Goal: Use online tool/utility: Utilize a website feature to perform a specific function

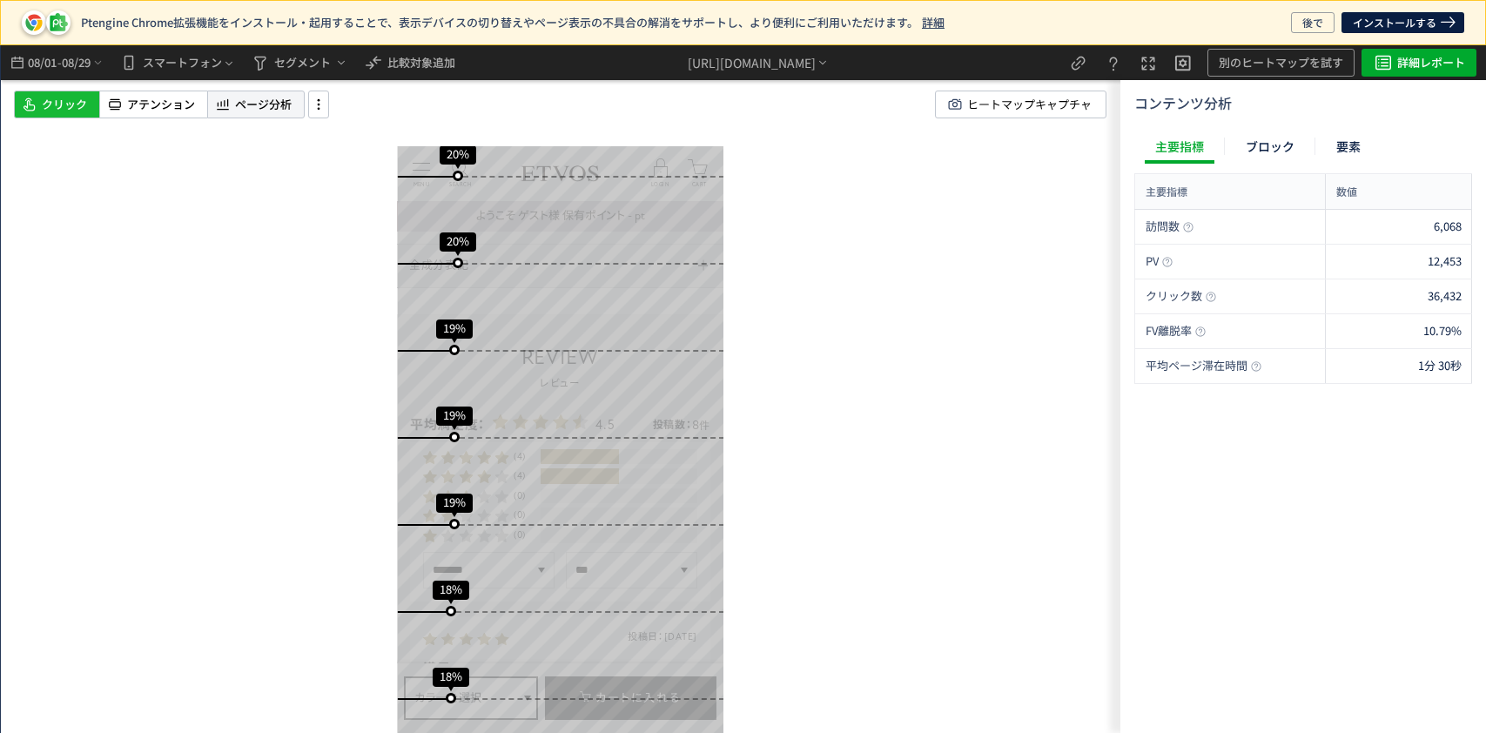
click at [243, 103] on span "ページ分析" at bounding box center [263, 105] width 57 height 17
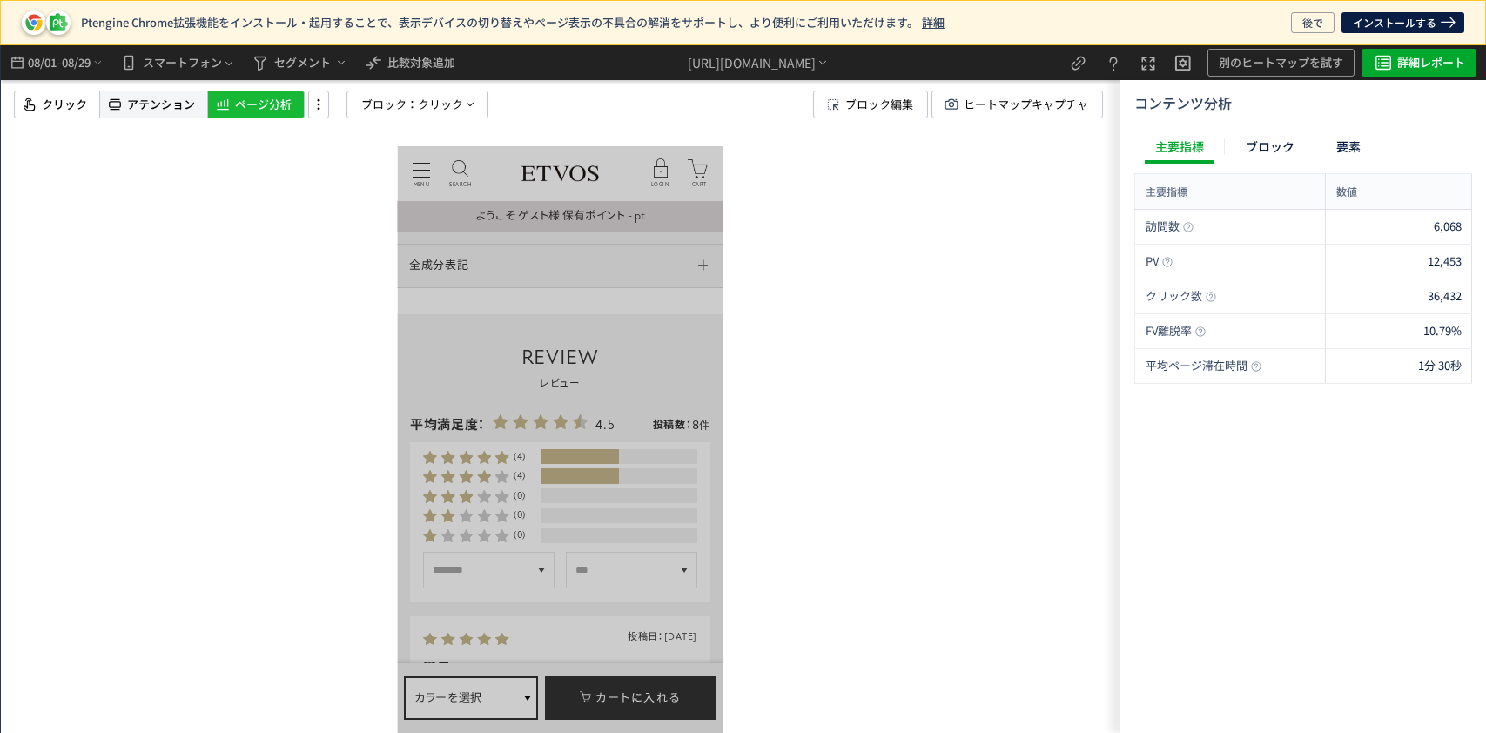
click at [139, 114] on div "アテンション" at bounding box center [153, 105] width 107 height 28
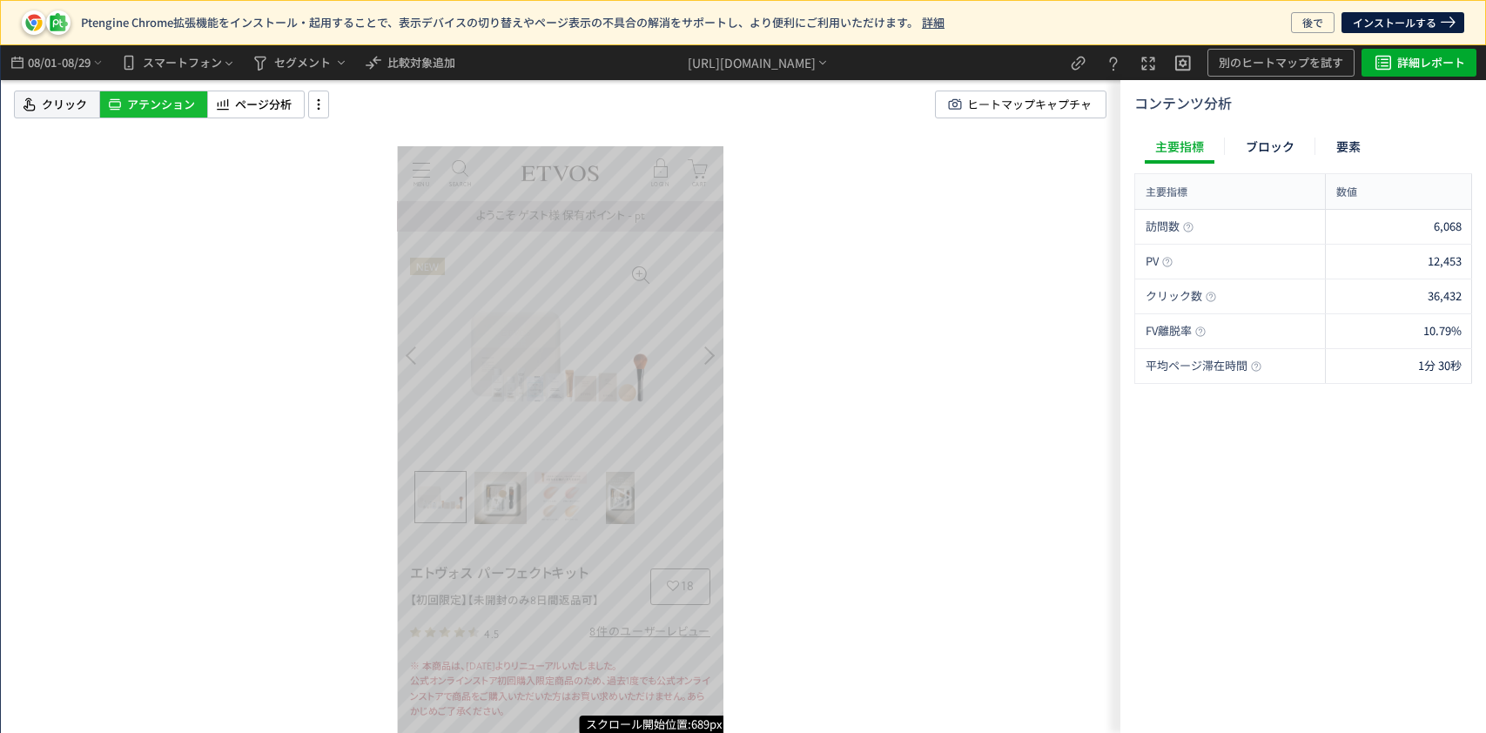
click at [78, 97] on span "クリック" at bounding box center [64, 105] width 45 height 17
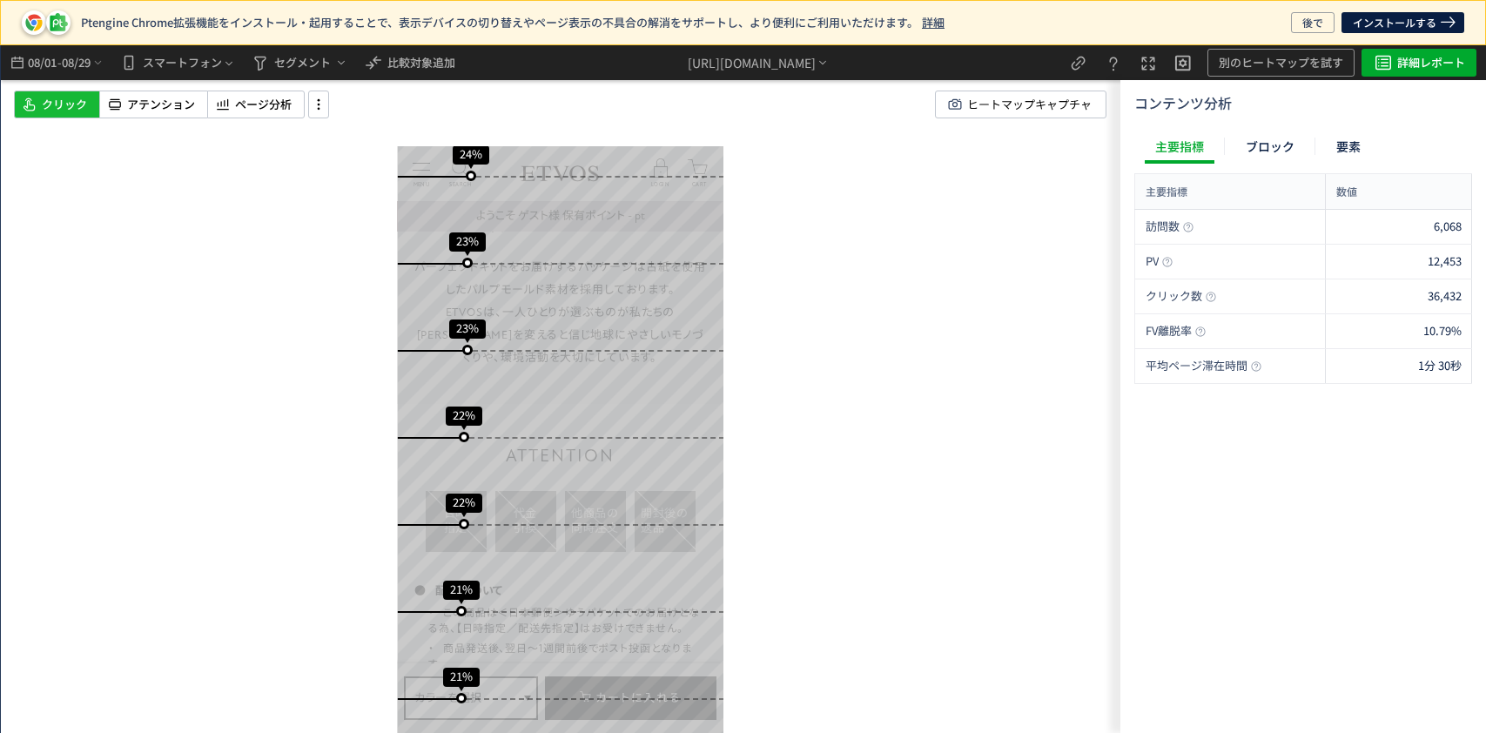
click at [160, 89] on div "スクロール開始位置:689px スクロール到達率 87% スクロール到達率 84% スクロール到達率 80% スクロール到達率 74% スクロール到達率 67…" at bounding box center [561, 389] width 1120 height 688
click at [165, 101] on span "アテンション" at bounding box center [161, 105] width 68 height 17
click at [172, 104] on span "アテンション" at bounding box center [161, 105] width 68 height 17
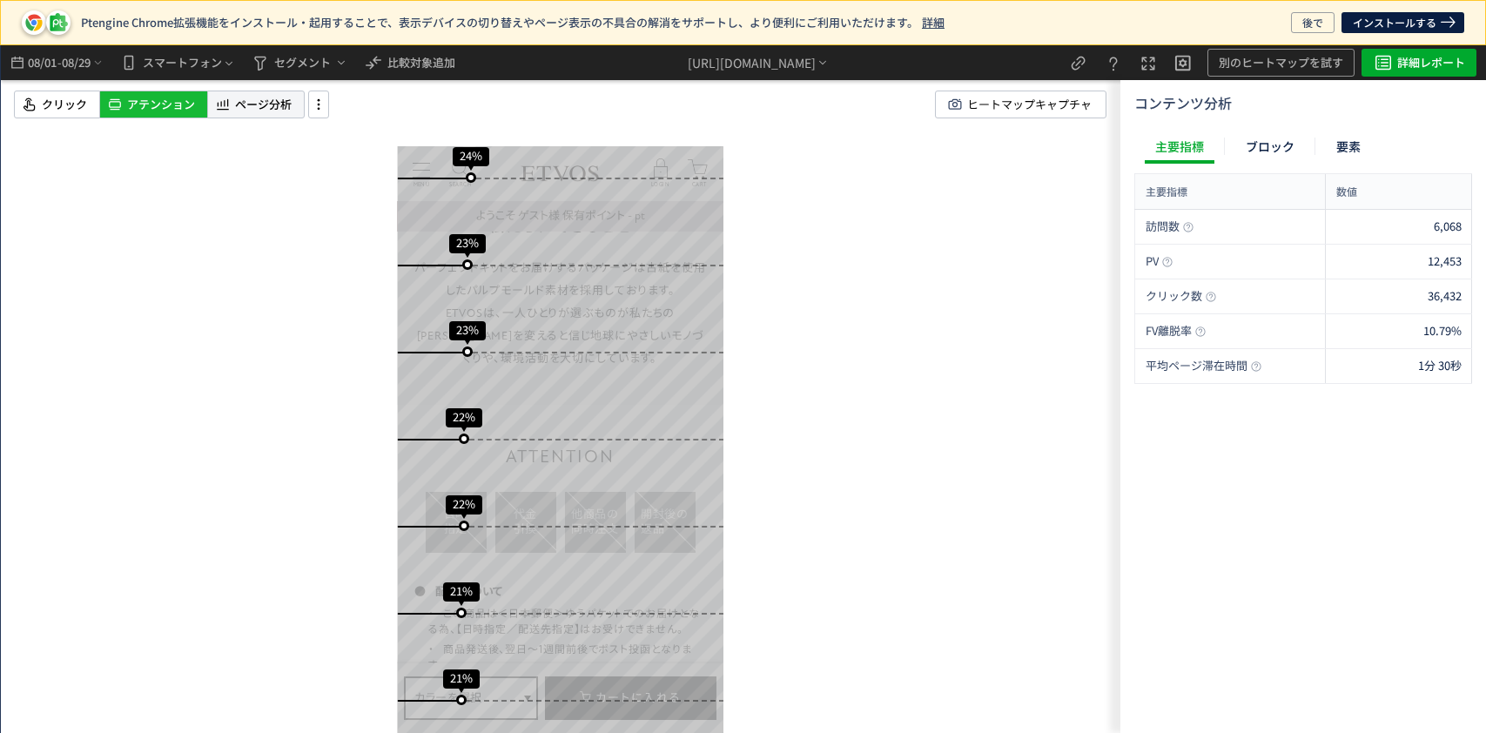
click at [281, 111] on span "ページ分析" at bounding box center [263, 105] width 57 height 17
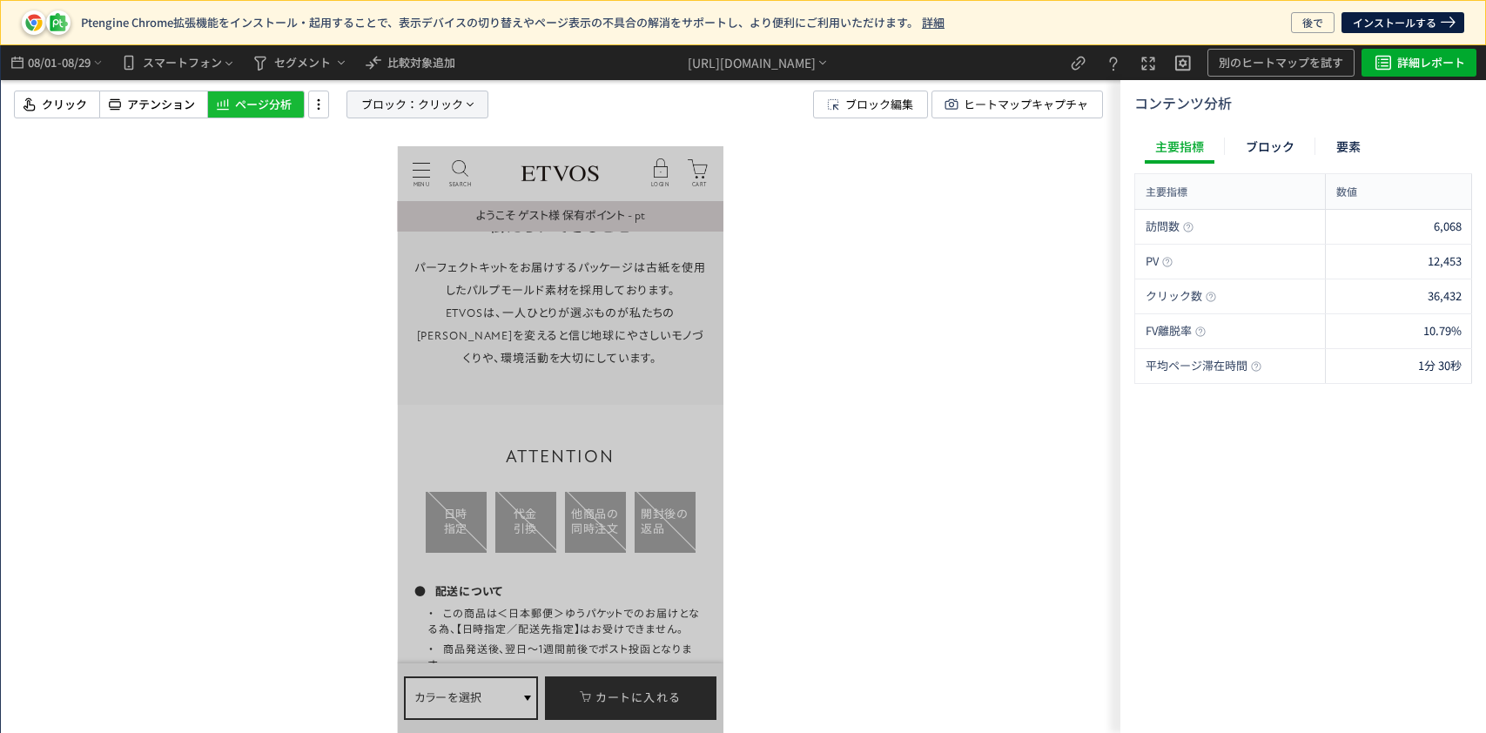
click at [385, 108] on span "ブロック：" at bounding box center [389, 104] width 57 height 26
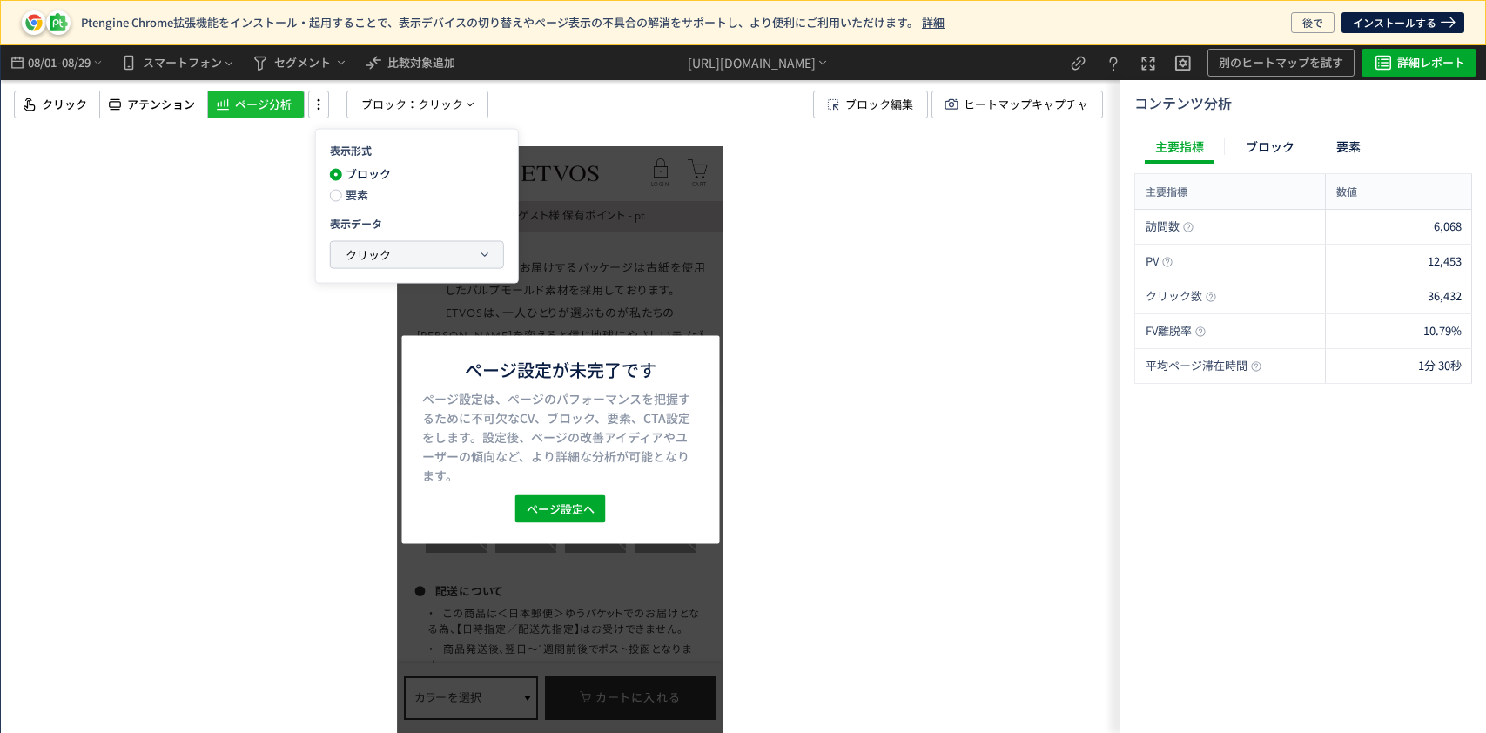
click at [363, 254] on span "クリック" at bounding box center [368, 254] width 45 height 17
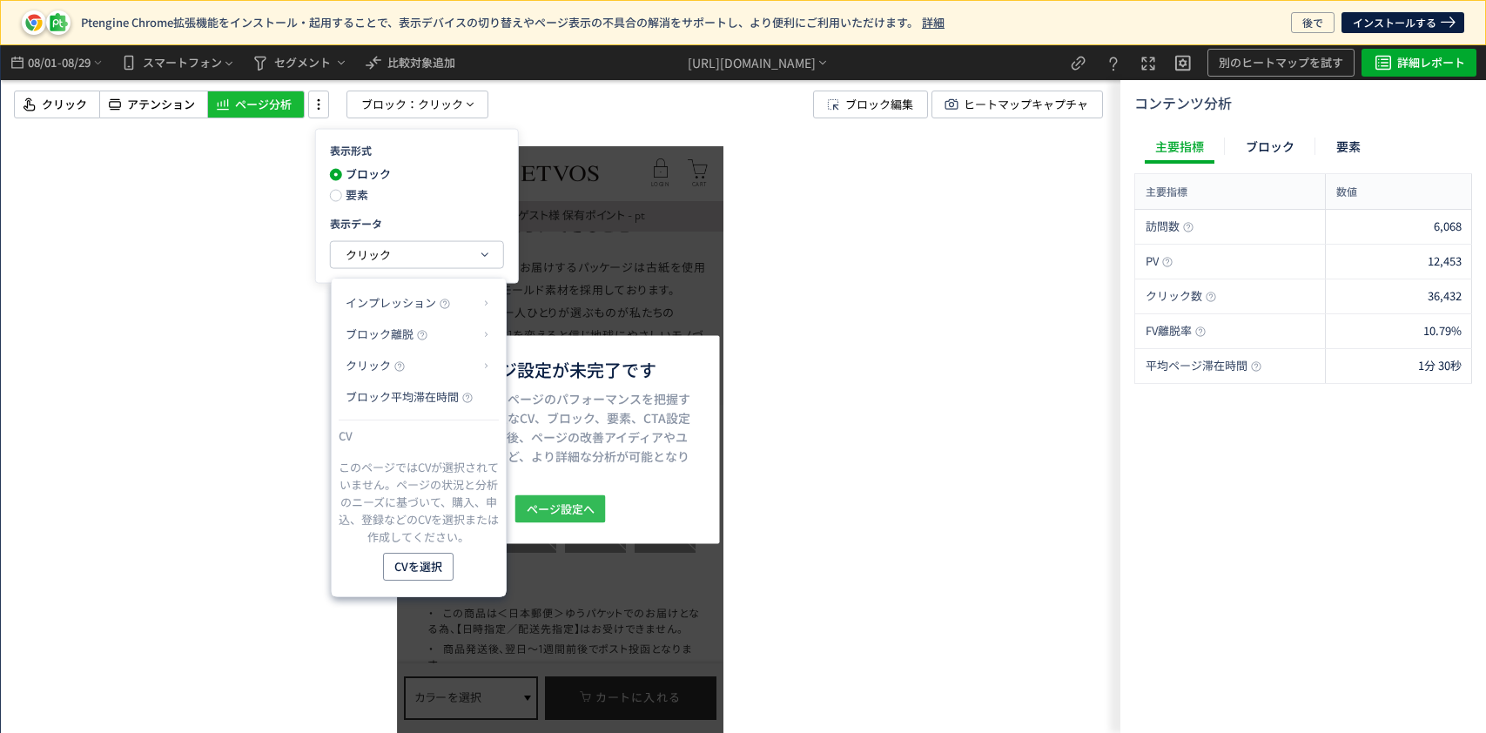
click at [578, 503] on span "ページ設定へ" at bounding box center [561, 509] width 68 height 28
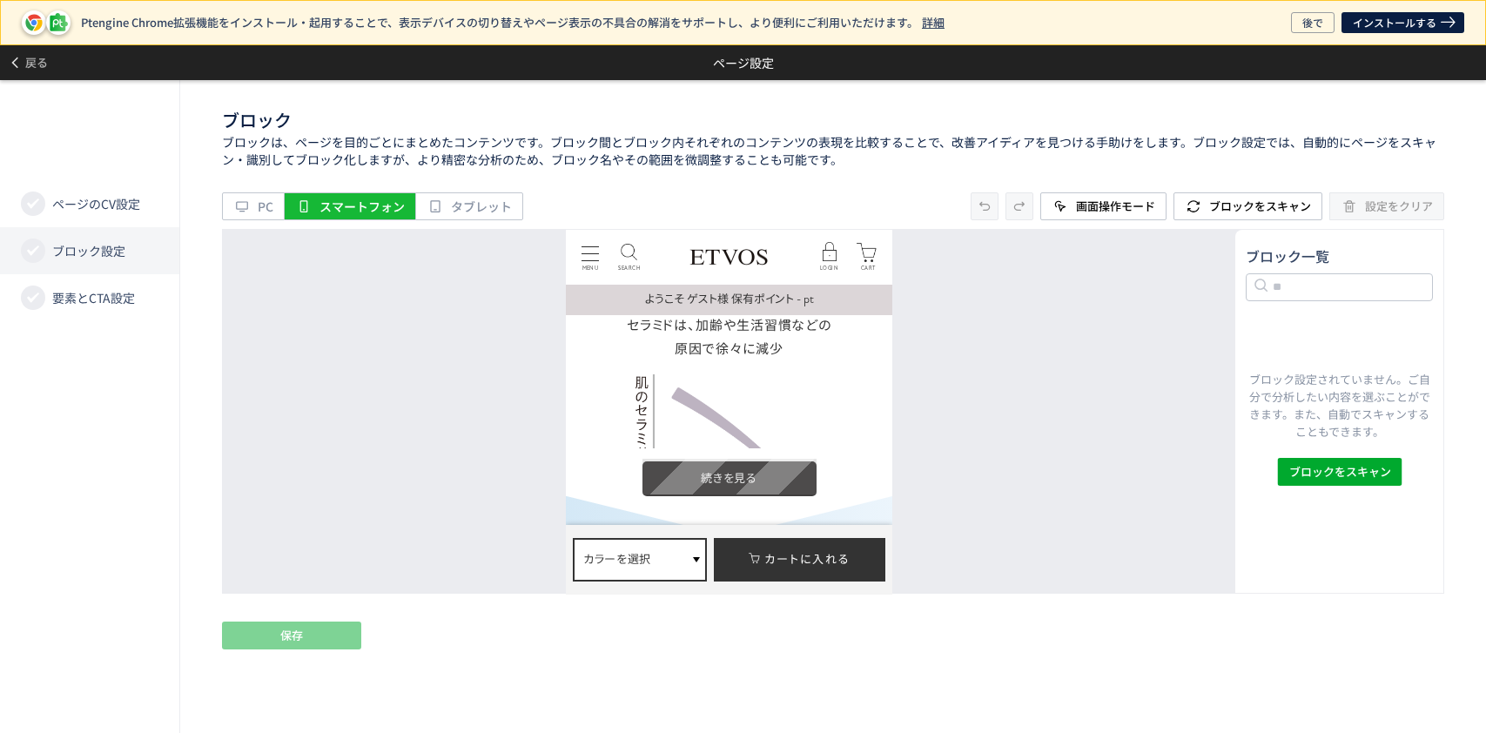
click at [674, 466] on label at bounding box center [730, 479] width 174 height 36
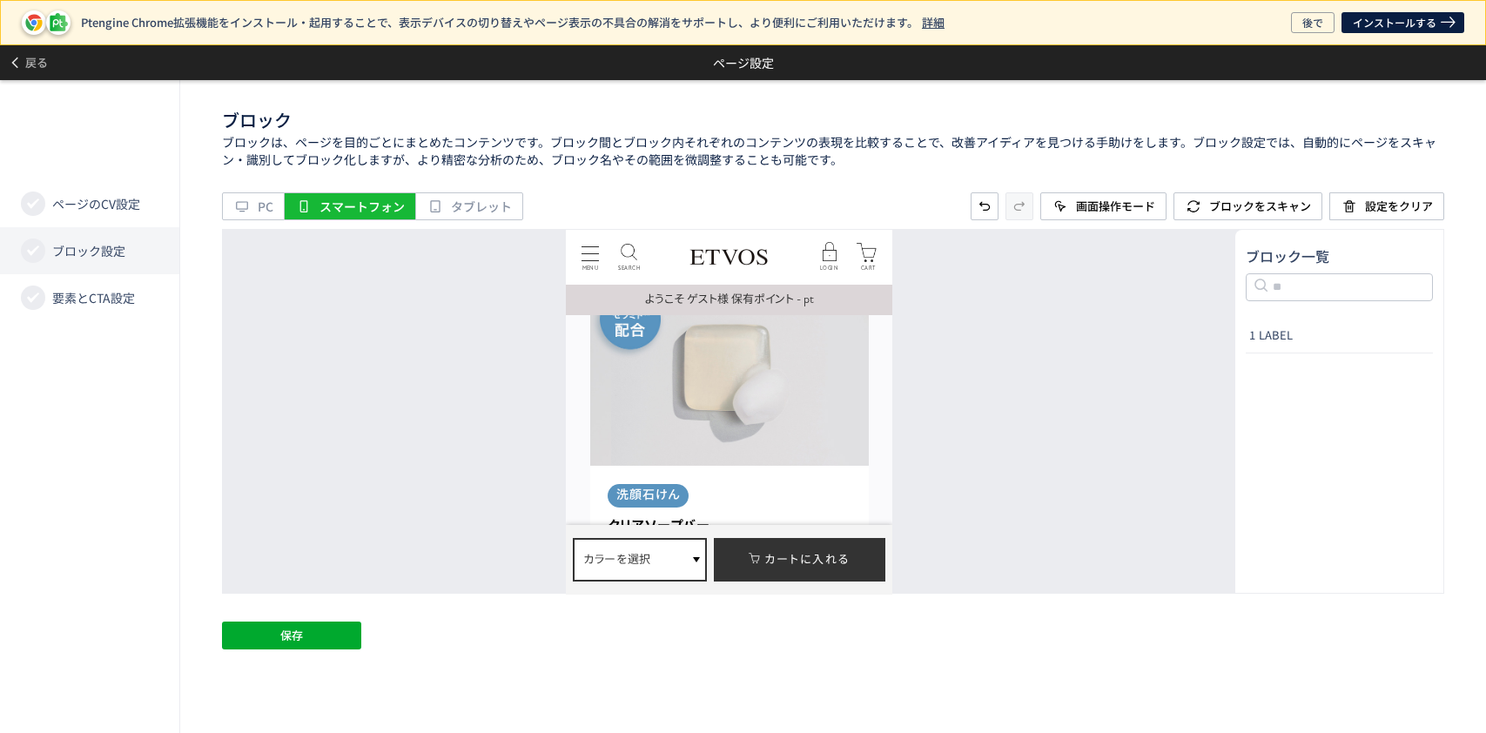
click at [320, 617] on div "ブロック ブロックは、ページを目的ごとにまとめたコンテンツです。ブロック間とブロック内それぞれのコンテンツの表現を比較することで、改善アイディアを見つける手助…" at bounding box center [833, 406] width 1306 height 653
click at [320, 622] on button "保存" at bounding box center [291, 636] width 139 height 28
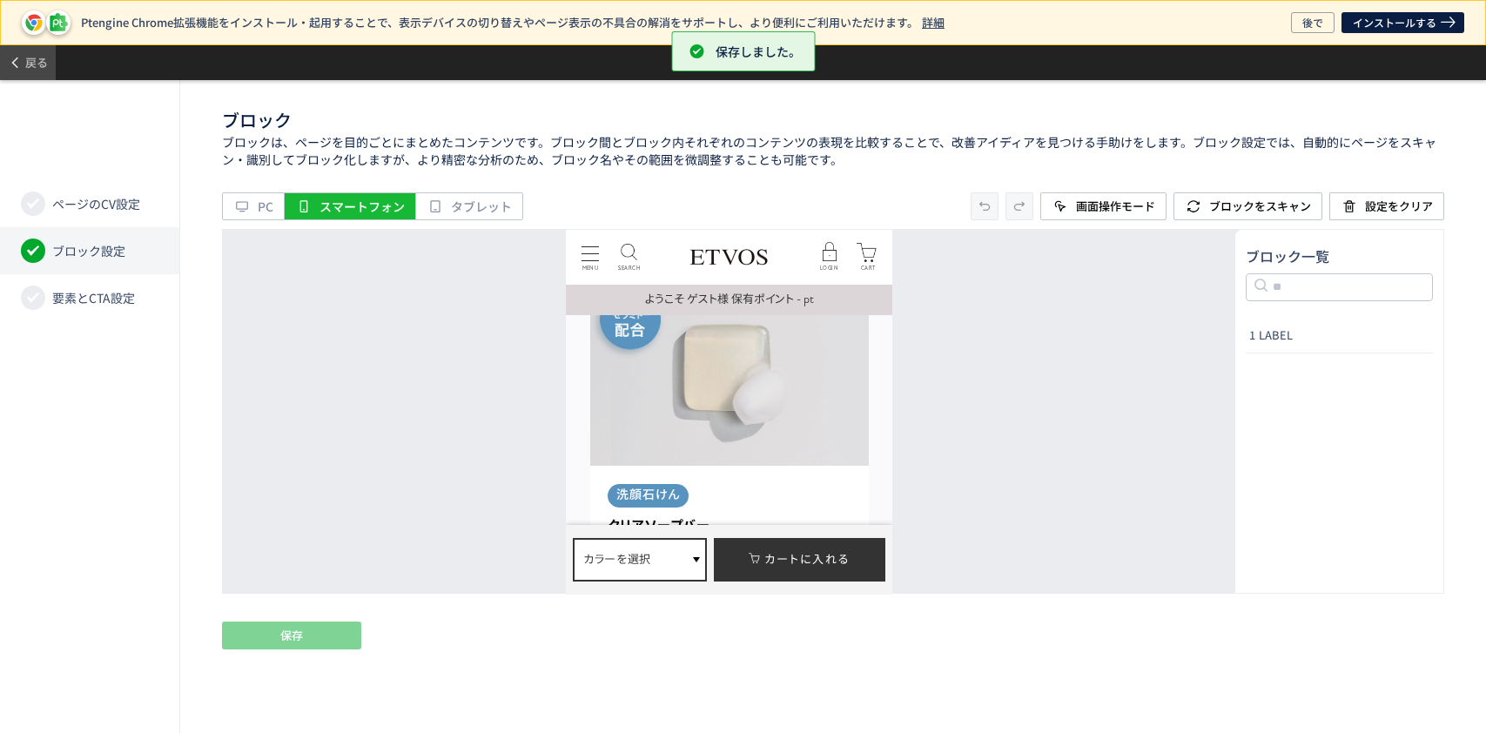
click at [25, 66] on span "戻る" at bounding box center [36, 63] width 23 height 28
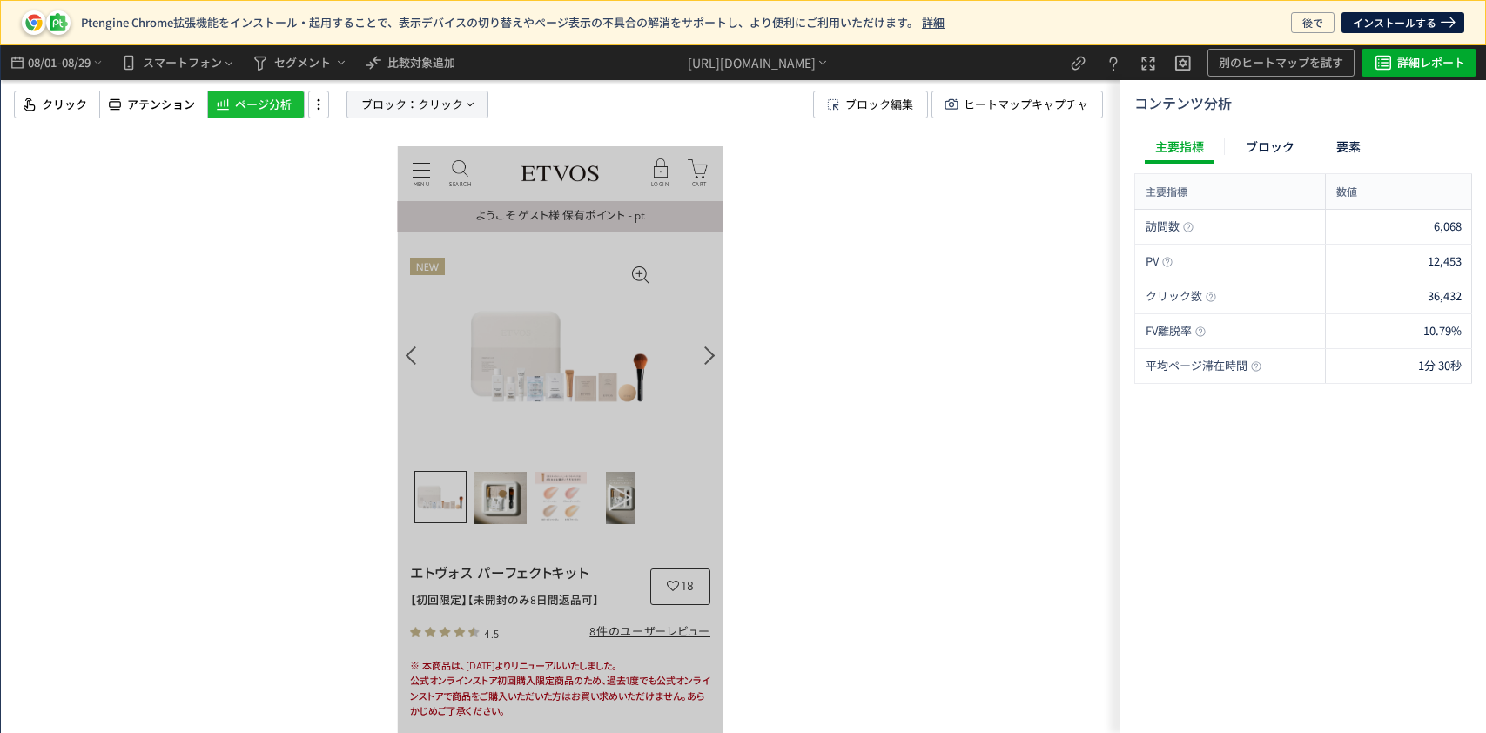
click at [355, 104] on p "ブロック： クリック" at bounding box center [418, 105] width 142 height 28
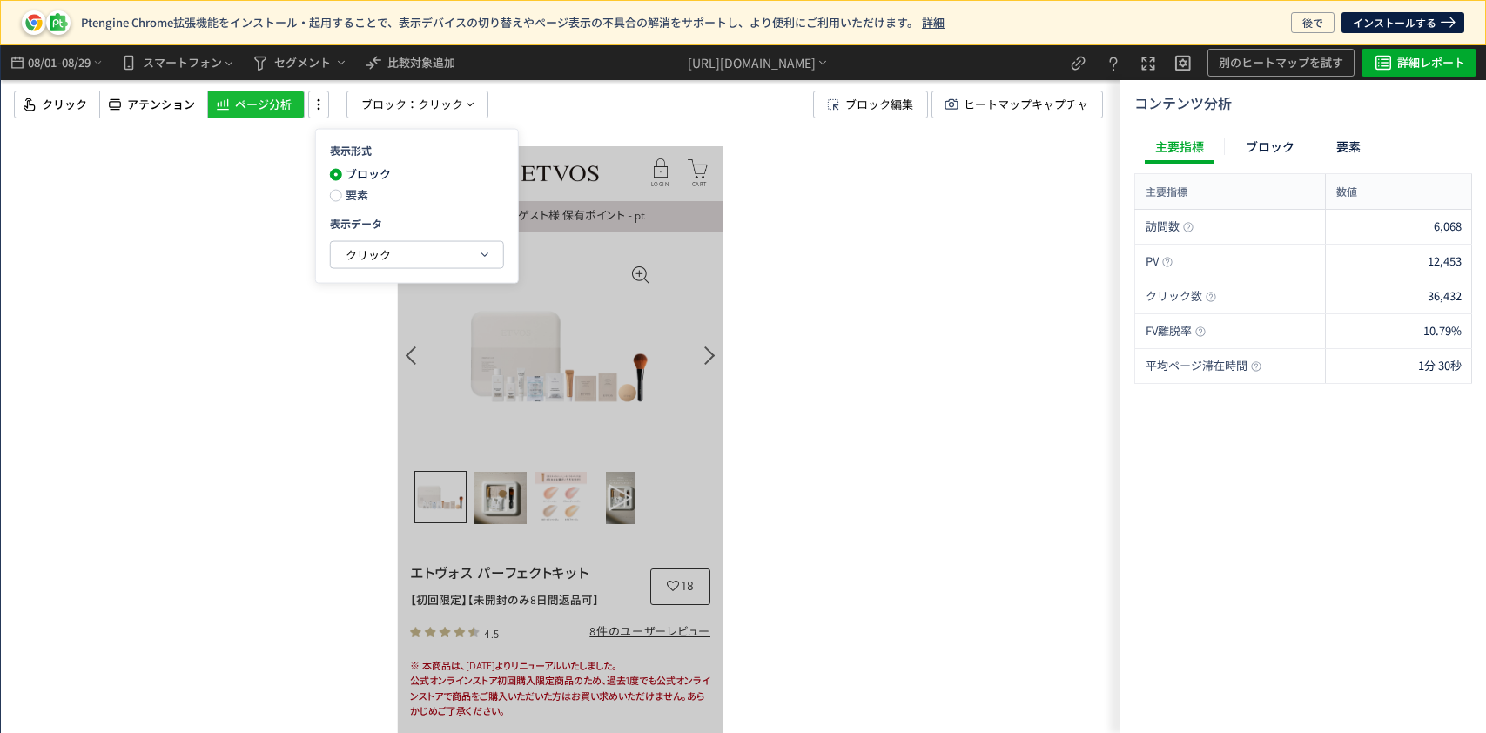
click at [342, 192] on span "要素" at bounding box center [355, 194] width 26 height 17
click at [389, 256] on span "クリック" at bounding box center [368, 254] width 45 height 17
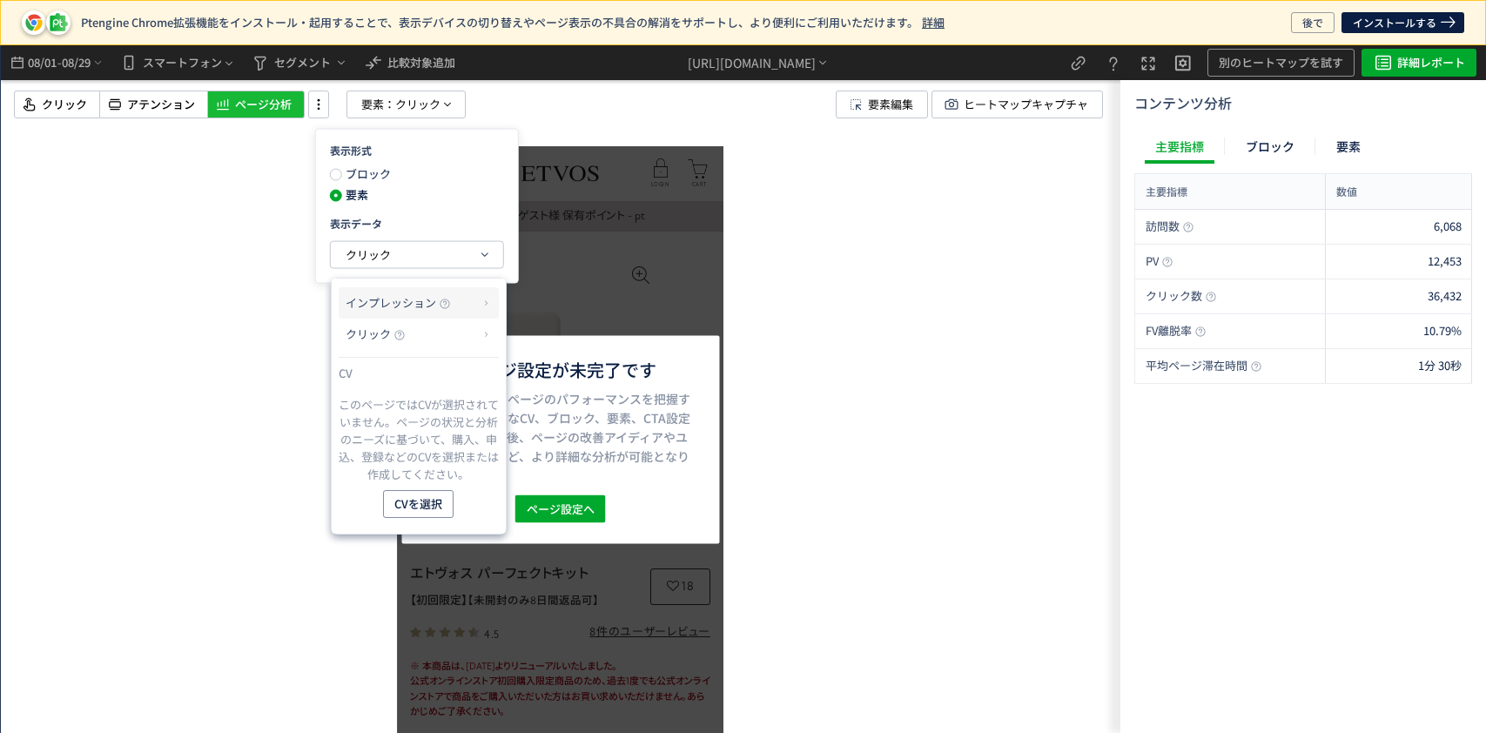
click at [383, 300] on span "インプレッション" at bounding box center [391, 302] width 91 height 17
click at [829, 310] on div "ページ設定が未完了です ページ設定は、ページのパフォーマンスを把握するために不可欠なCV、ブロック、要素、CTA設定をします。設定後、ページの改善アイディアや…" at bounding box center [561, 389] width 1120 height 688
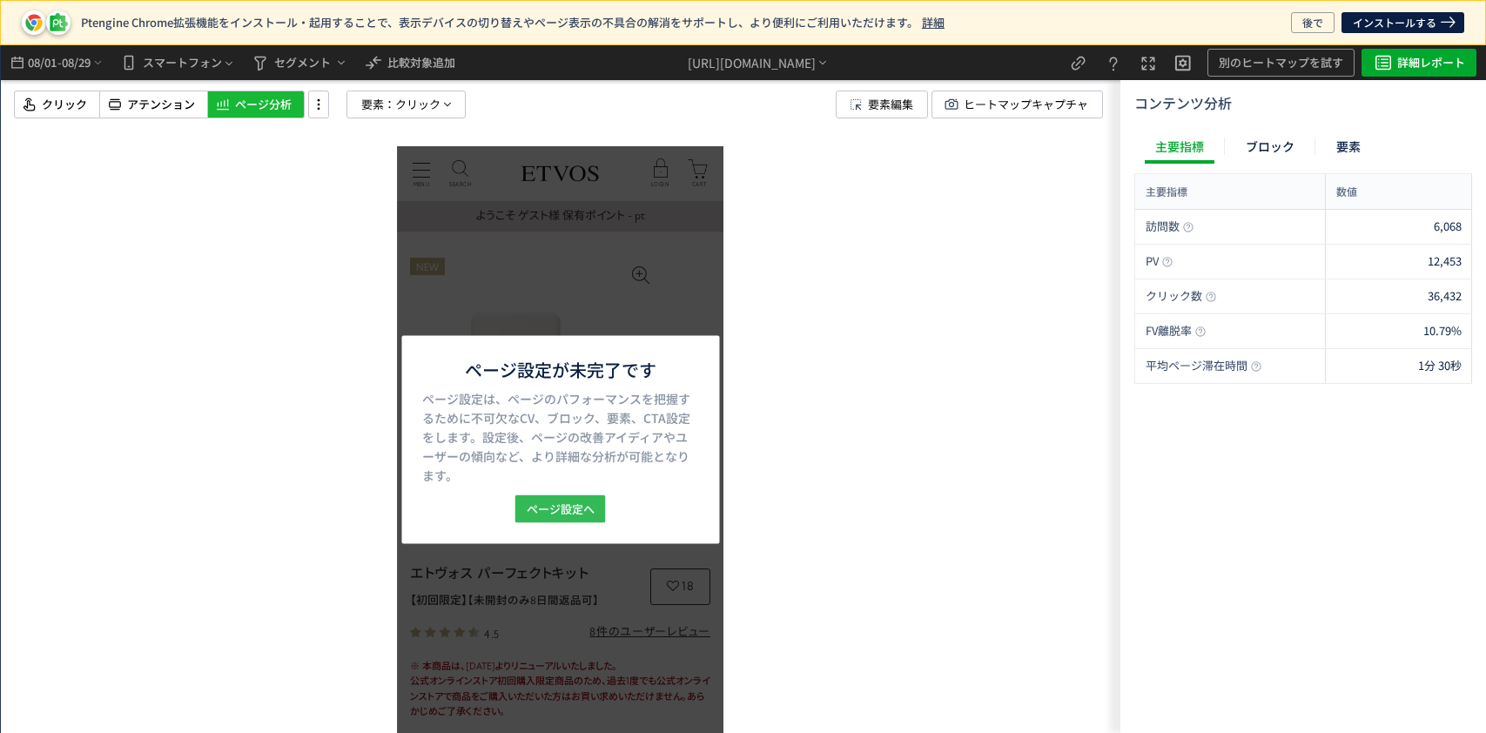
click at [538, 515] on span "ページ設定へ" at bounding box center [561, 509] width 68 height 28
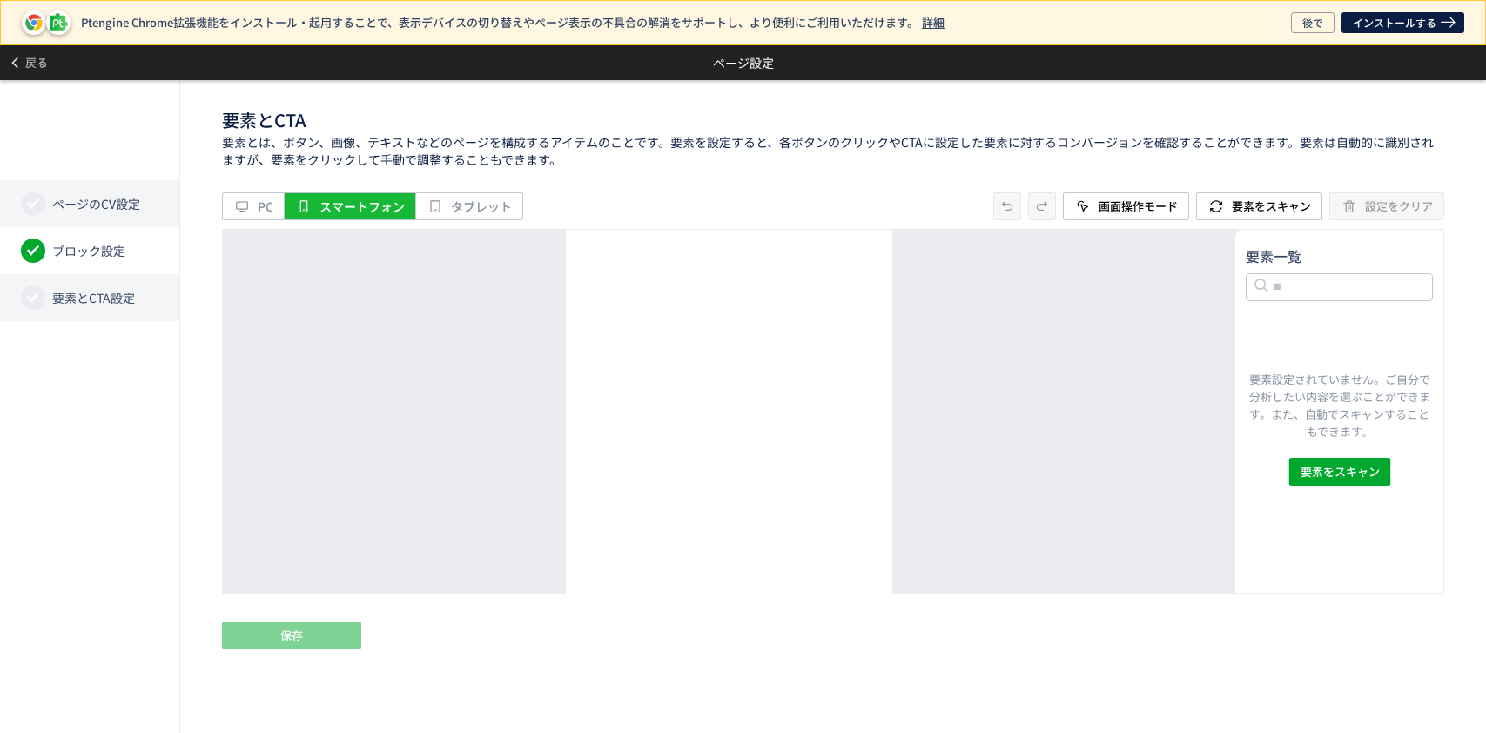
click at [89, 211] on span "ページのCV設定" at bounding box center [96, 203] width 88 height 17
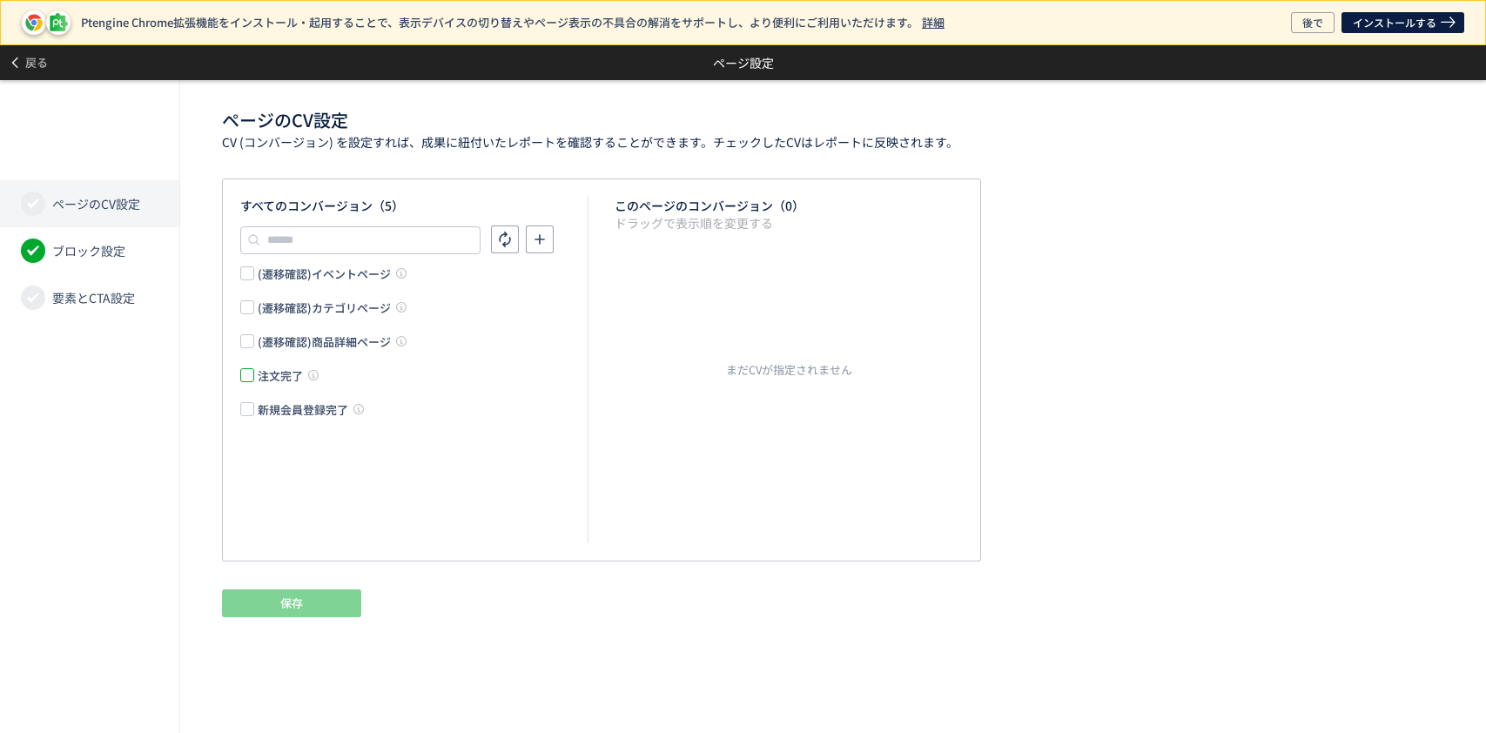
click at [244, 372] on span at bounding box center [247, 375] width 14 height 14
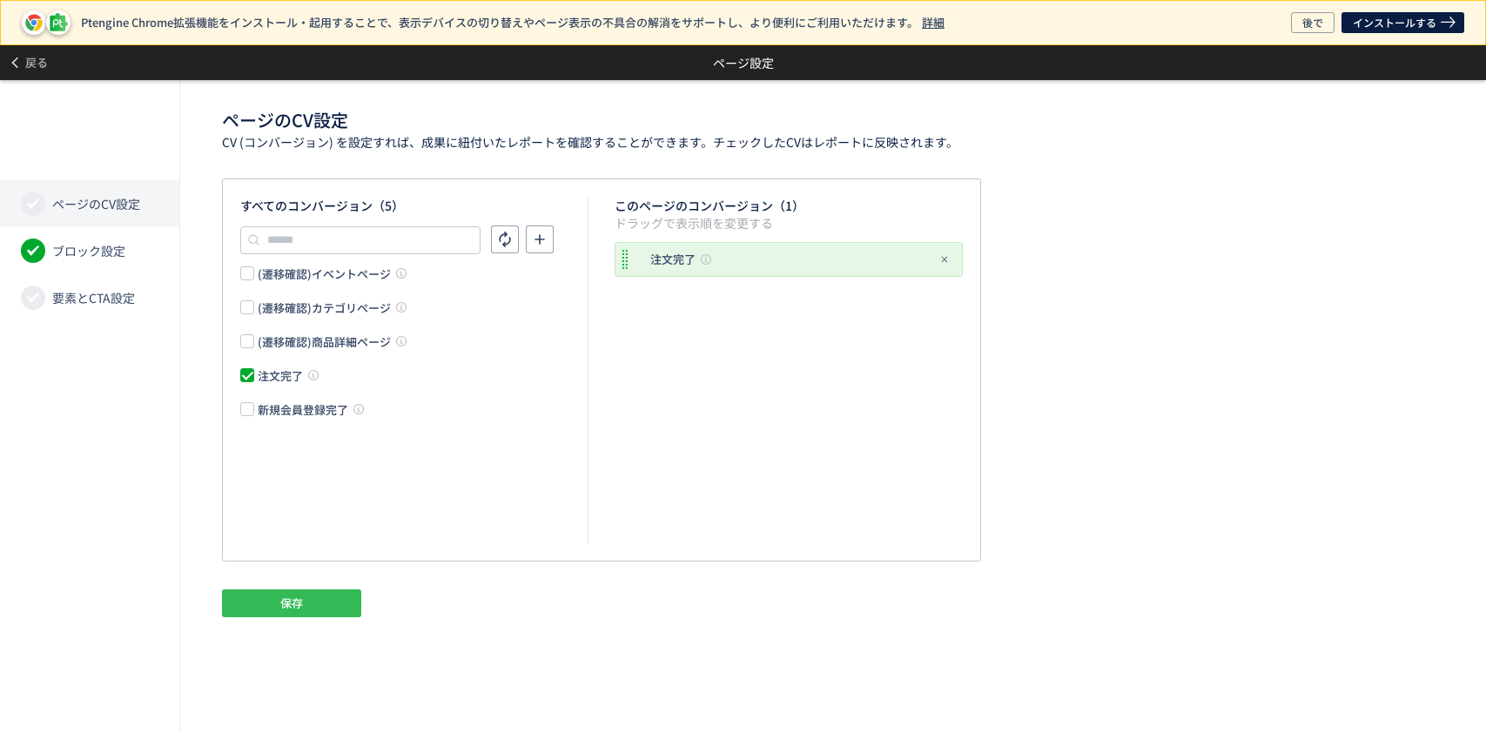
click at [300, 598] on span "保存" at bounding box center [291, 604] width 23 height 28
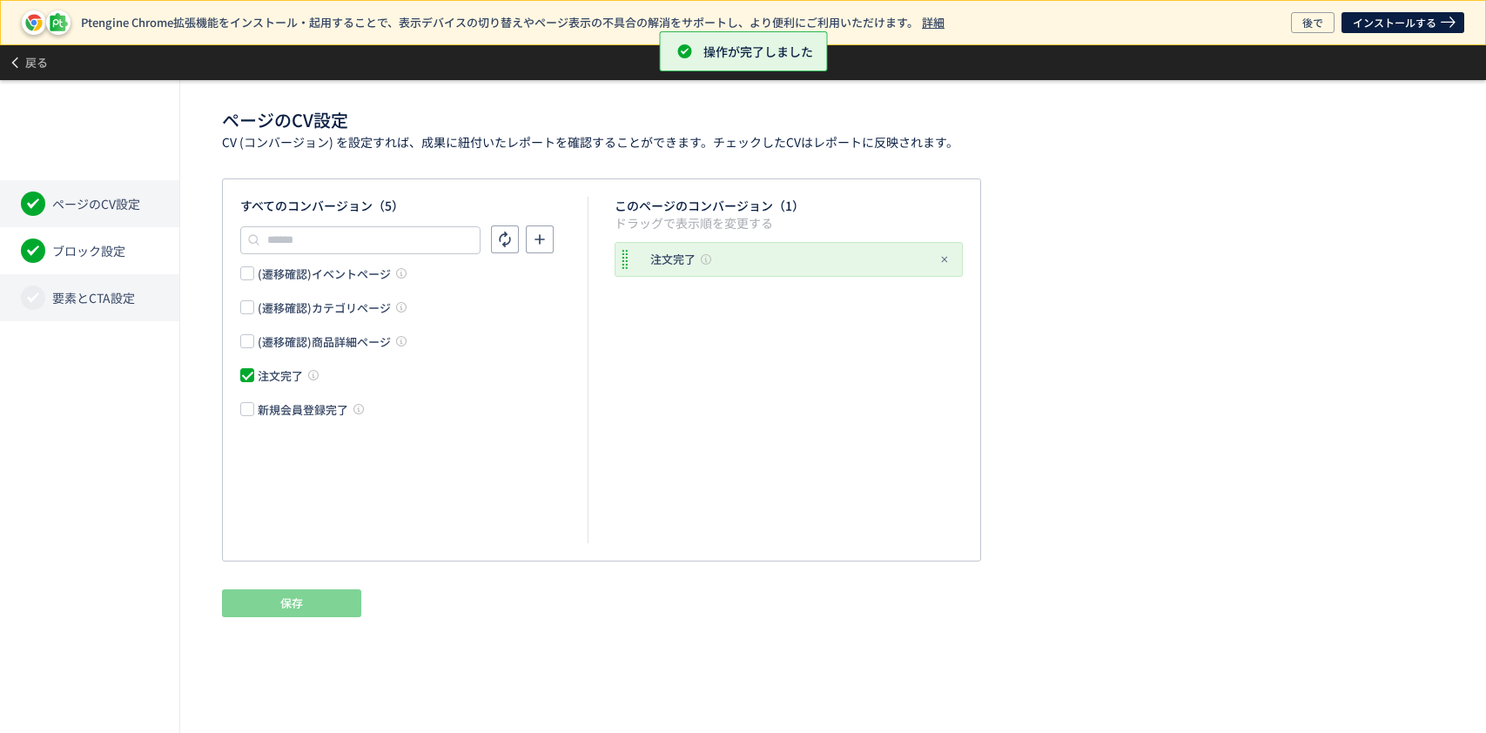
click at [88, 293] on span "要素とCTA設定" at bounding box center [93, 297] width 83 height 17
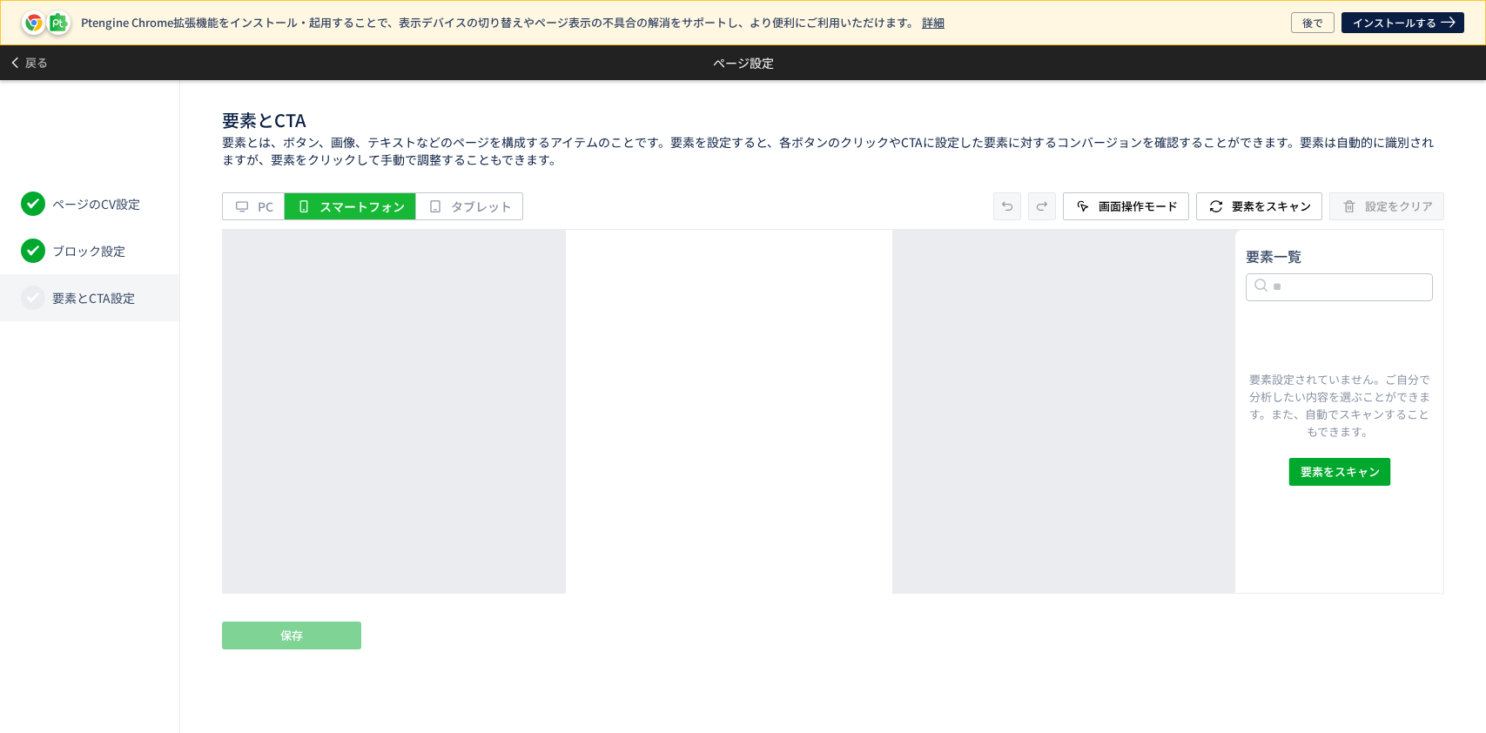
click at [110, 309] on li "要素とCTA設定" at bounding box center [89, 297] width 179 height 47
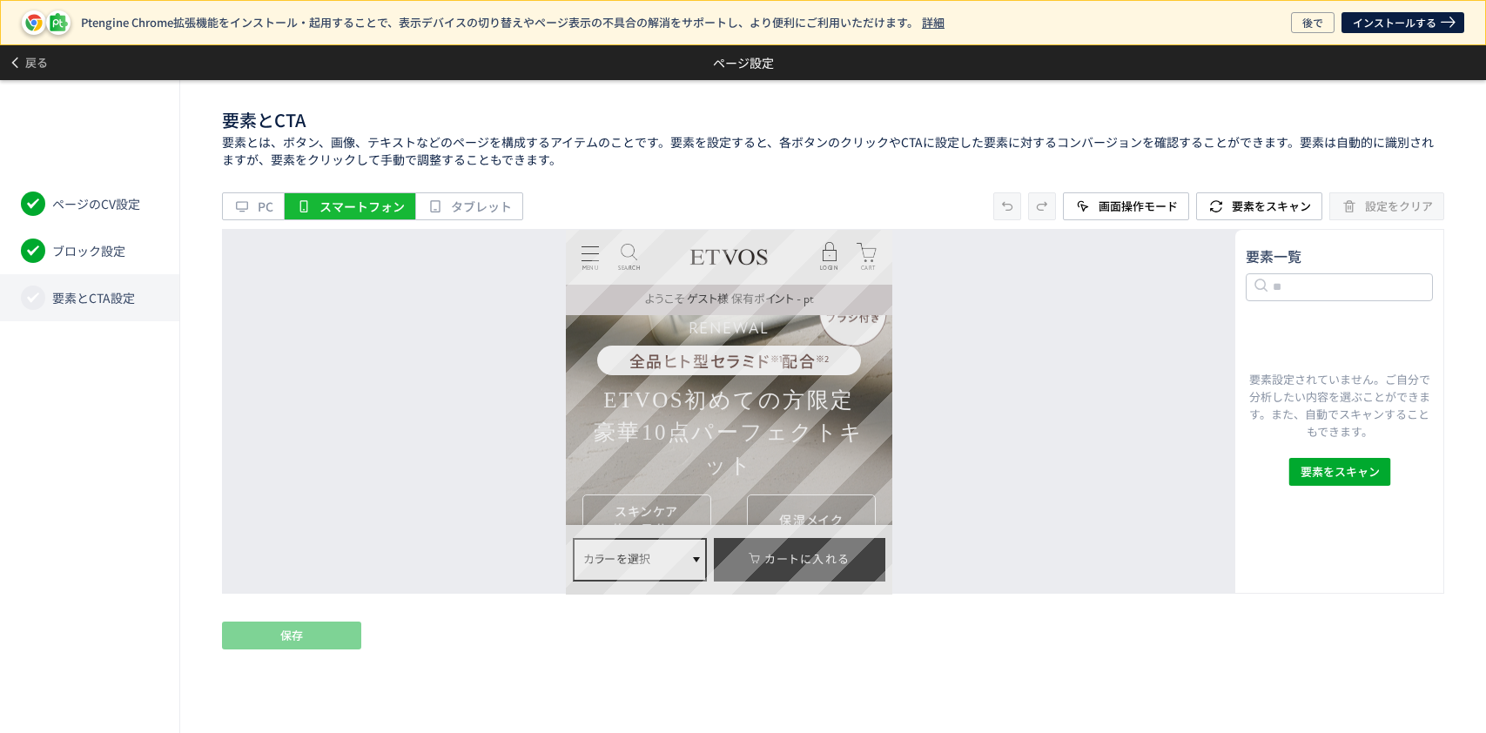
scroll to position [1277, 0]
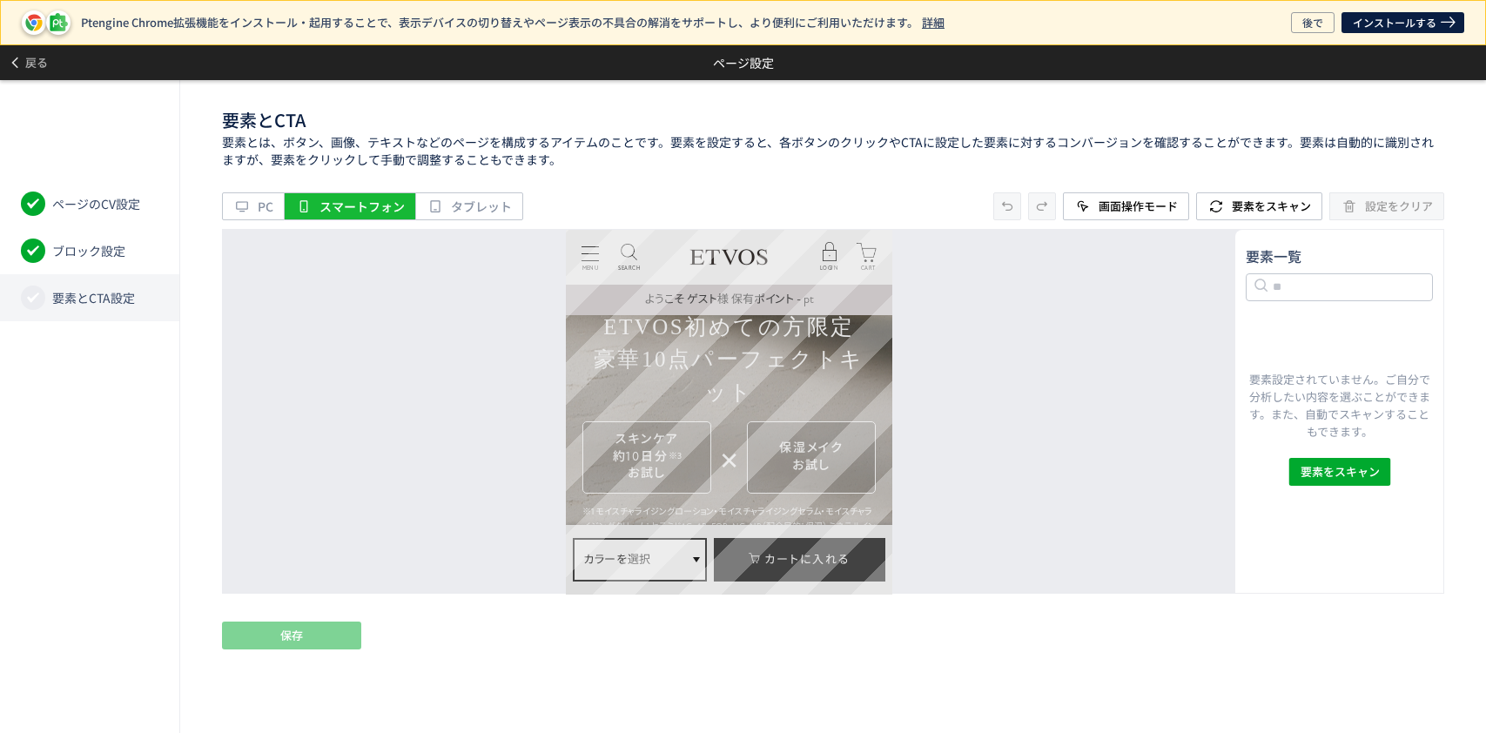
click at [753, 301] on div "全品ヒト型セラミド ※1 配合 ※2" at bounding box center [729, 287] width 265 height 30
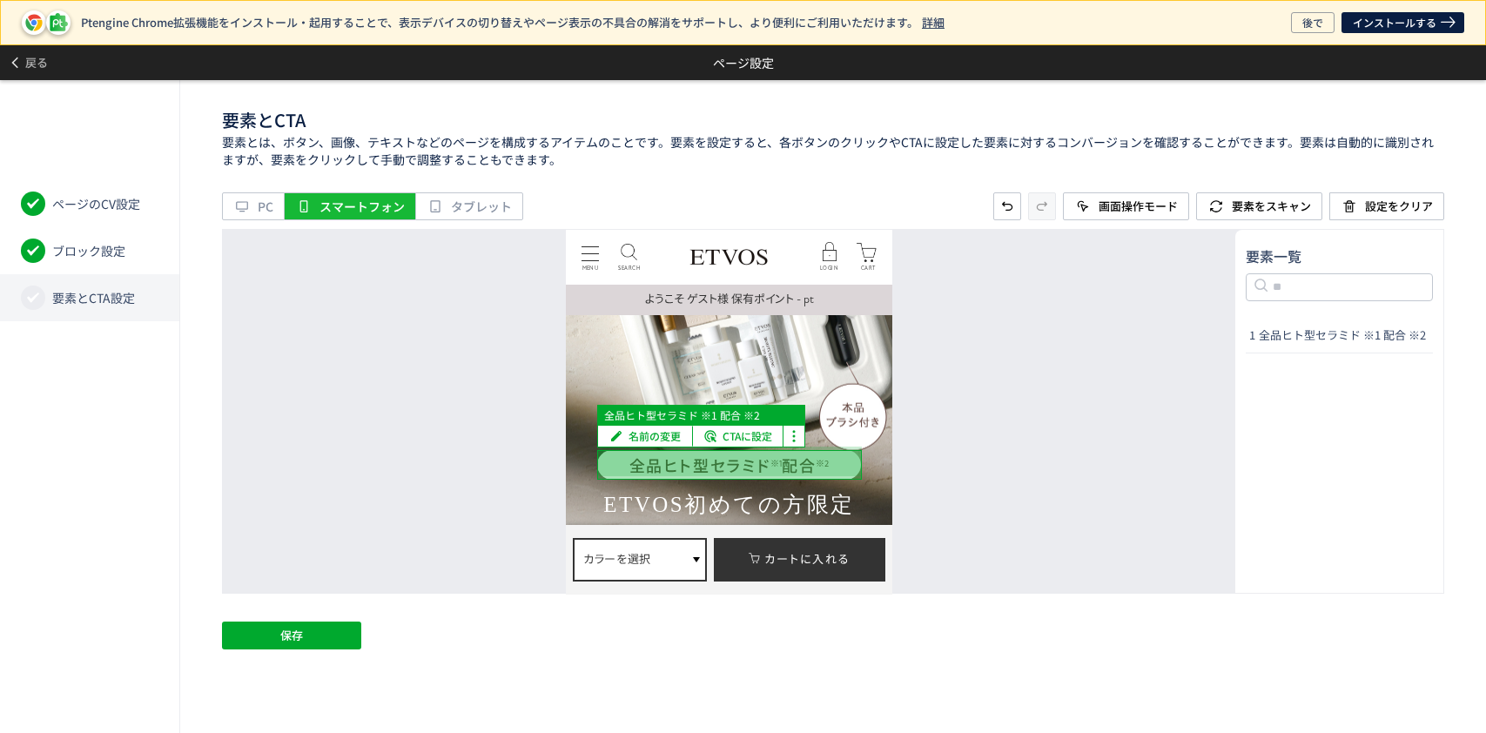
scroll to position [1045, 0]
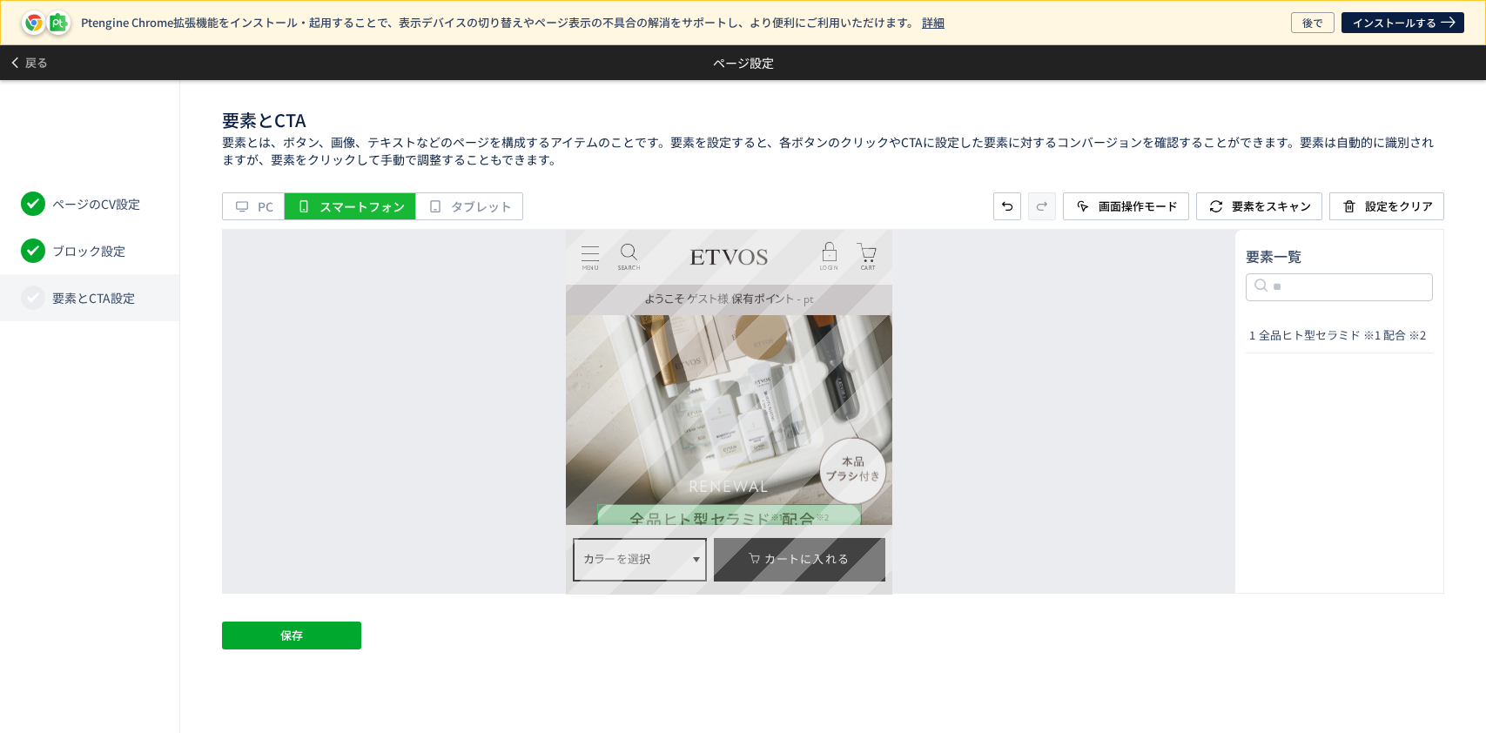
click at [578, 370] on img at bounding box center [729, 551] width 327 height 688
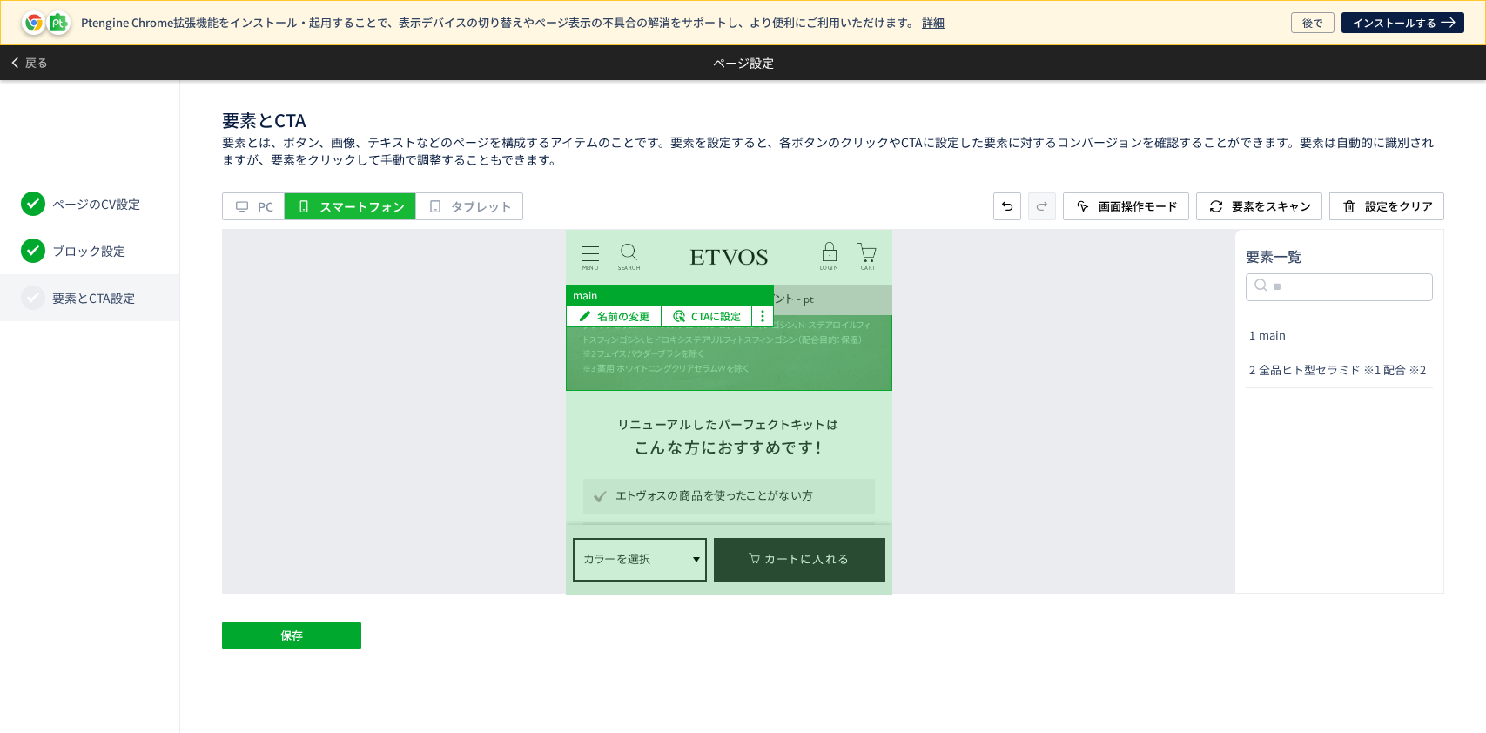
scroll to position [1625, 0]
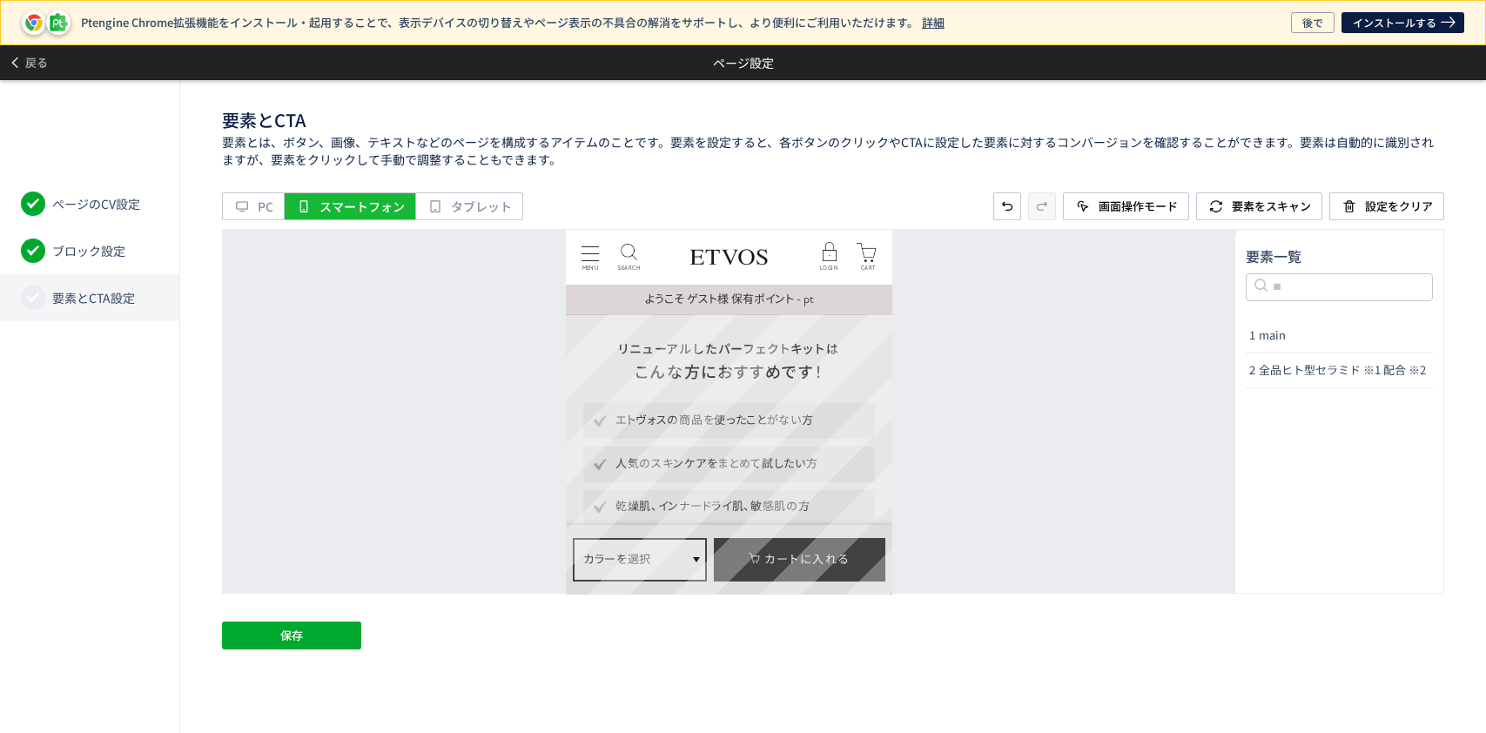
click at [574, 338] on div "リニューアルしたパーフェクトキットは こんな方におすすめです！ エトヴォスの商品を使ったことがない方 人気のスキンケアをまとめて試したい方 乾燥肌、インナード…" at bounding box center [729, 480] width 327 height 332
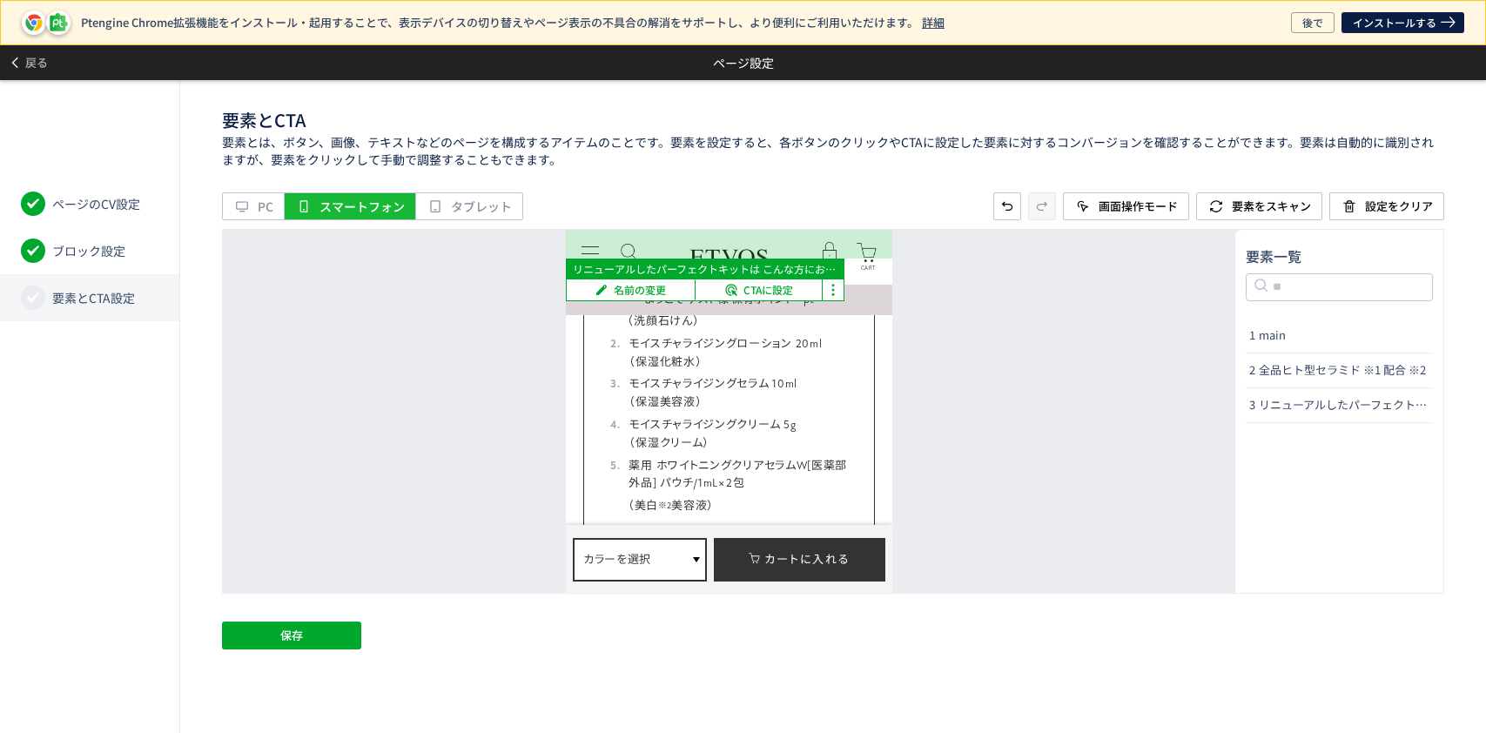
scroll to position [2090, 0]
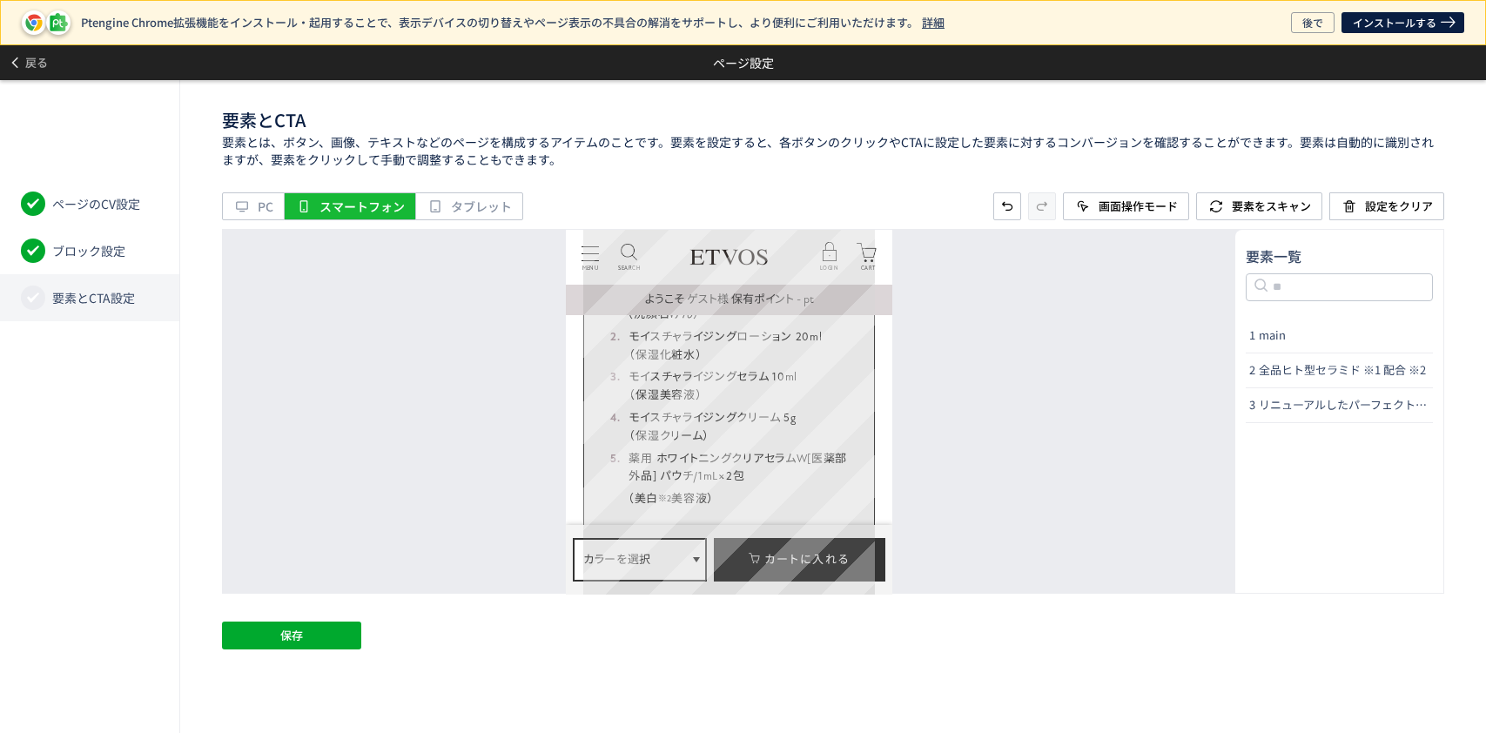
click at [604, 328] on div "豪華10点キット内容 スキンケア(約10日分 ※1 ） 1. クリアソープバー 5g （洗顔石けん） 2. モイスチャライジングローション 20ml （保湿化…" at bounding box center [729, 552] width 292 height 733
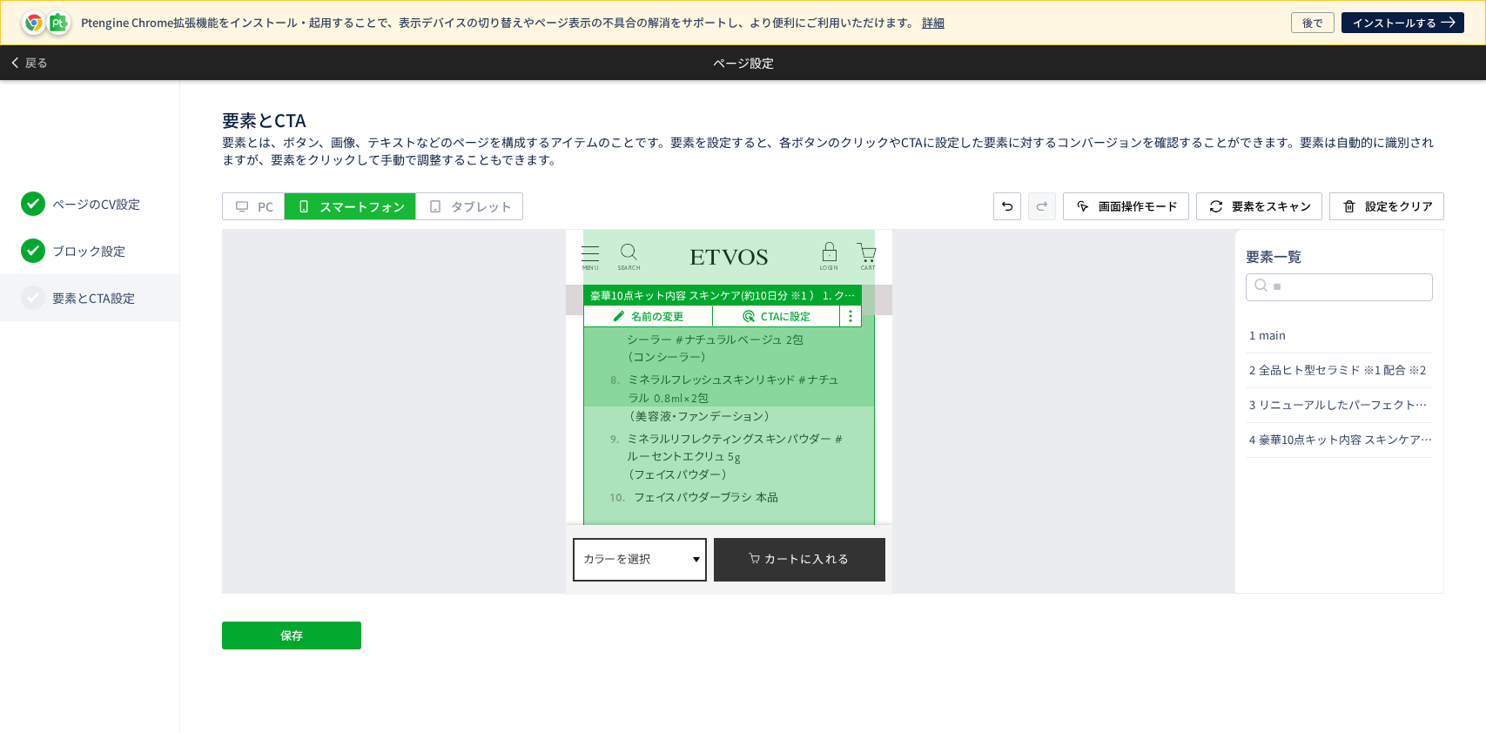
scroll to position [2787, 0]
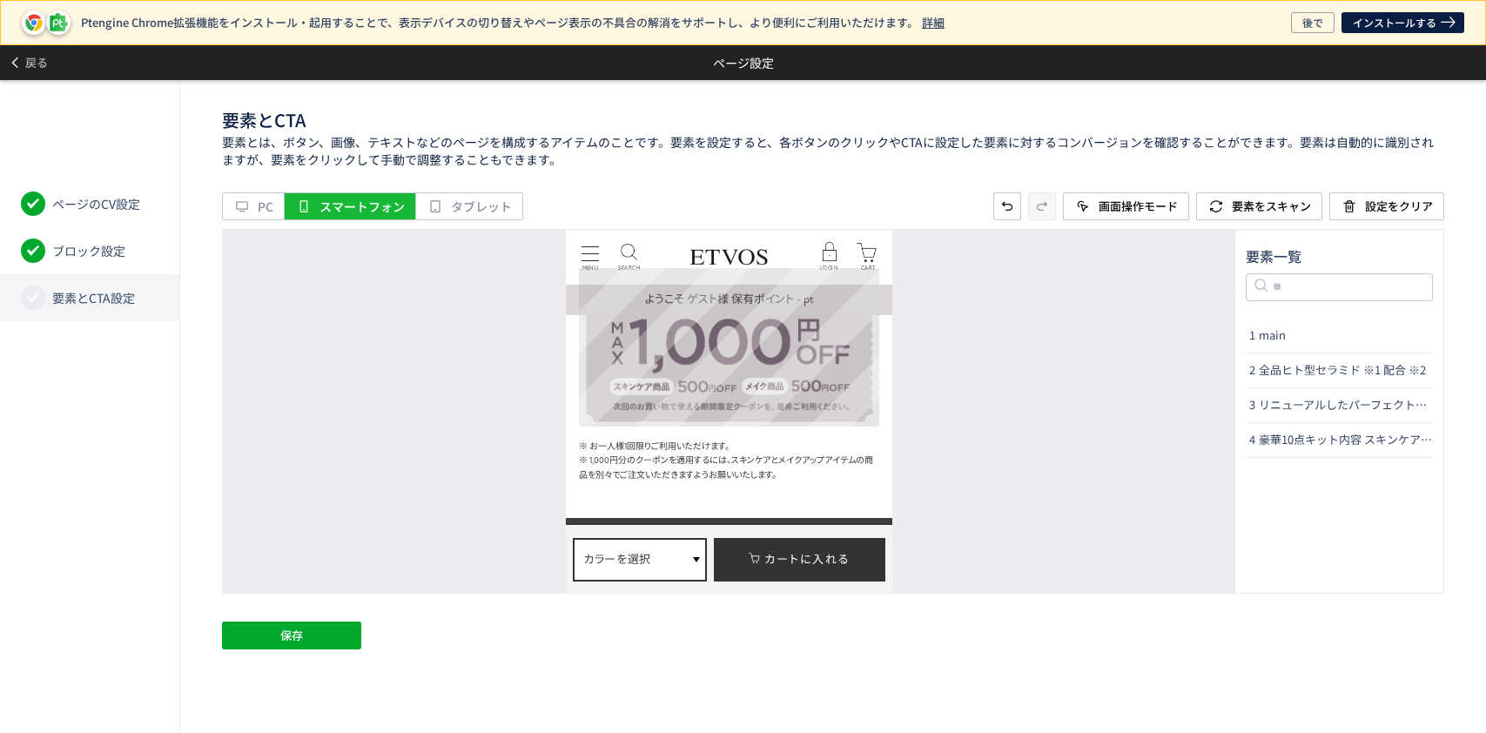
click at [689, 354] on img at bounding box center [729, 347] width 300 height 159
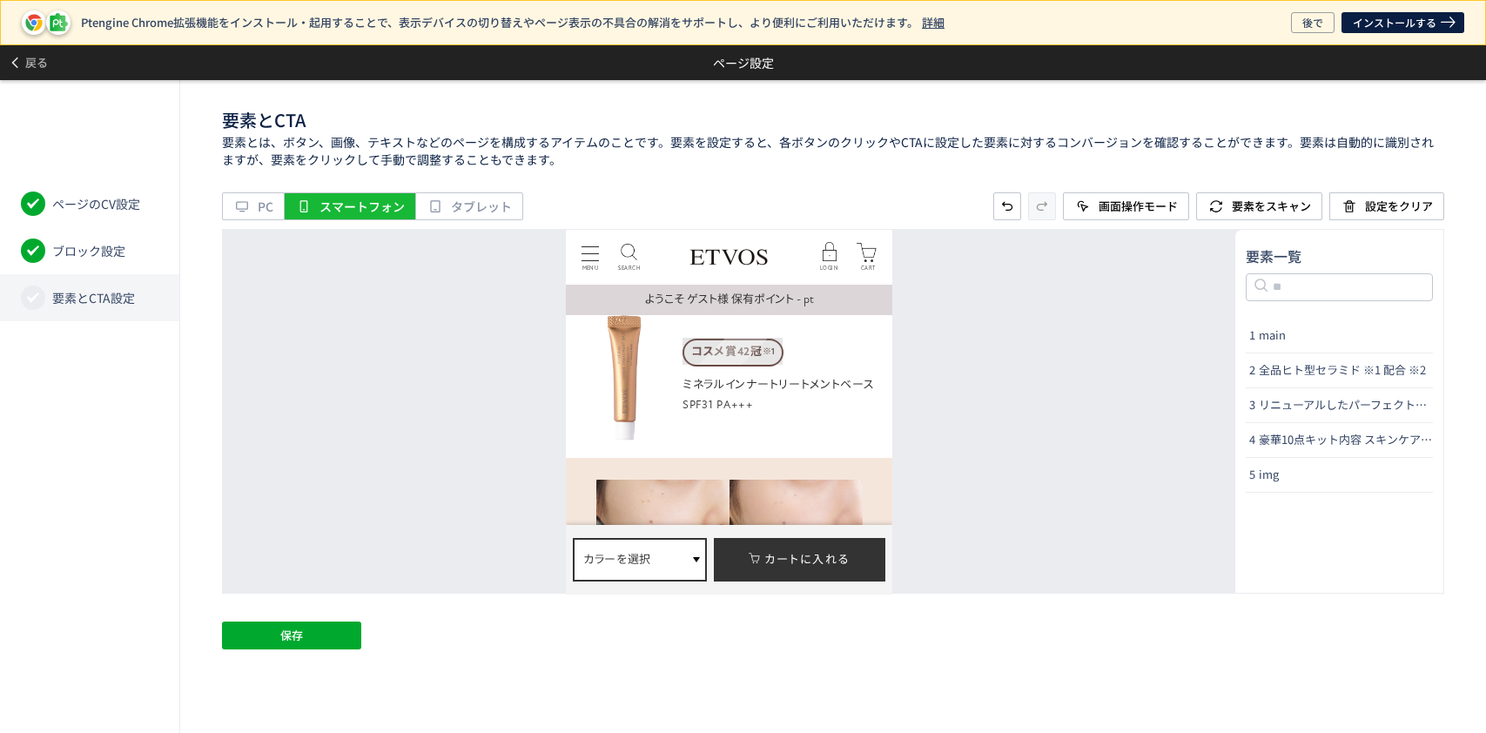
scroll to position [3018, 0]
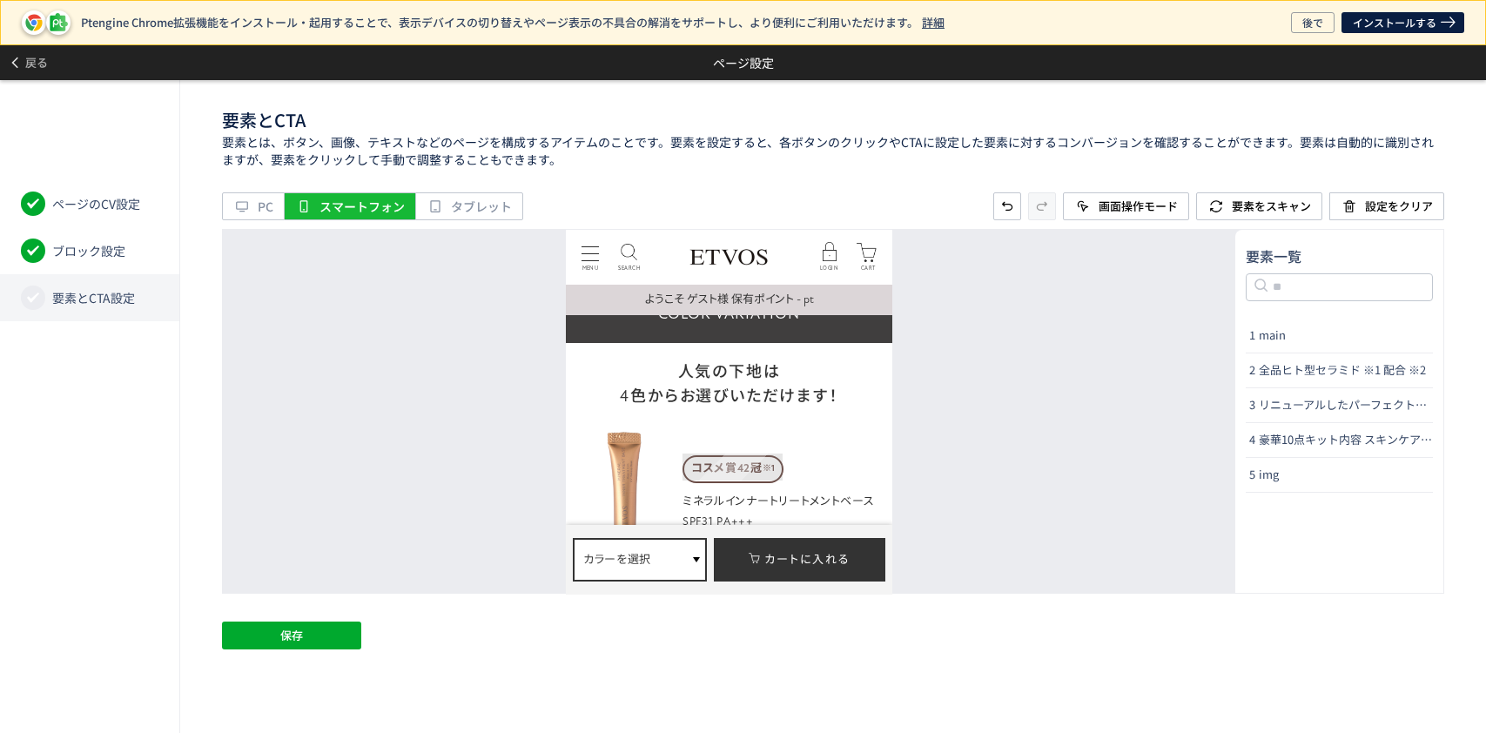
click at [731, 455] on span "コスメ賞42冠 ※1" at bounding box center [733, 468] width 101 height 27
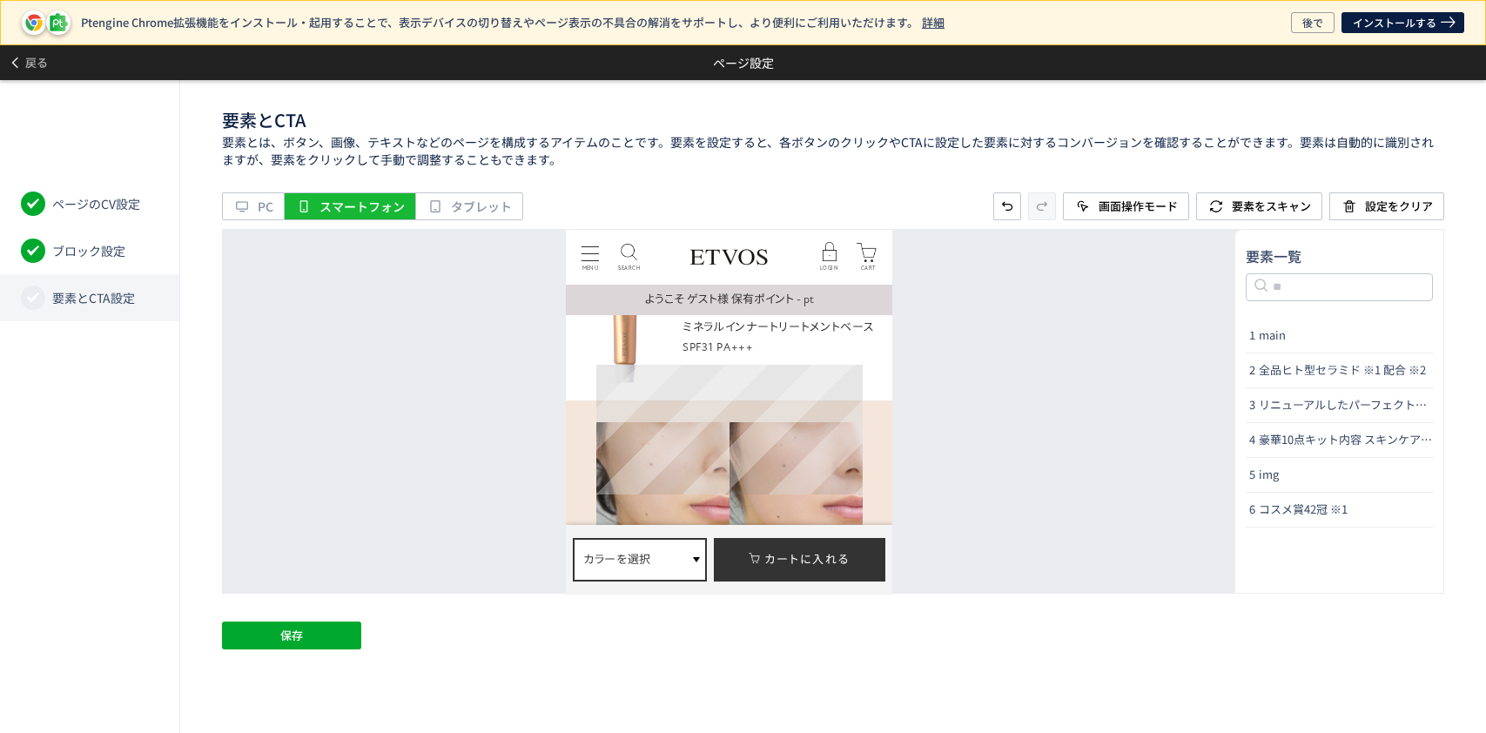
scroll to position [3251, 0]
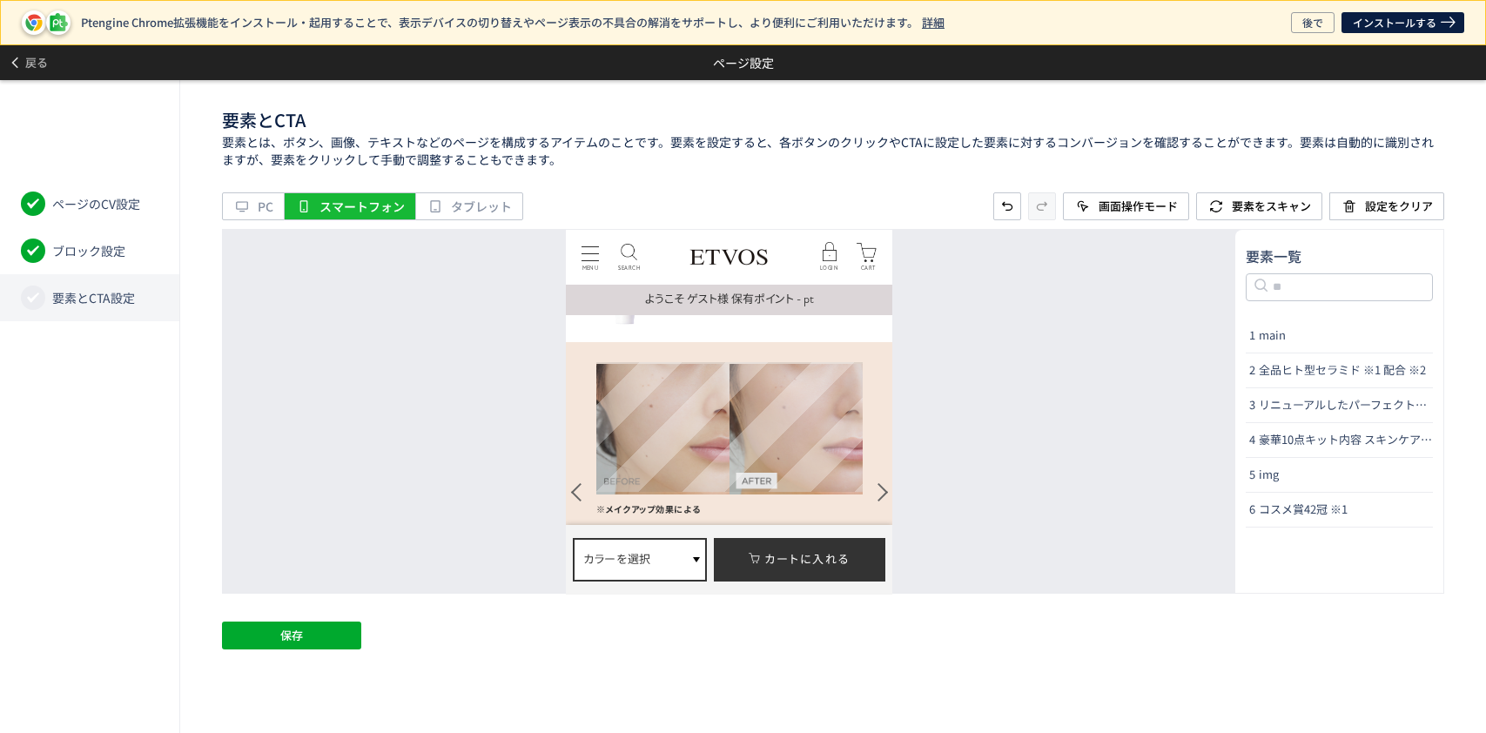
click at [810, 389] on img at bounding box center [730, 428] width 266 height 130
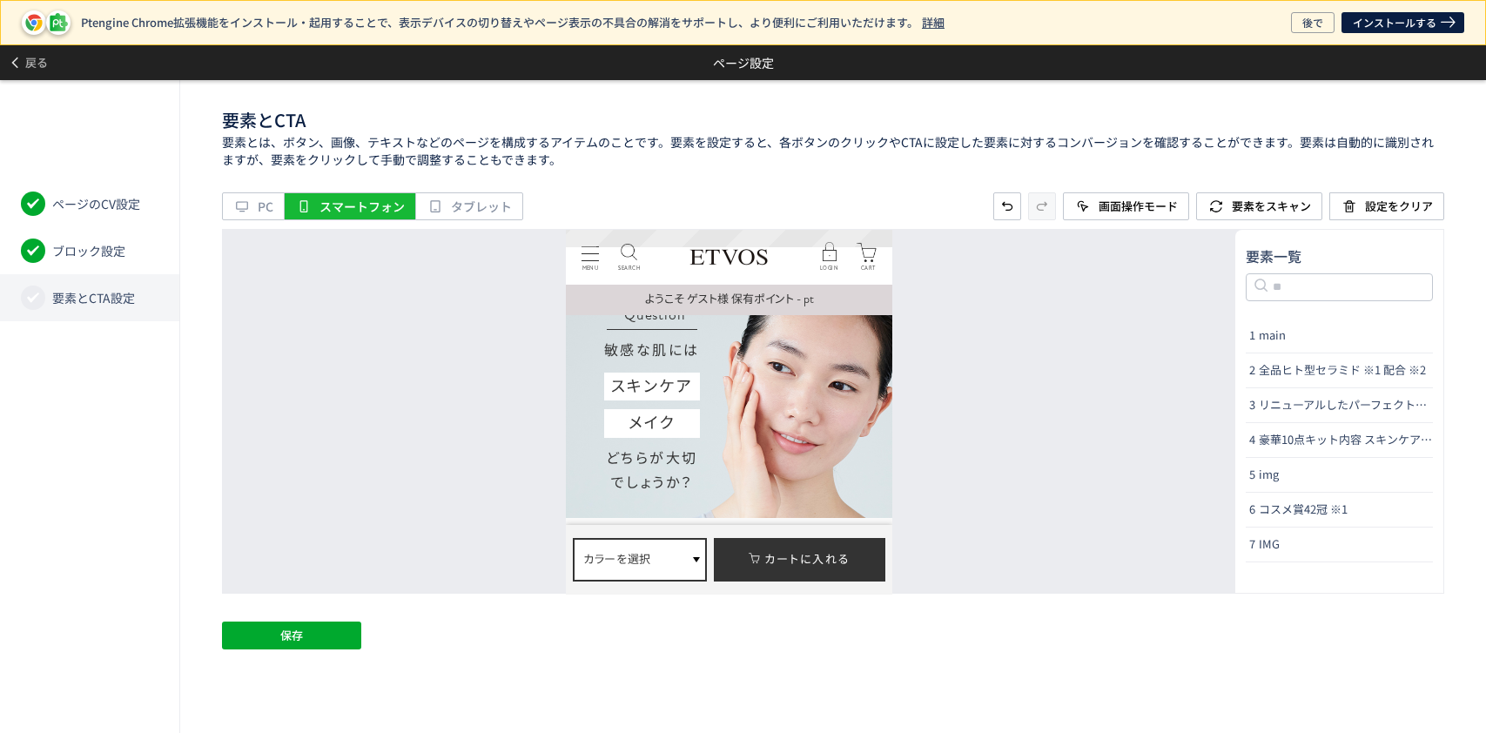
scroll to position [3832, 0]
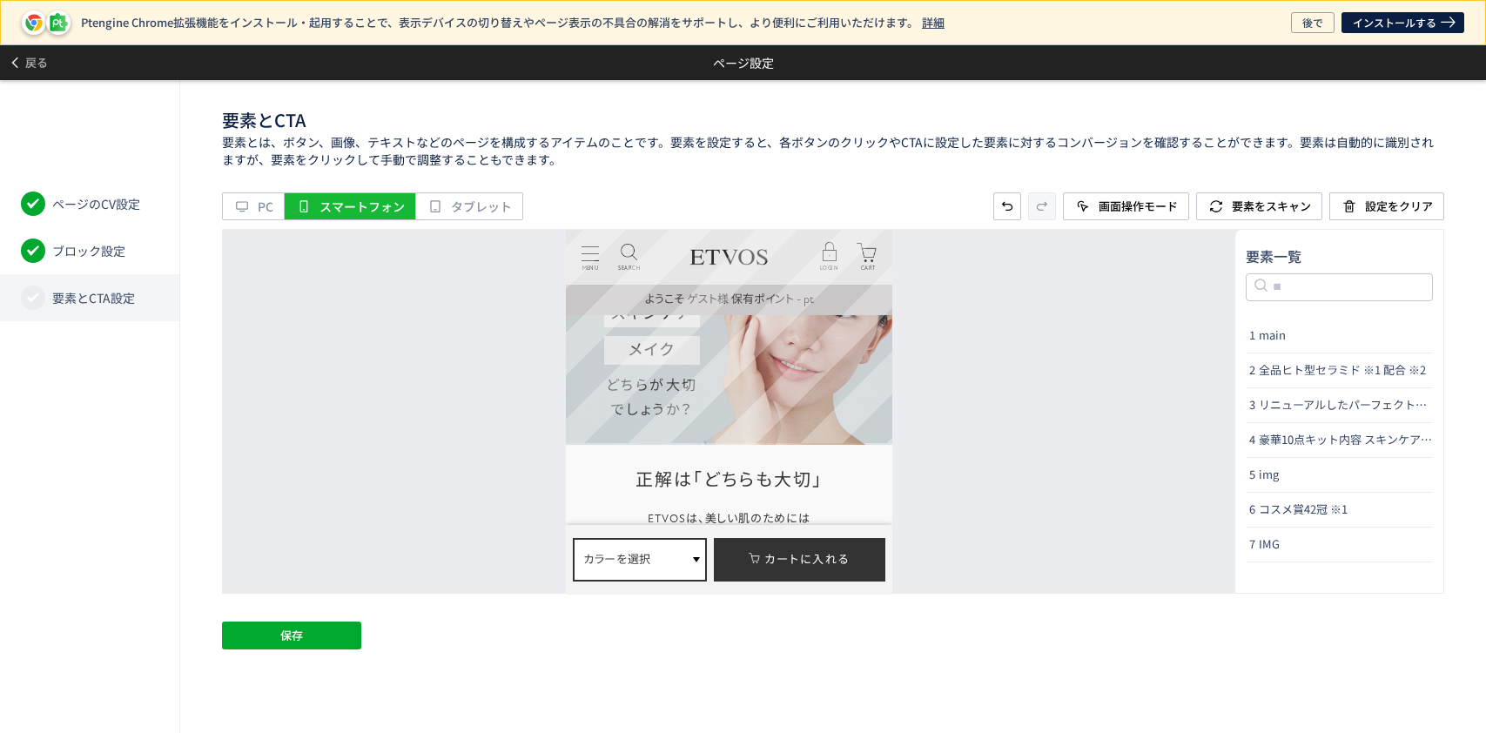
click at [797, 352] on img at bounding box center [729, 324] width 327 height 240
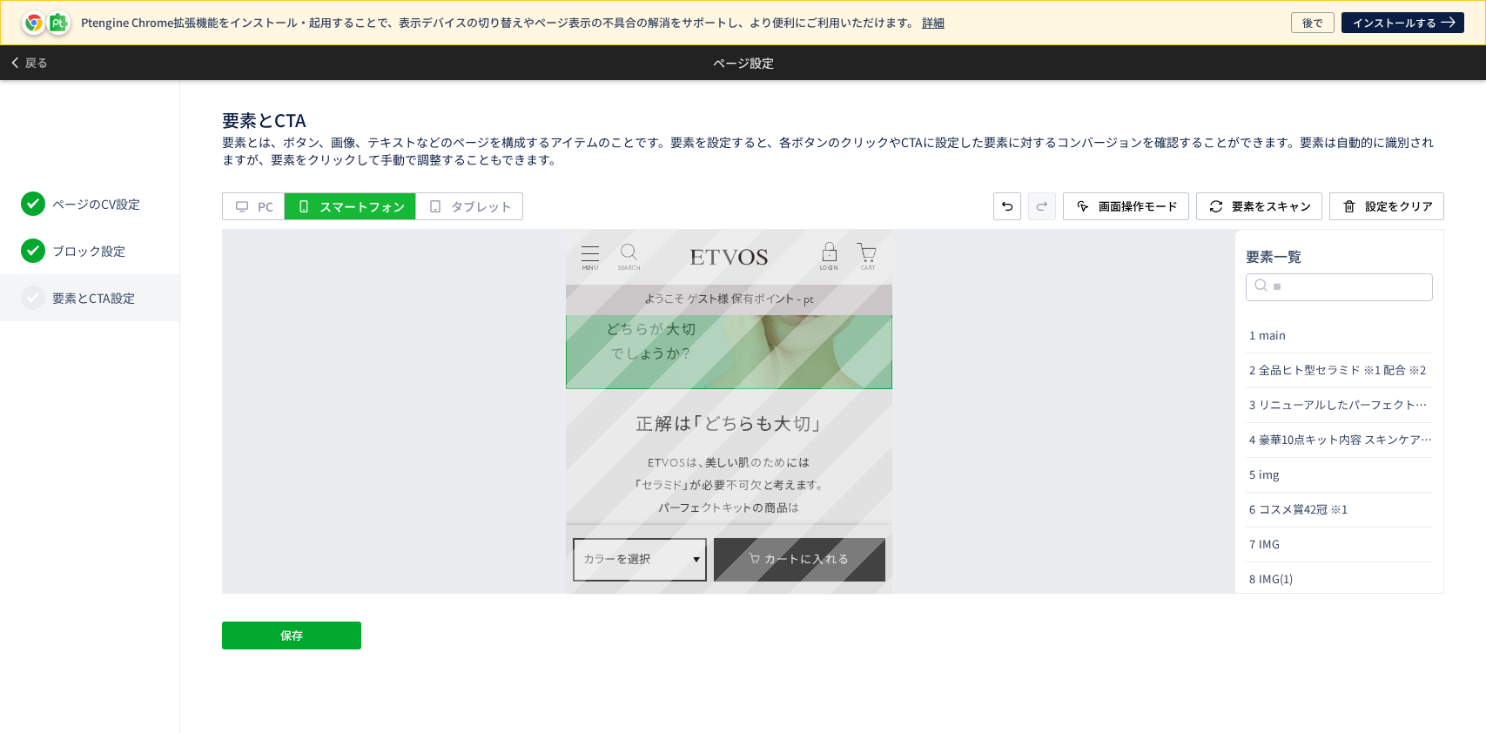
scroll to position [4180, 0]
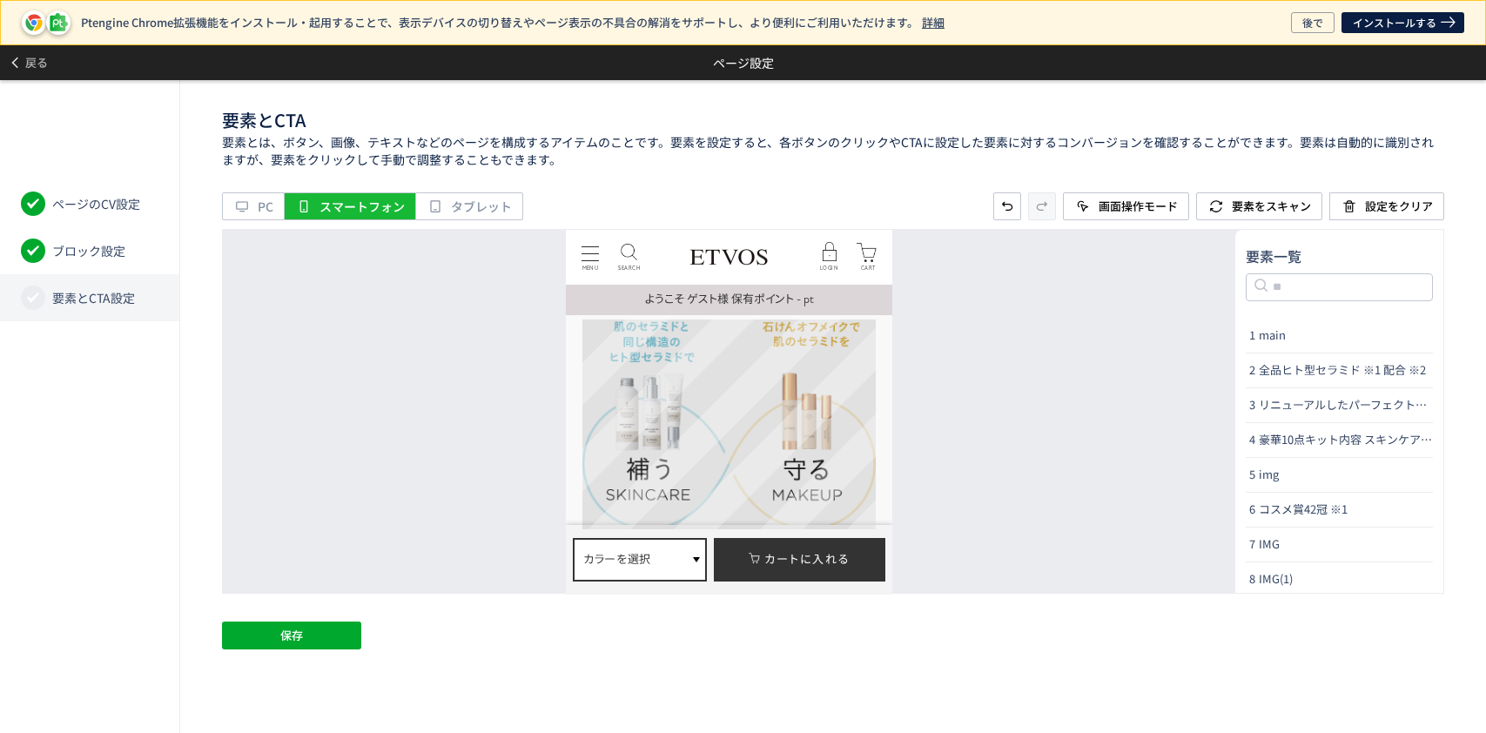
click at [802, 372] on img at bounding box center [730, 424] width 294 height 209
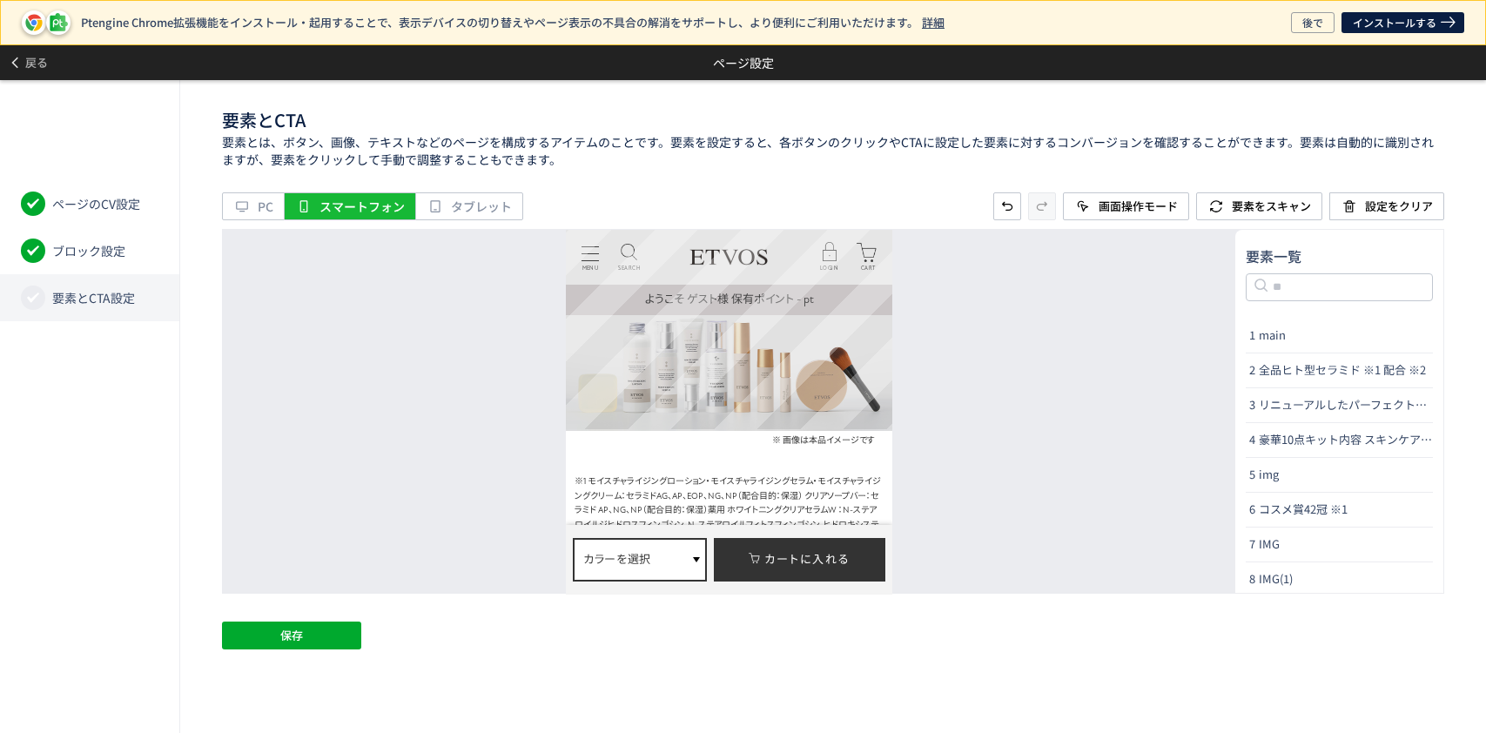
scroll to position [4877, 0]
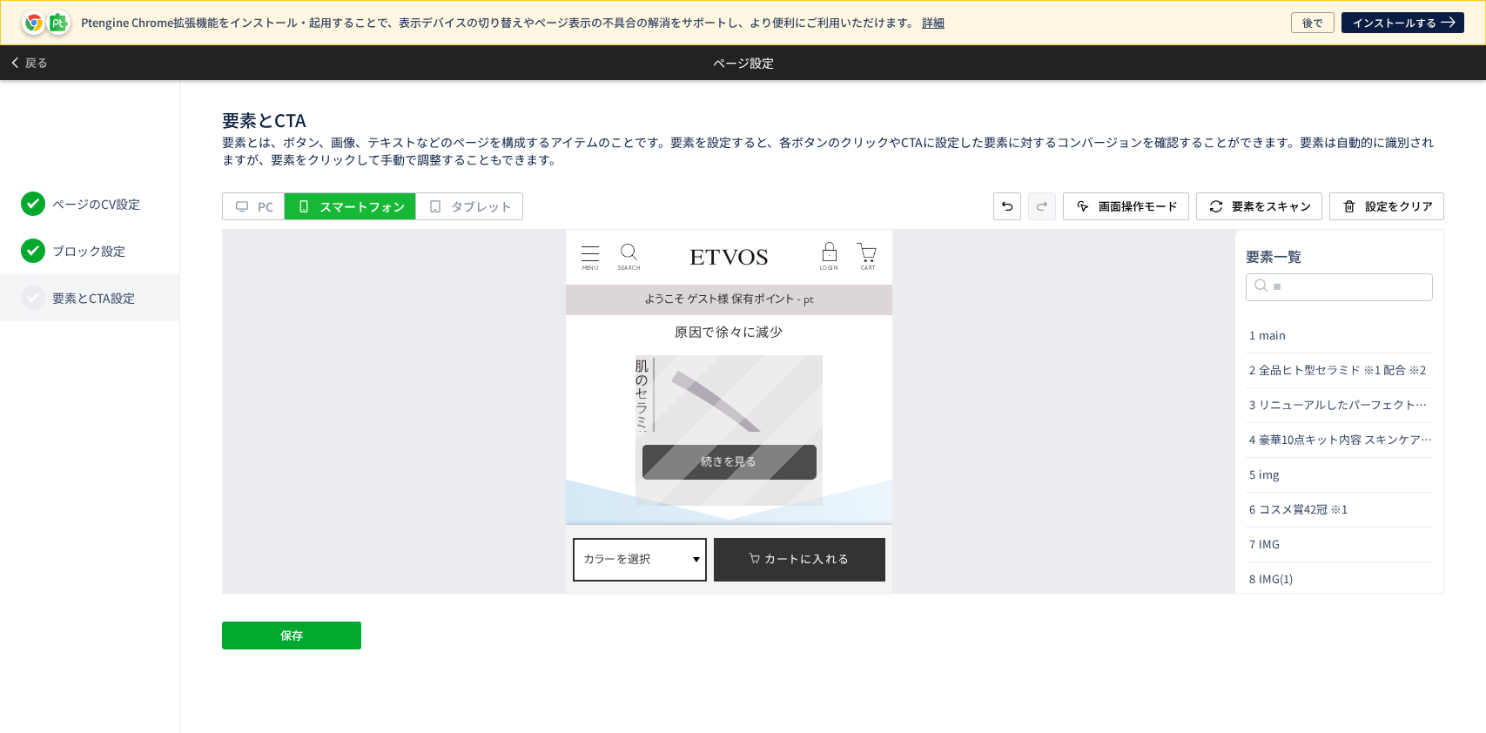
click at [802, 368] on img at bounding box center [729, 432] width 187 height 151
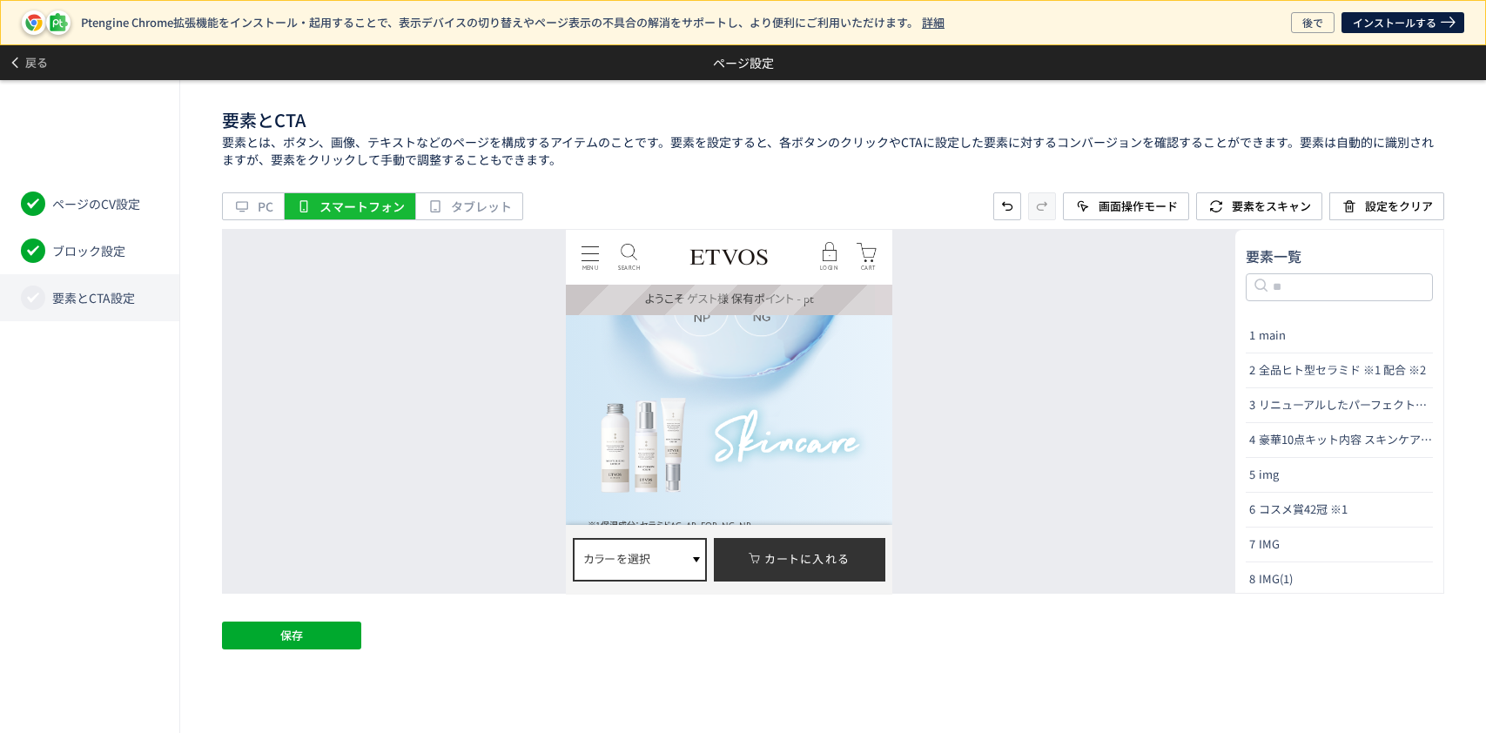
scroll to position [5457, 0]
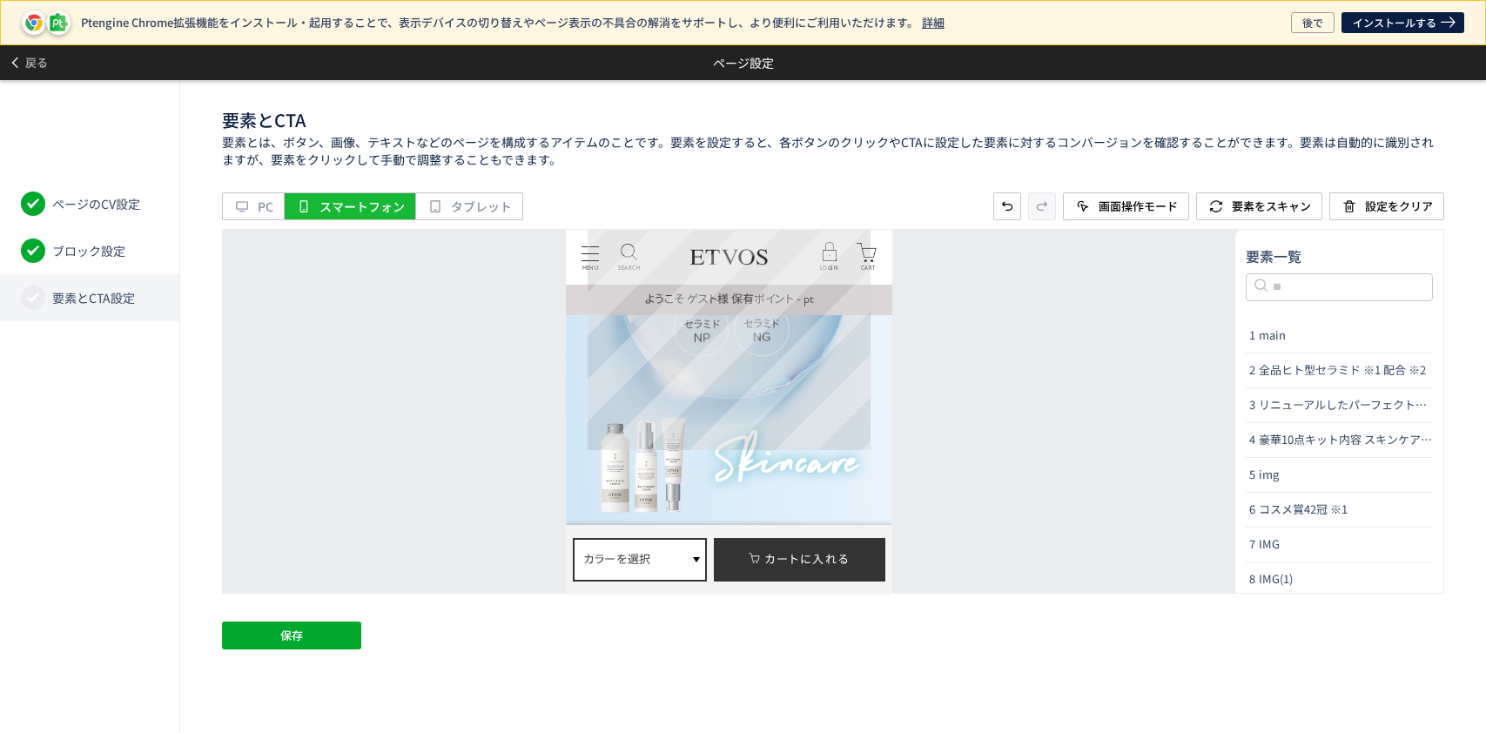
click at [770, 354] on img at bounding box center [729, 308] width 283 height 286
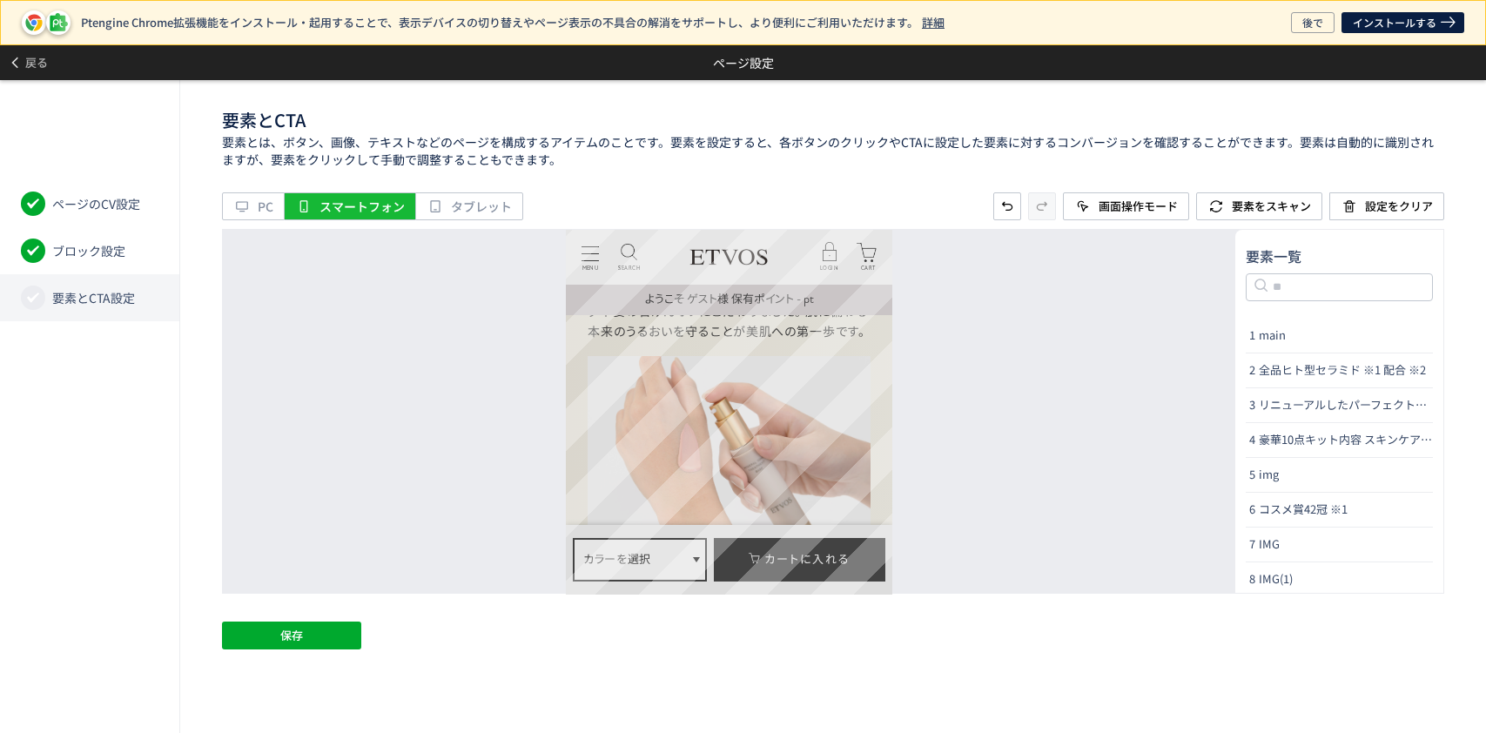
scroll to position [6037, 0]
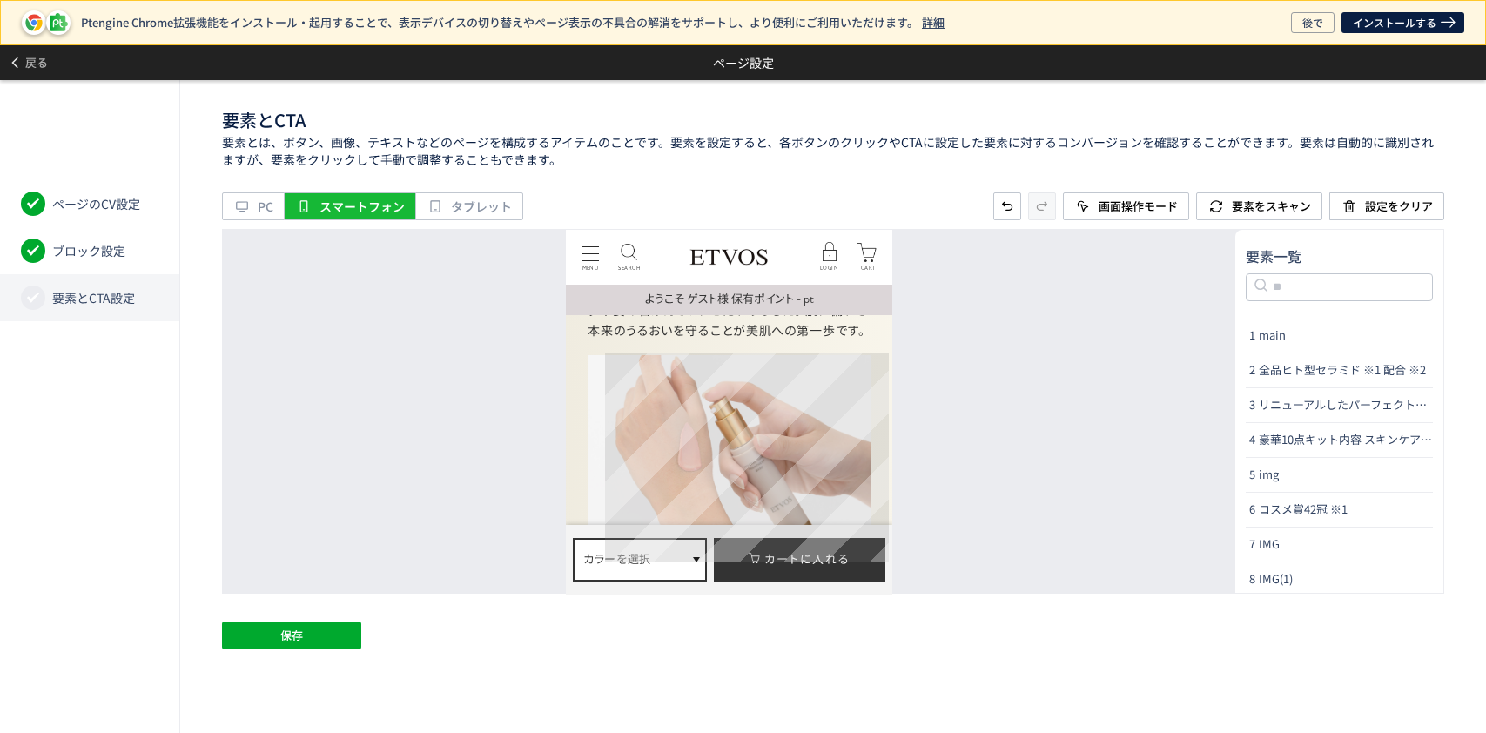
click at [767, 389] on img at bounding box center [730, 458] width 284 height 209
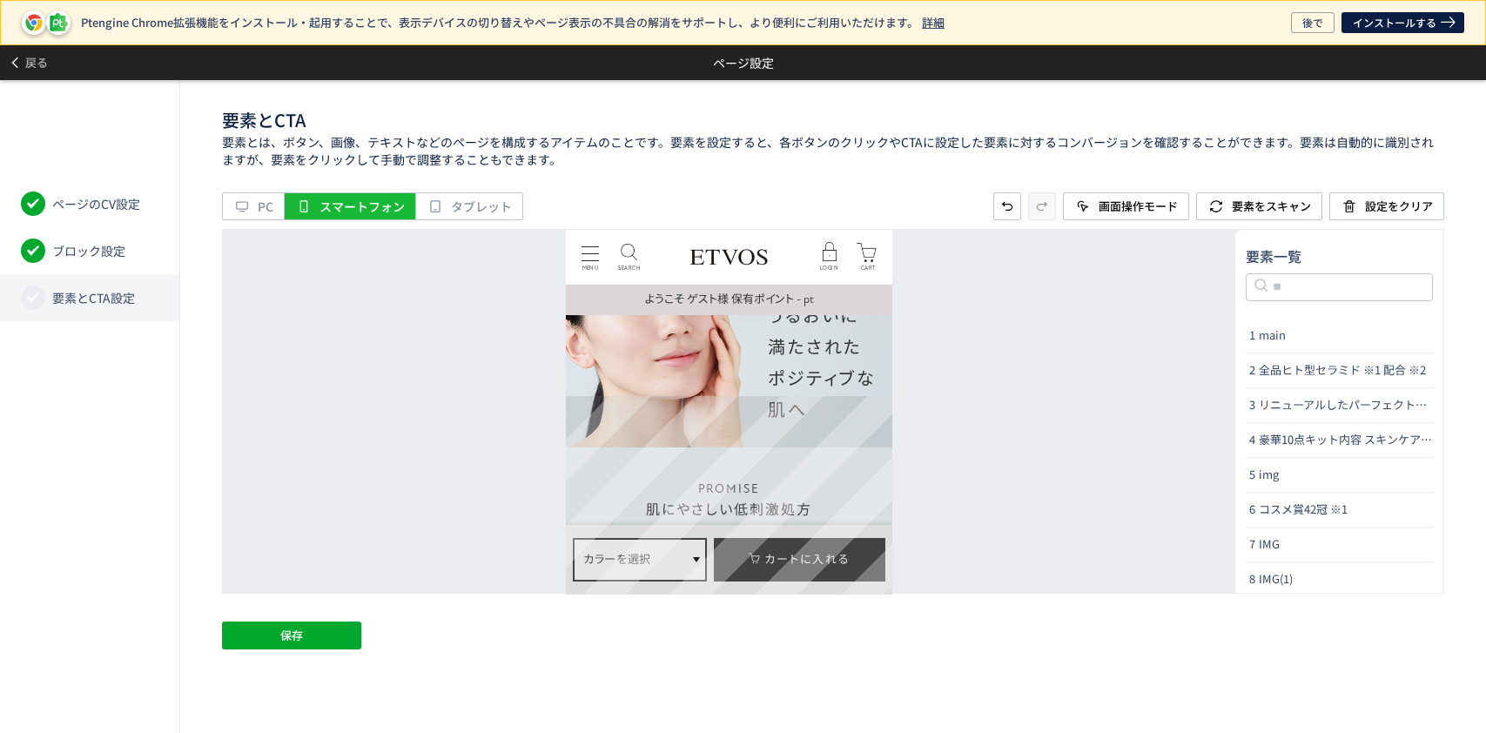
scroll to position [6501, 0]
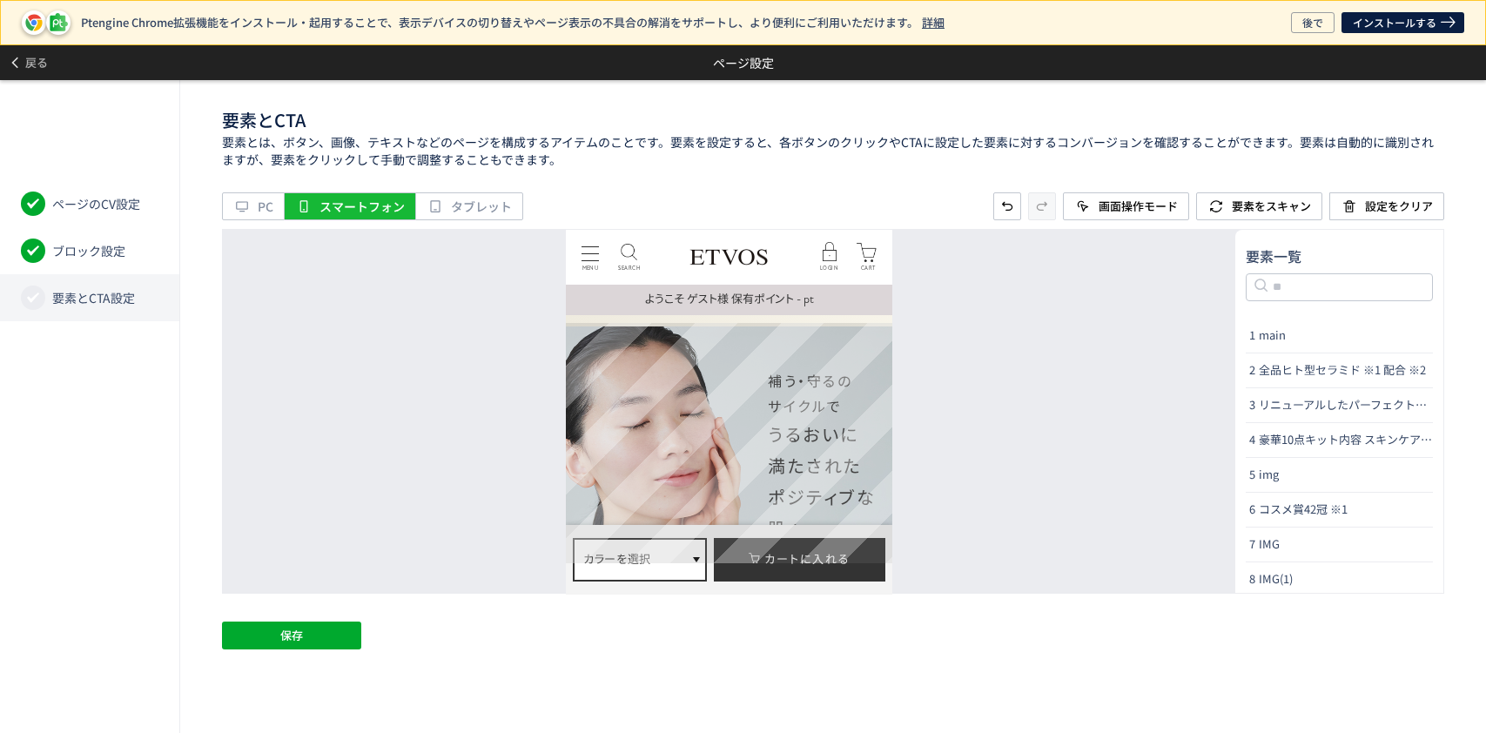
click at [684, 409] on img at bounding box center [729, 446] width 327 height 240
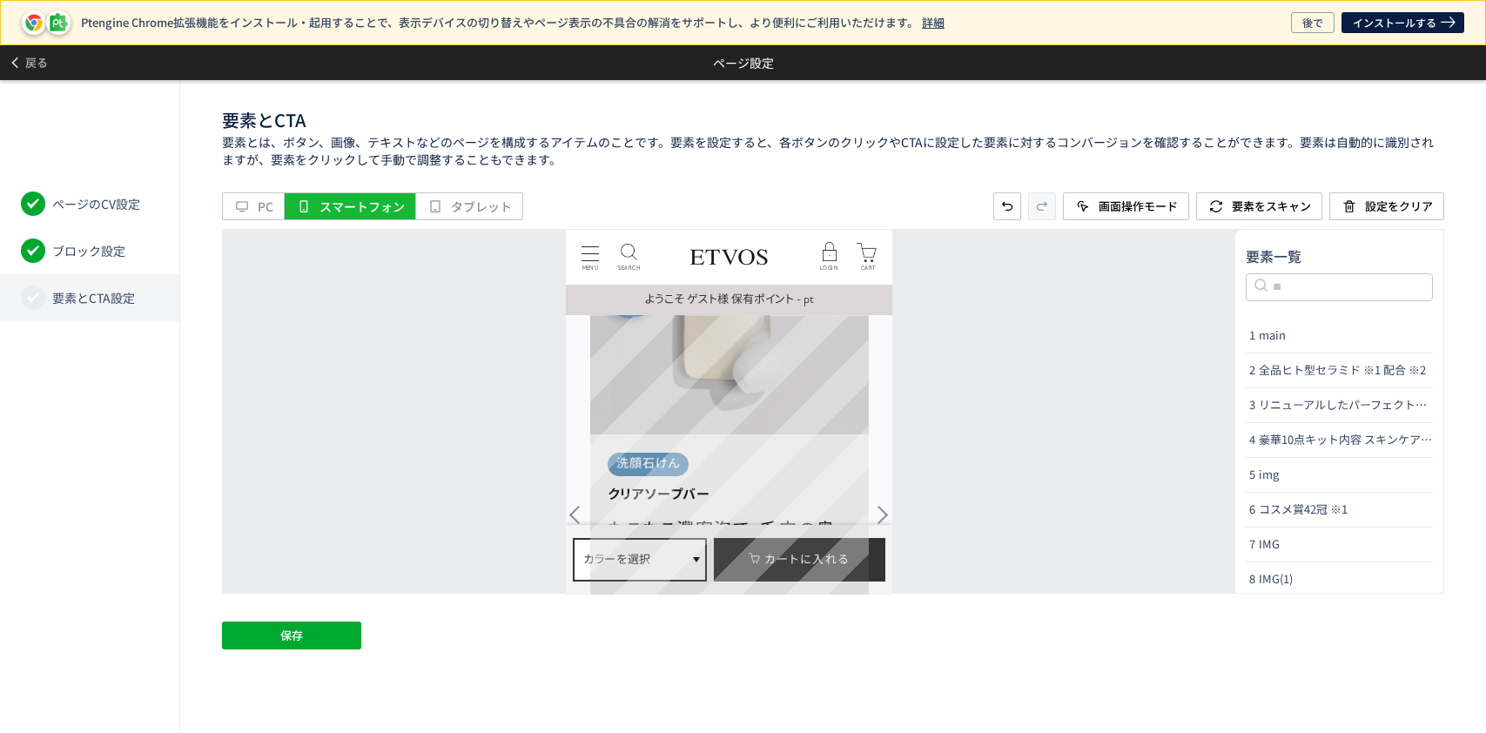
scroll to position [7895, 0]
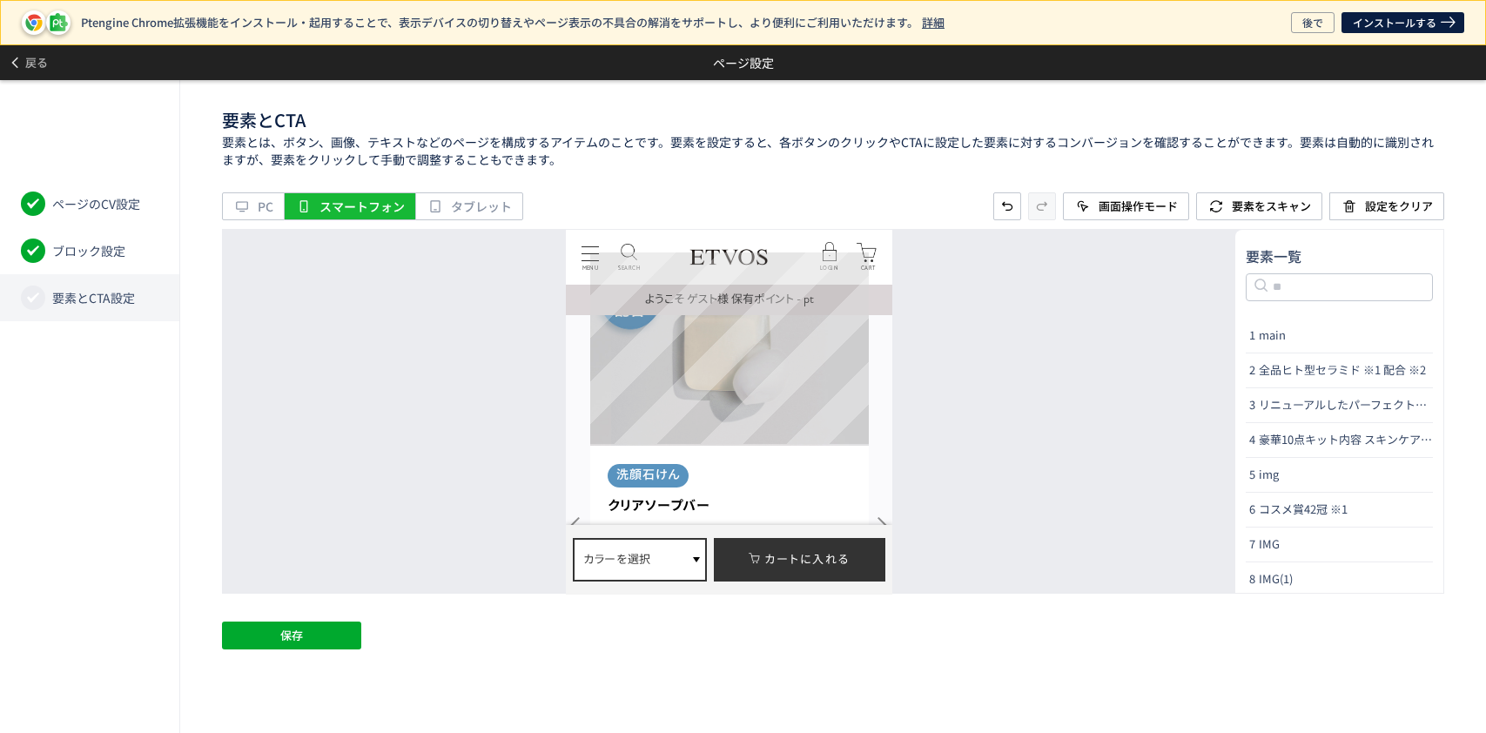
click at [731, 396] on img at bounding box center [729, 353] width 279 height 191
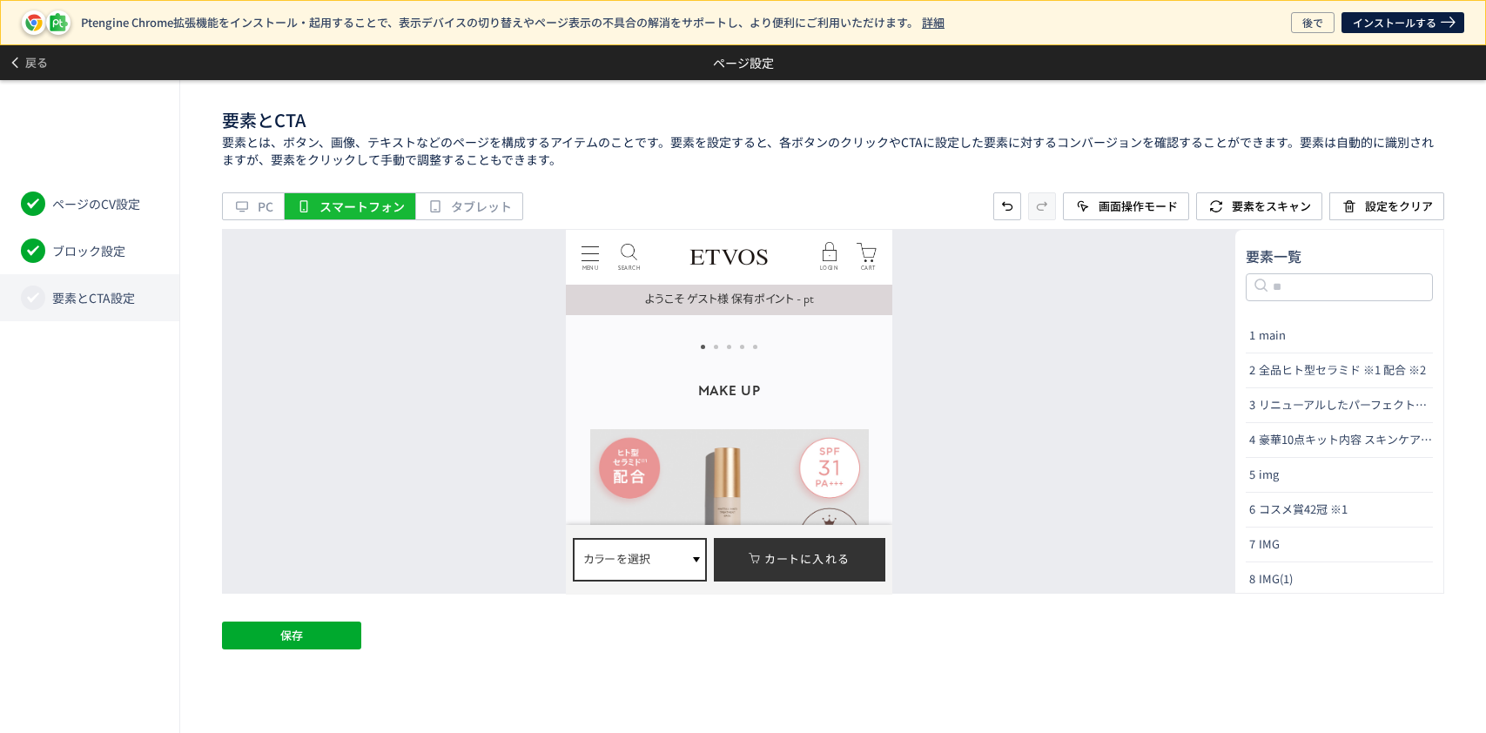
scroll to position [8476, 0]
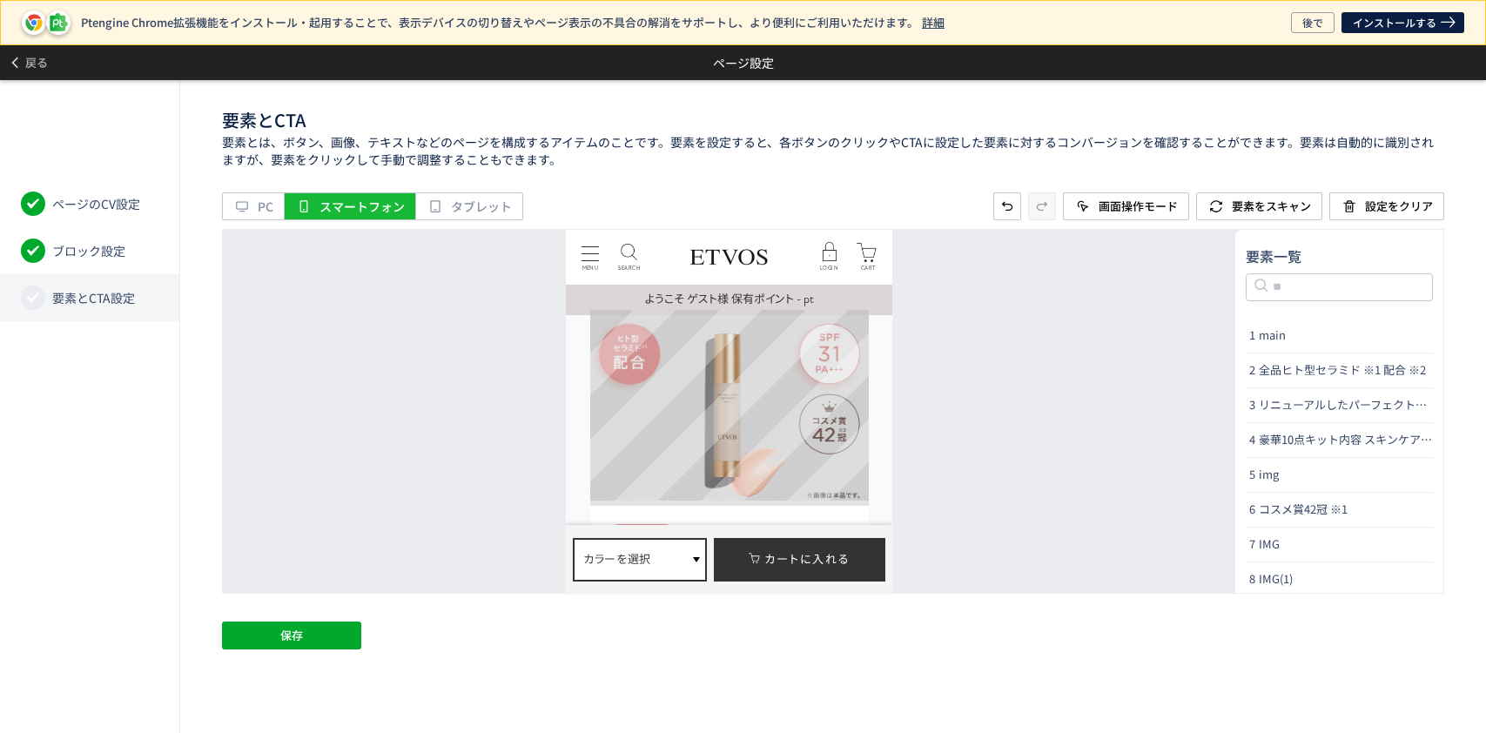
click at [730, 407] on img at bounding box center [729, 409] width 279 height 191
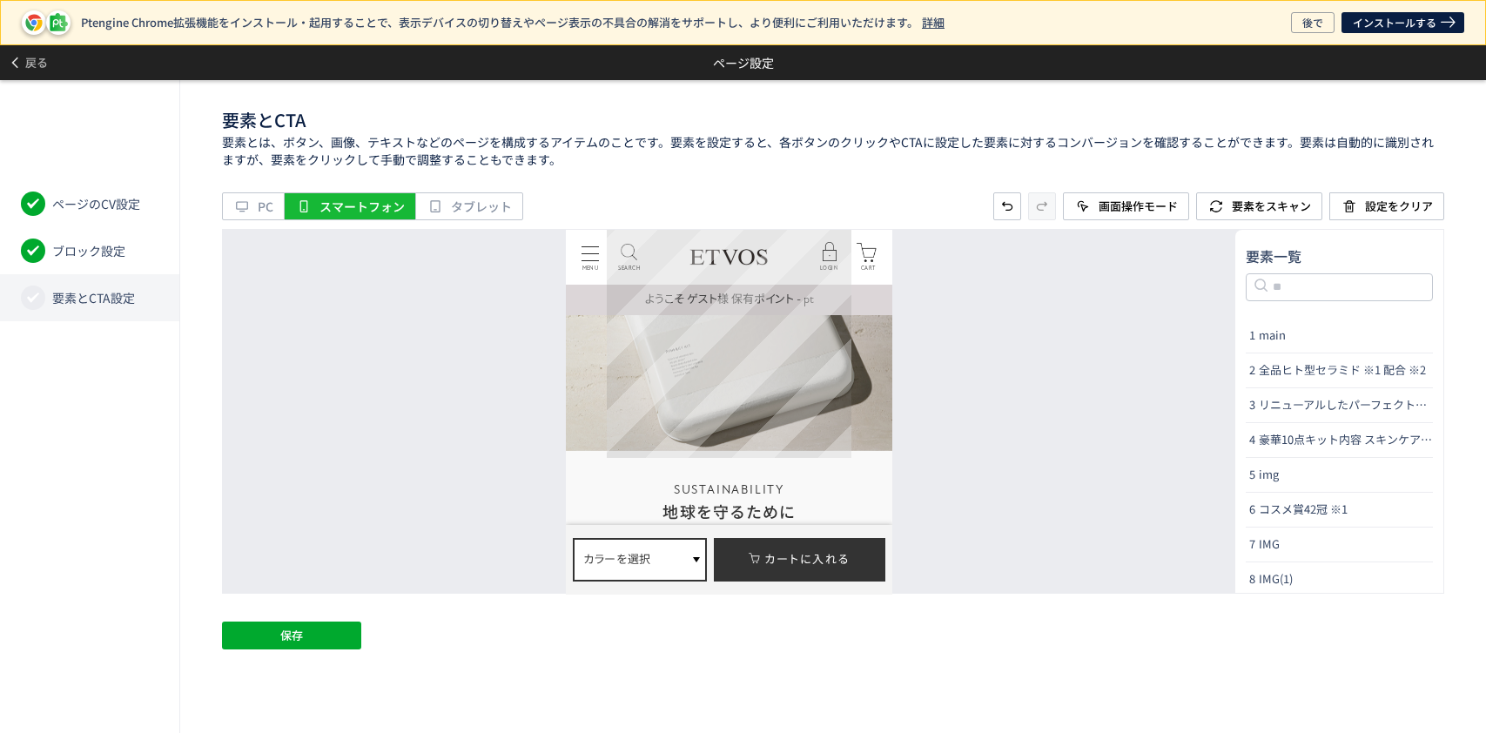
scroll to position [9405, 0]
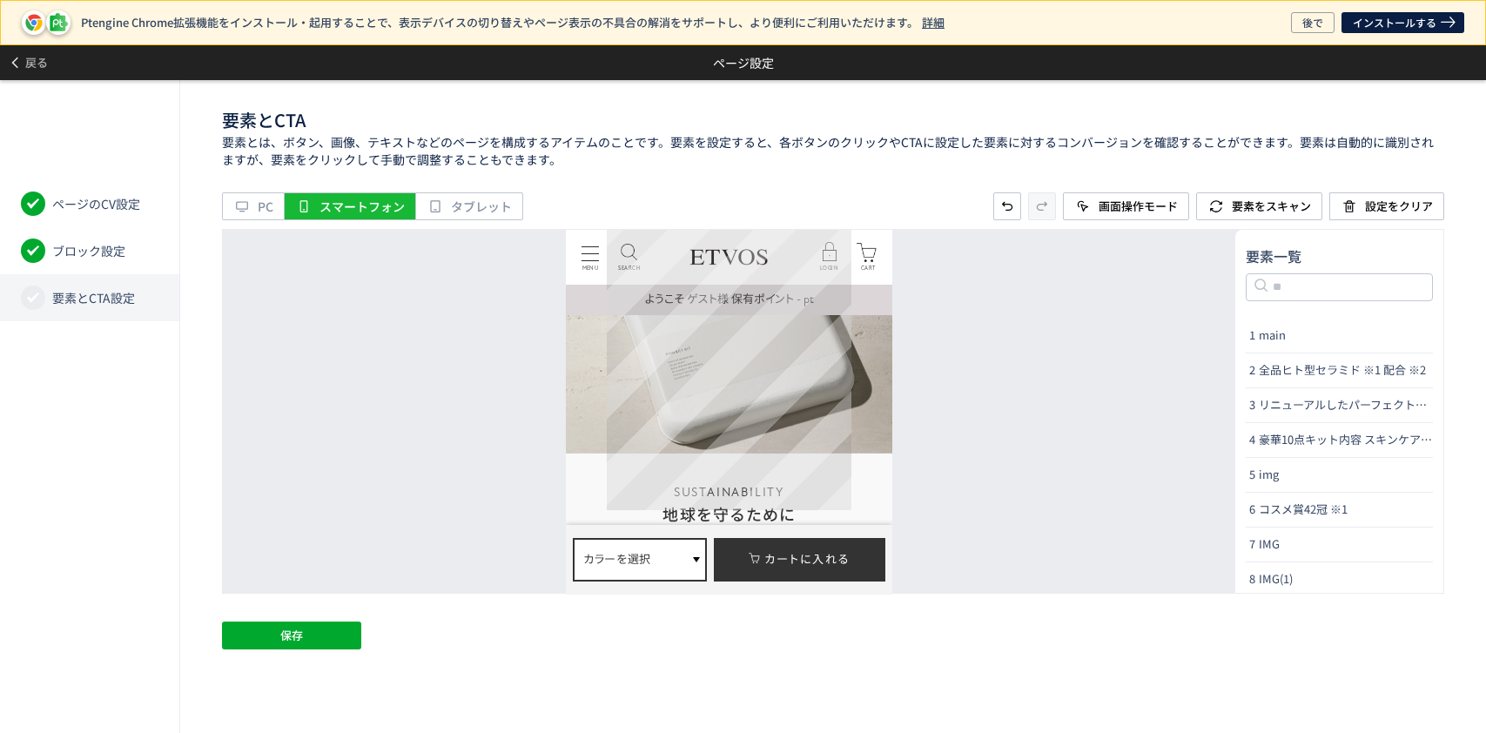
click at [738, 201] on video at bounding box center [729, 139] width 245 height 123
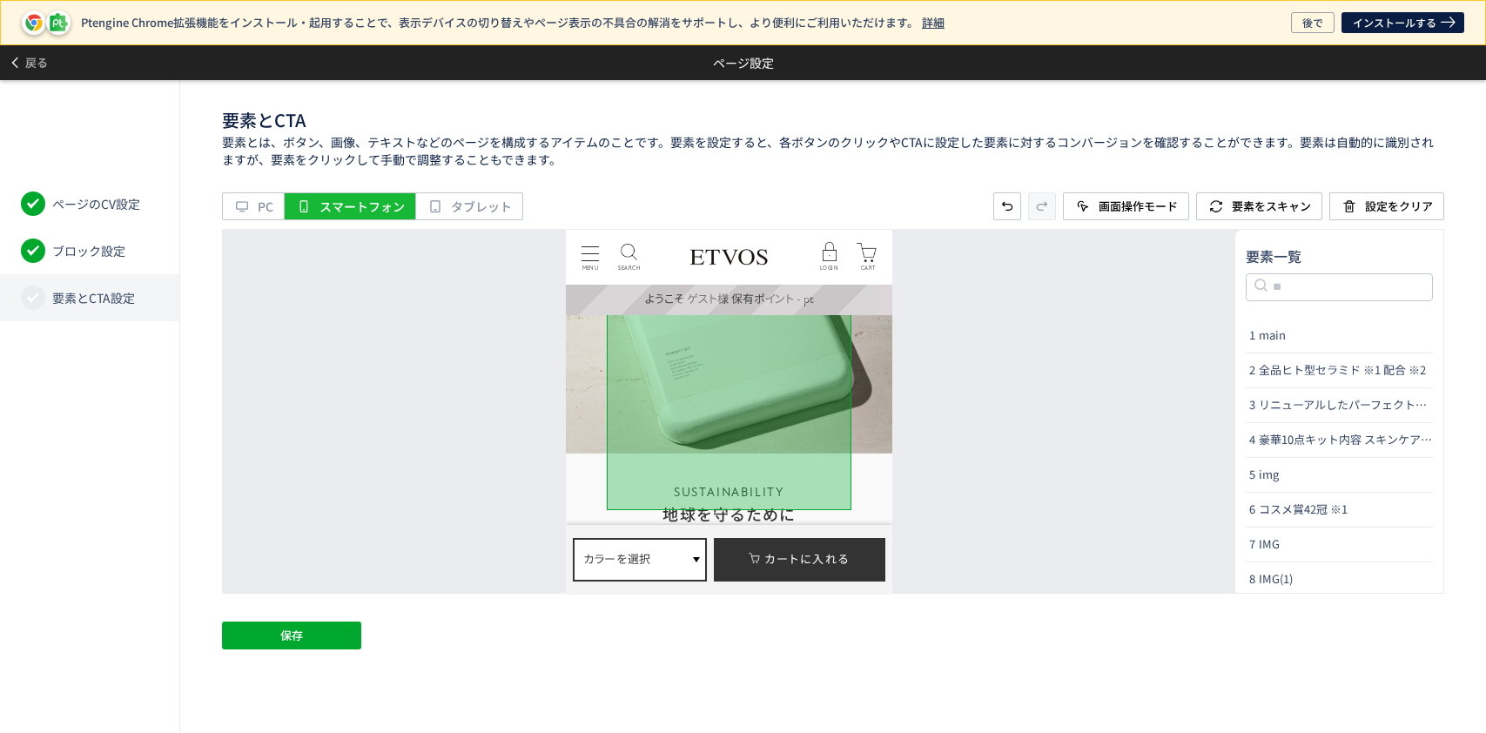
scroll to position [9753, 0]
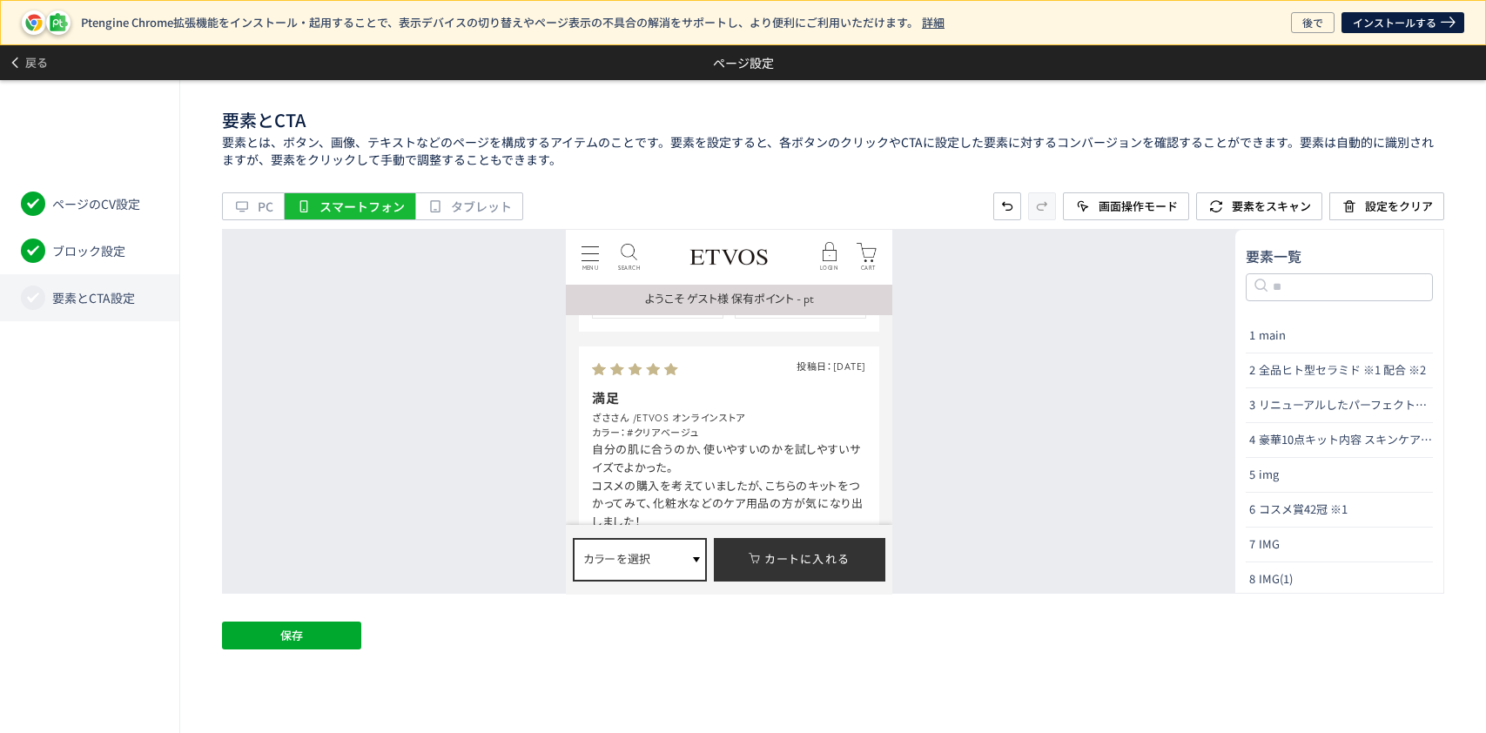
scroll to position [11146, 0]
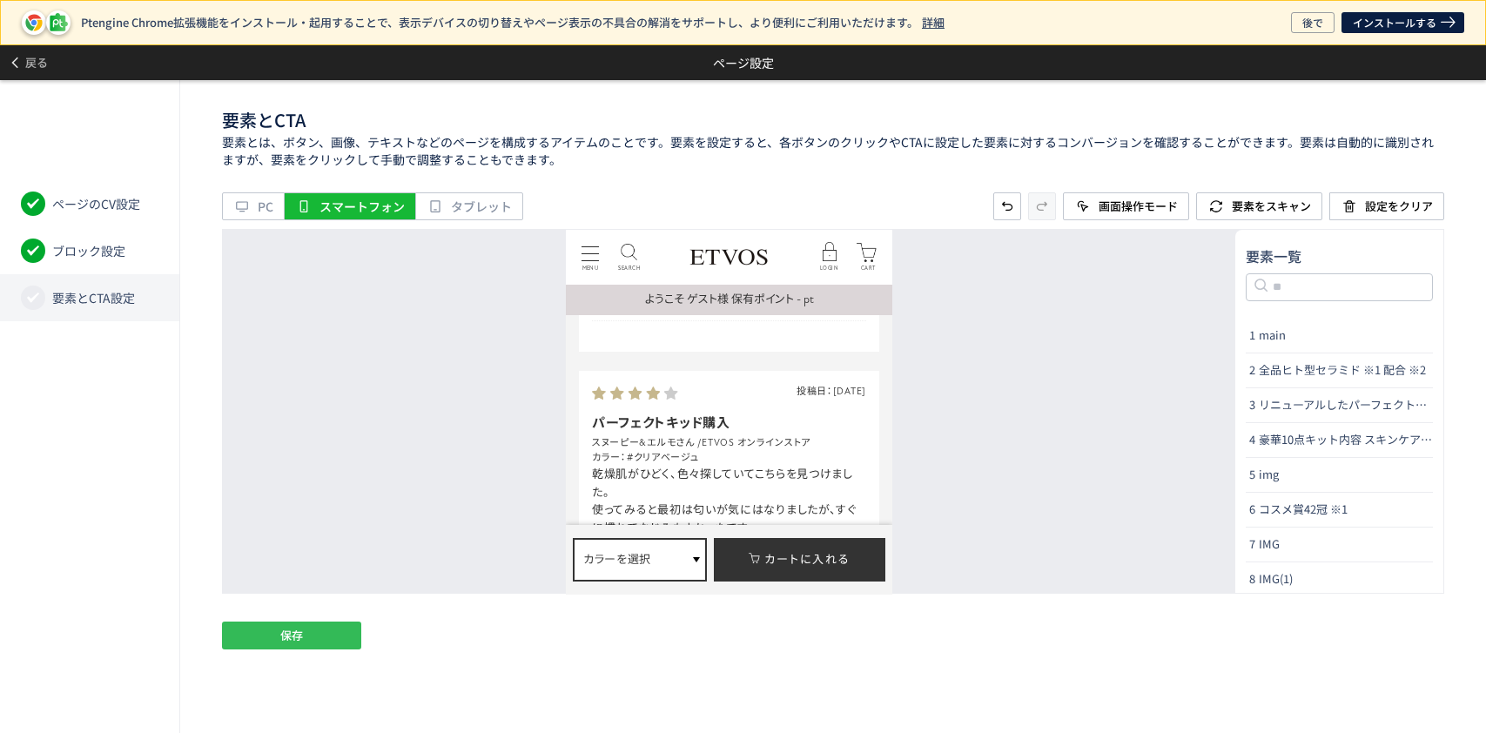
click at [279, 640] on button "保存" at bounding box center [291, 636] width 139 height 28
click at [49, 52] on button "戻る" at bounding box center [28, 62] width 56 height 35
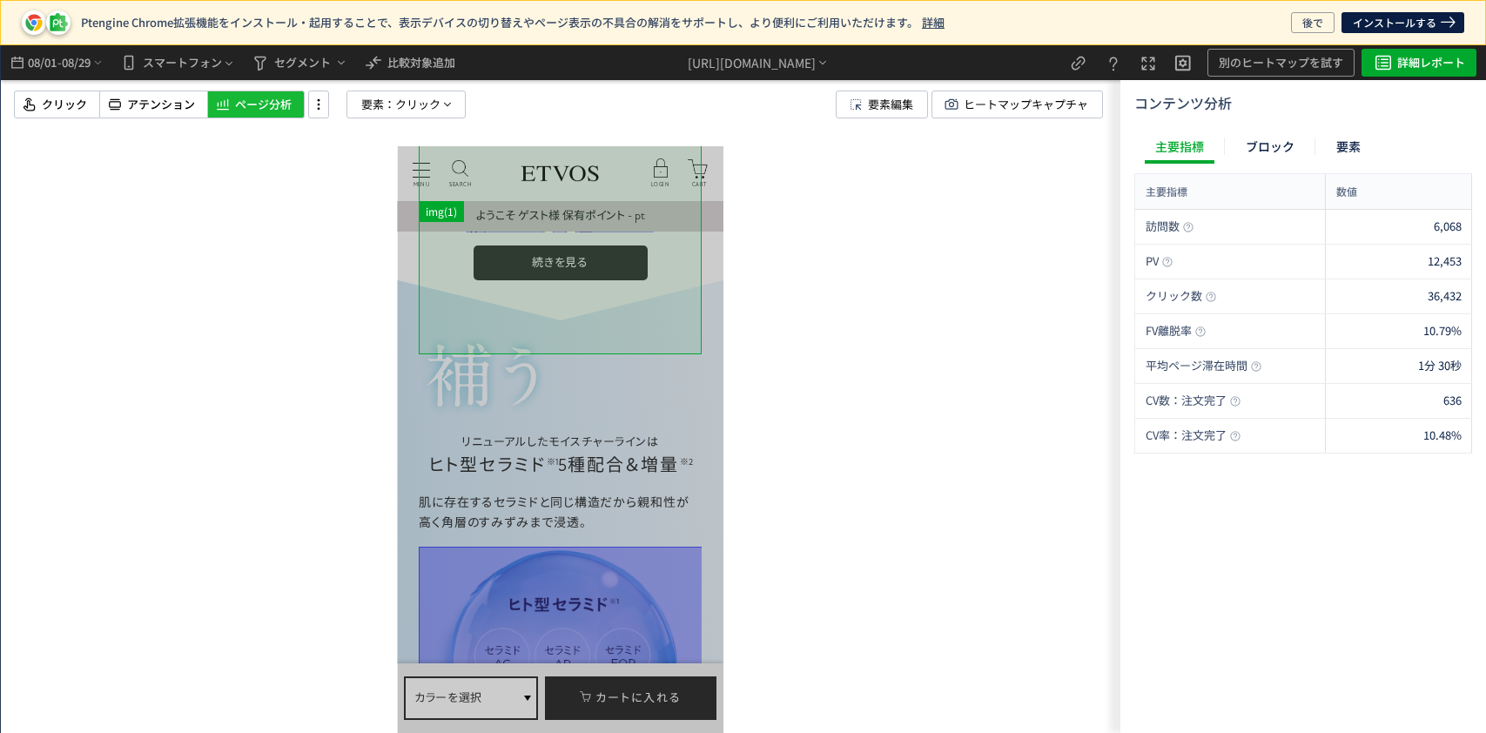
scroll to position [5457, 0]
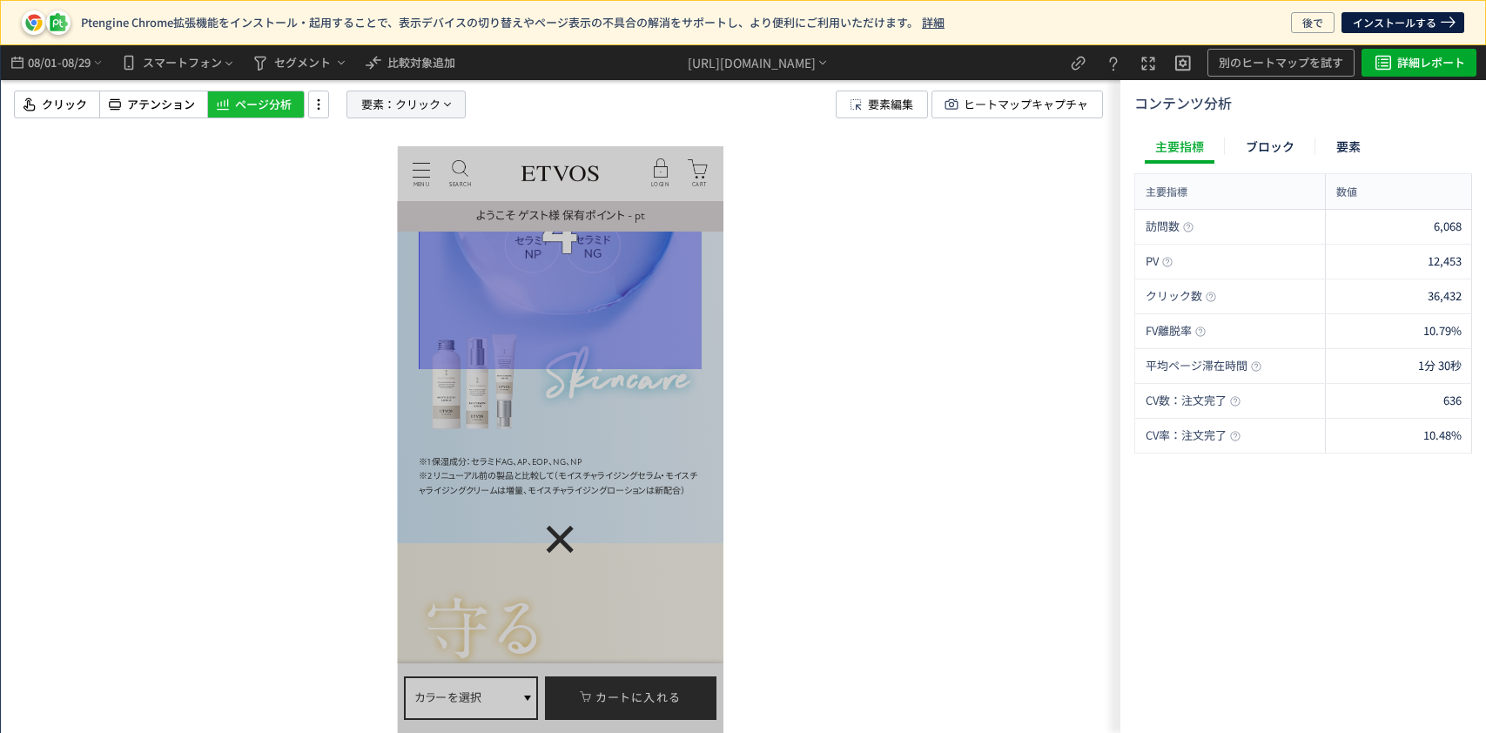
click at [405, 106] on span "クリック" at bounding box center [417, 104] width 45 height 26
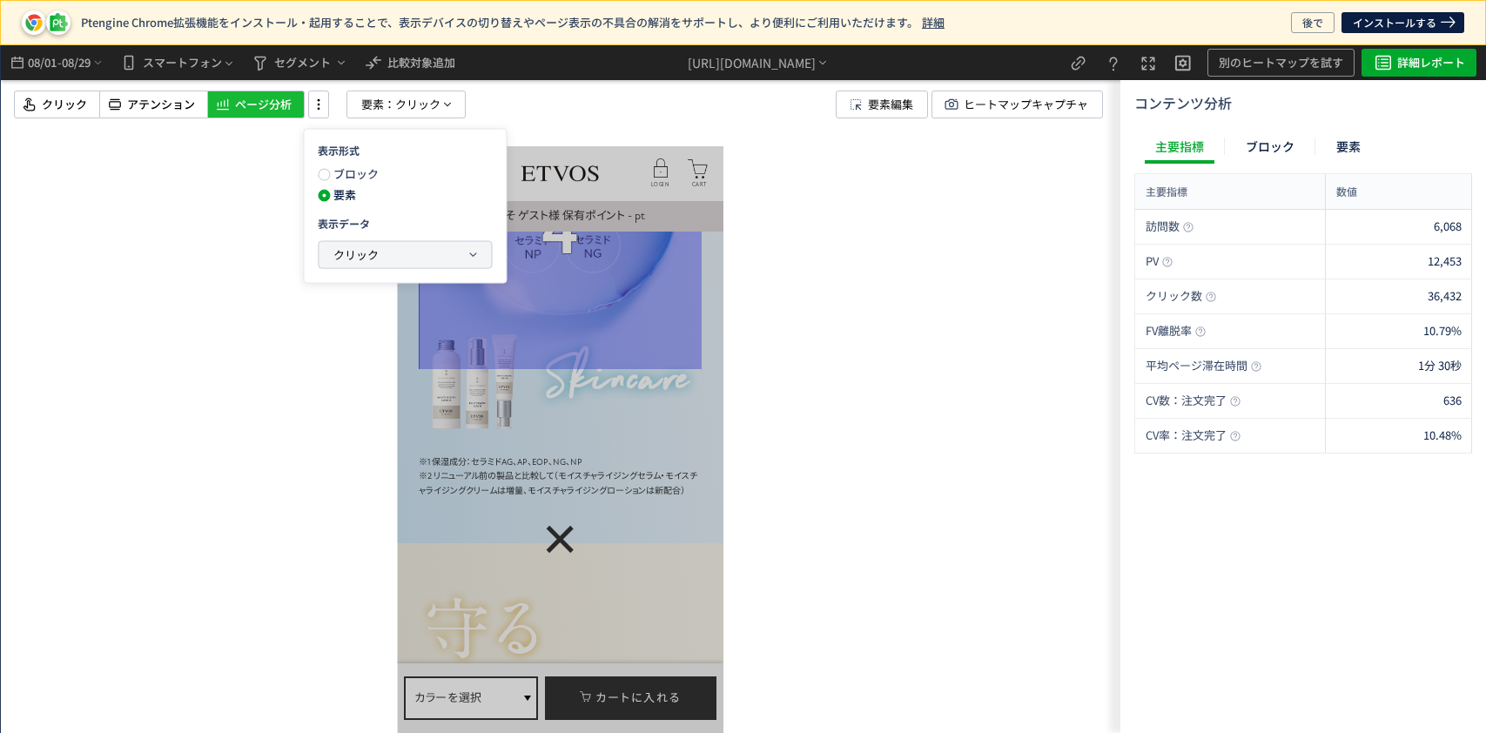
click at [358, 267] on button "クリック" at bounding box center [405, 254] width 172 height 26
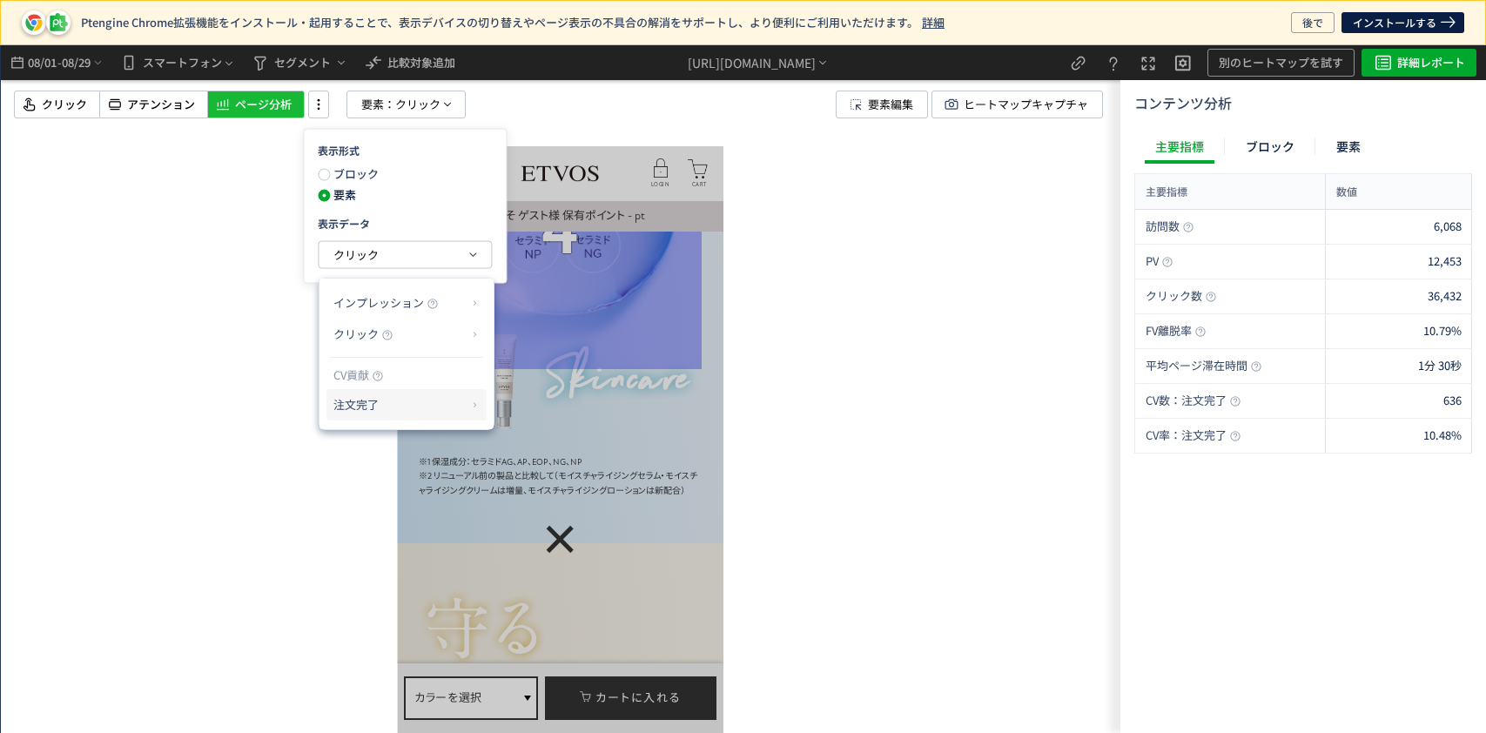
click at [367, 400] on p "注文完了" at bounding box center [400, 405] width 133 height 30
click at [529, 437] on li "CV貢献率" at bounding box center [529, 446] width 61 height 31
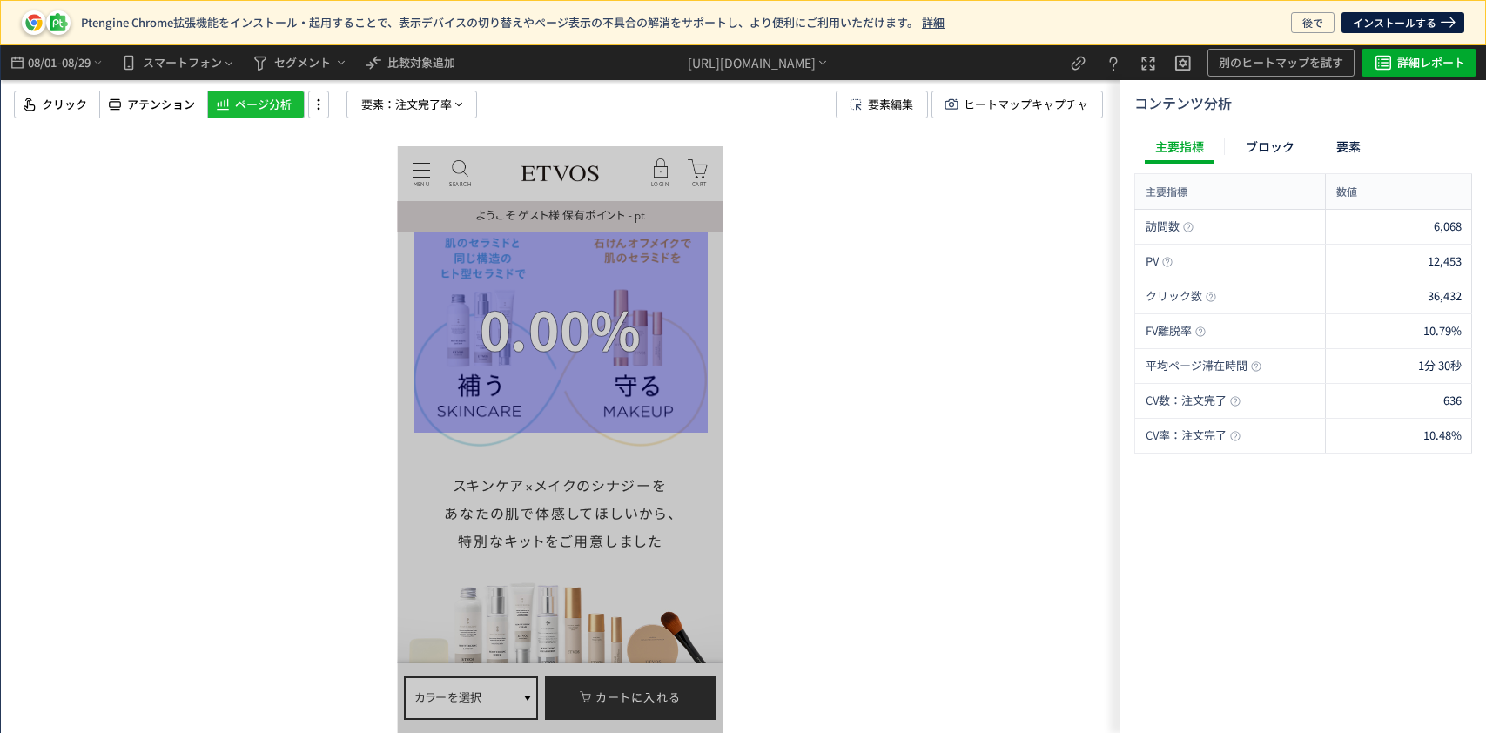
scroll to position [3599, 0]
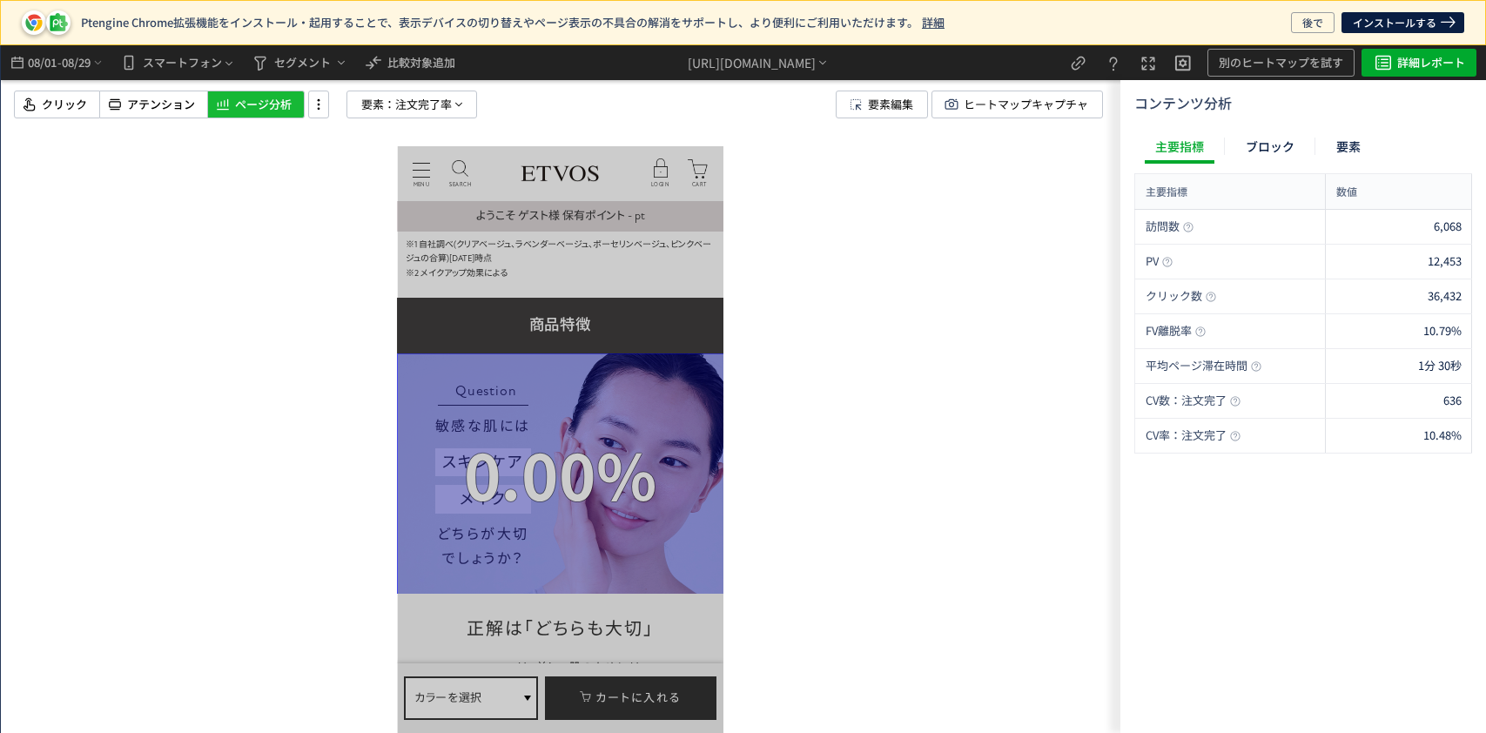
click at [67, 118] on div at bounding box center [561, 389] width 1120 height 688
click at [70, 107] on span "クリック" at bounding box center [64, 105] width 45 height 17
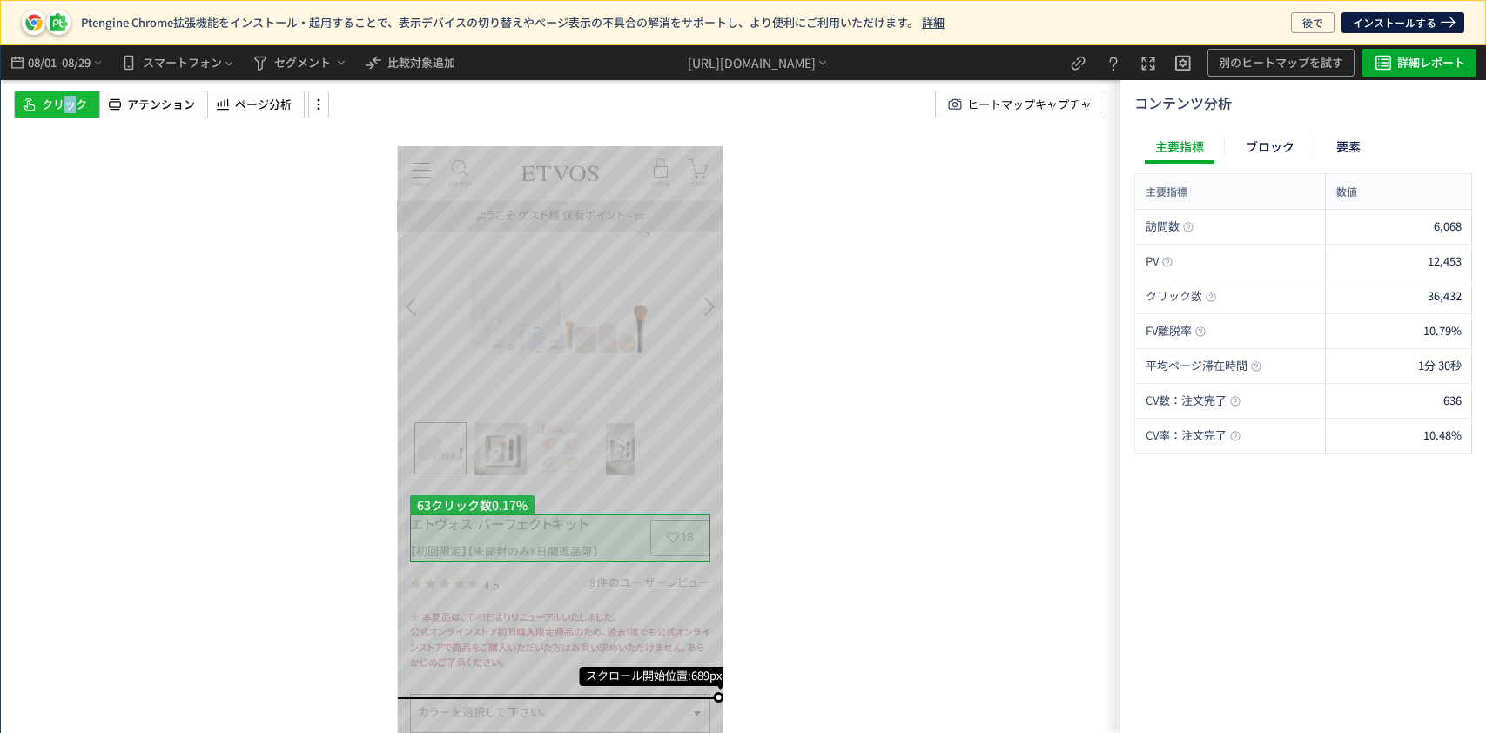
scroll to position [0, 0]
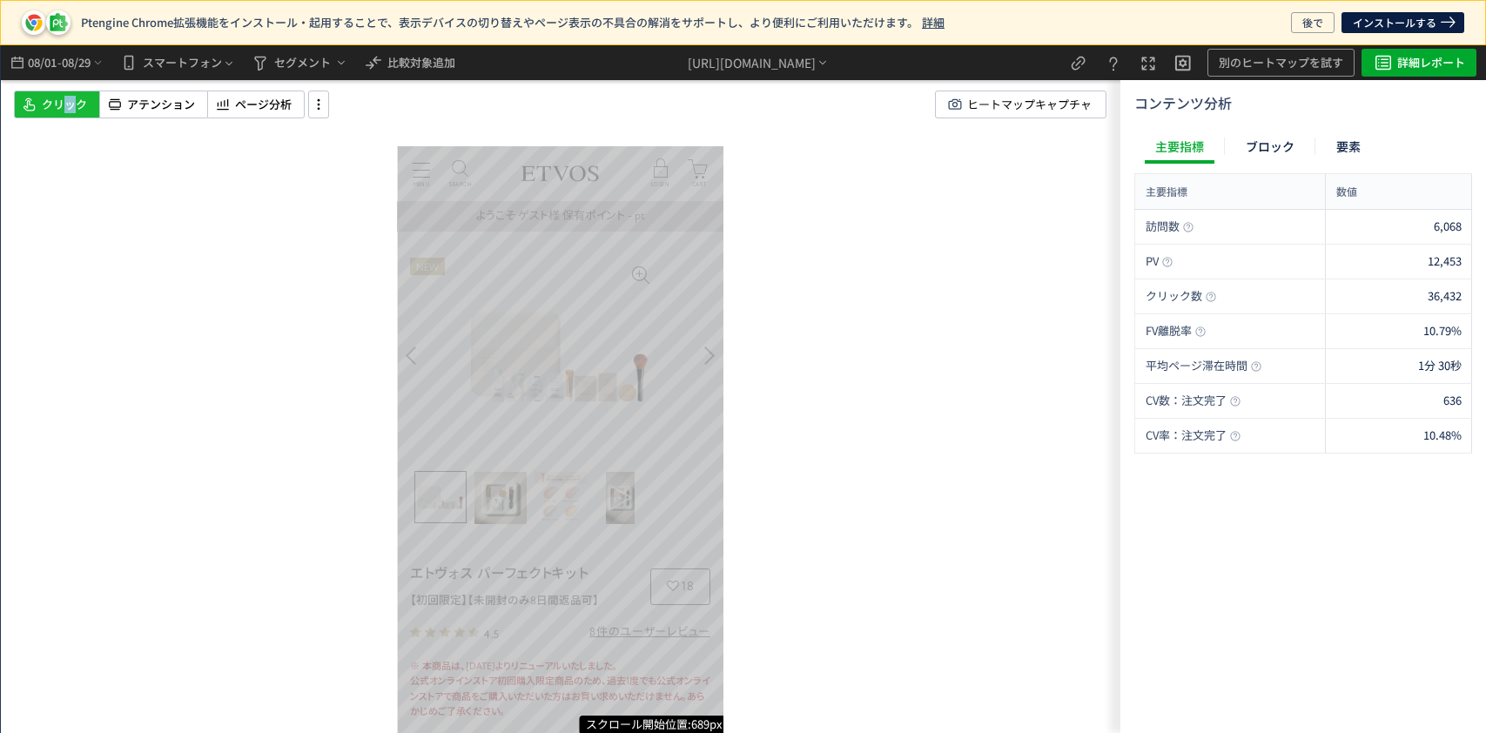
click at [111, 86] on div "スクロール開始位置:689px スクロール到達率 87% スクロール到達率 84% スクロール到達率 80% スクロール到達率 74% スクロール到達率 67…" at bounding box center [561, 389] width 1120 height 688
click at [140, 98] on span "アテンション" at bounding box center [161, 105] width 68 height 17
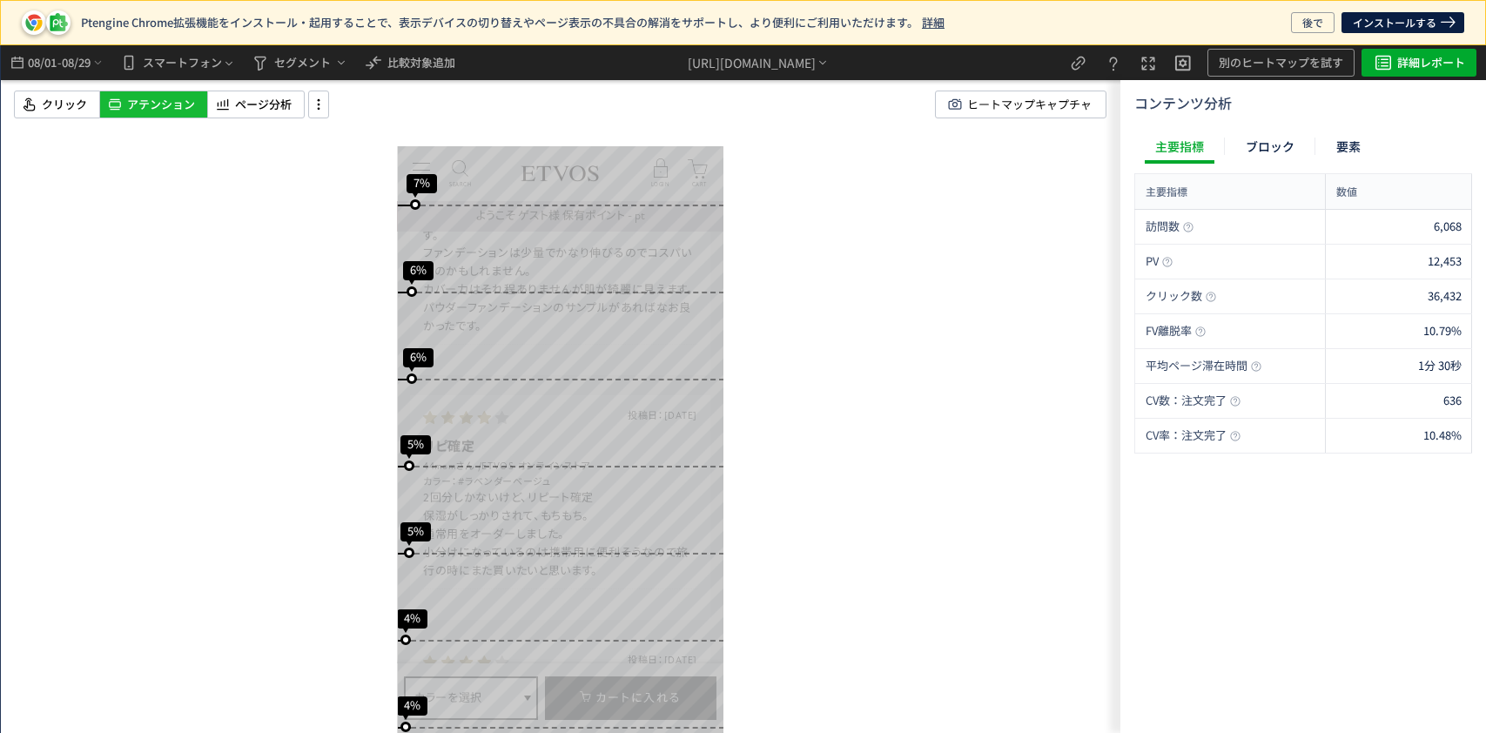
scroll to position [12540, 0]
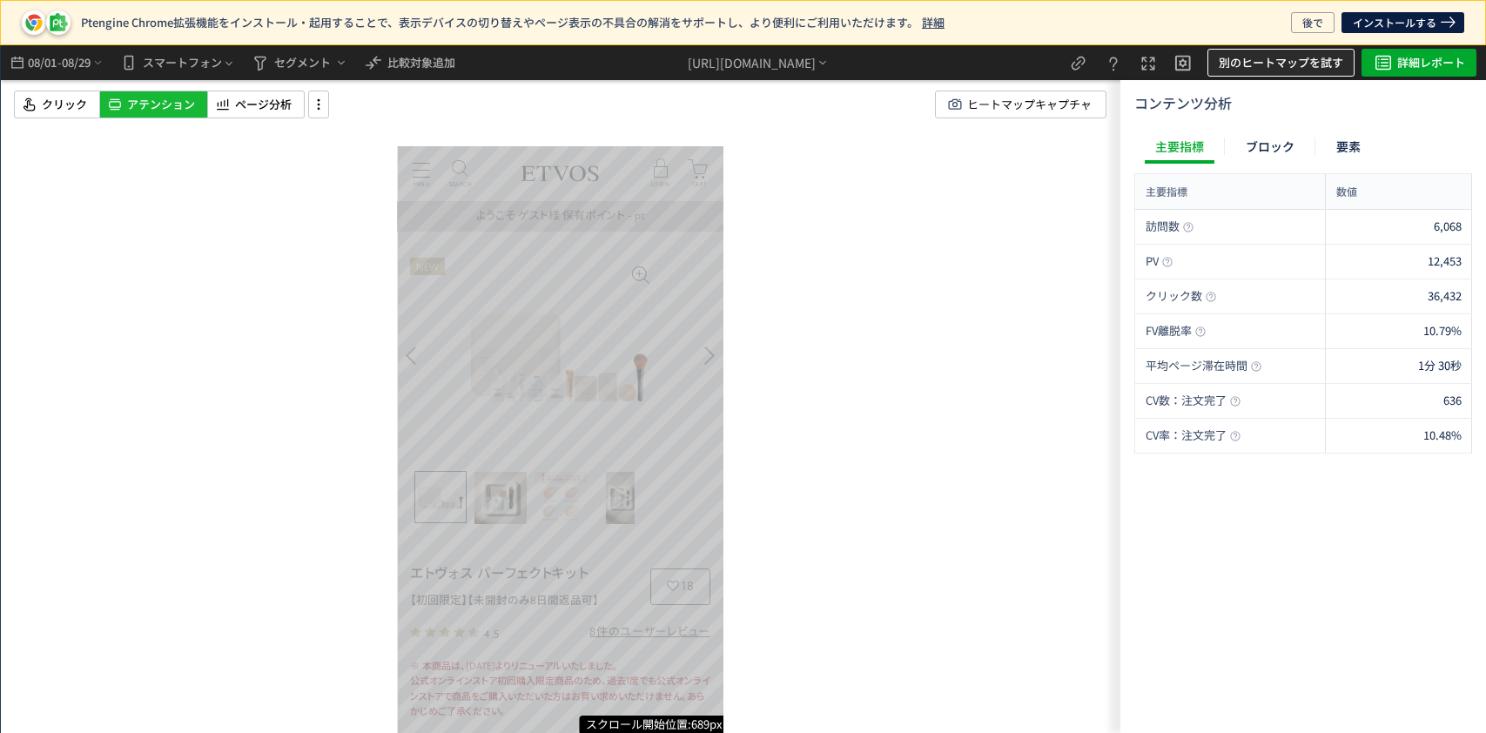
click at [1255, 58] on span "別のヒートマップを試す" at bounding box center [1281, 63] width 125 height 28
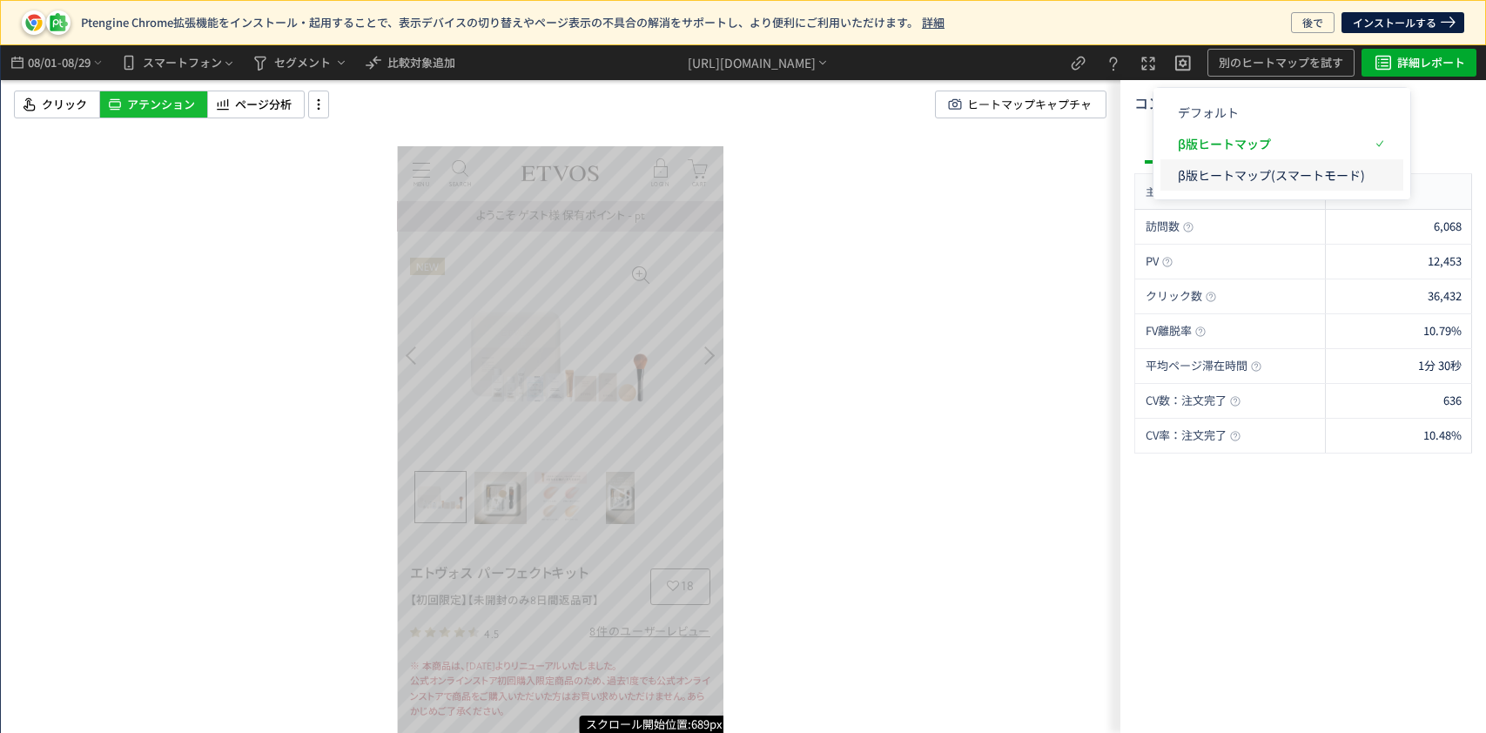
click at [0, 0] on p "β版ヒートマップ(スマートモード)" at bounding box center [0, 0] width 0 height 0
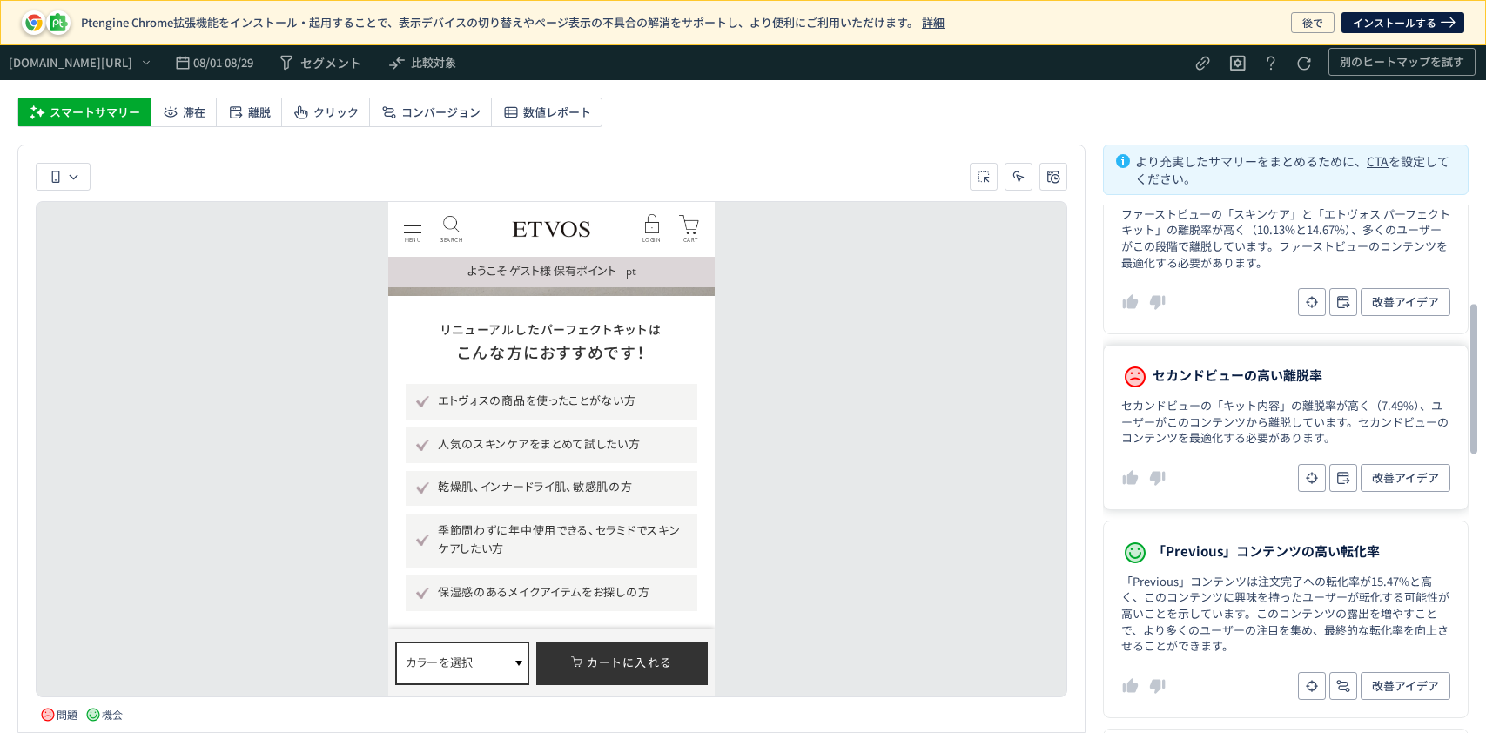
scroll to position [1624, 0]
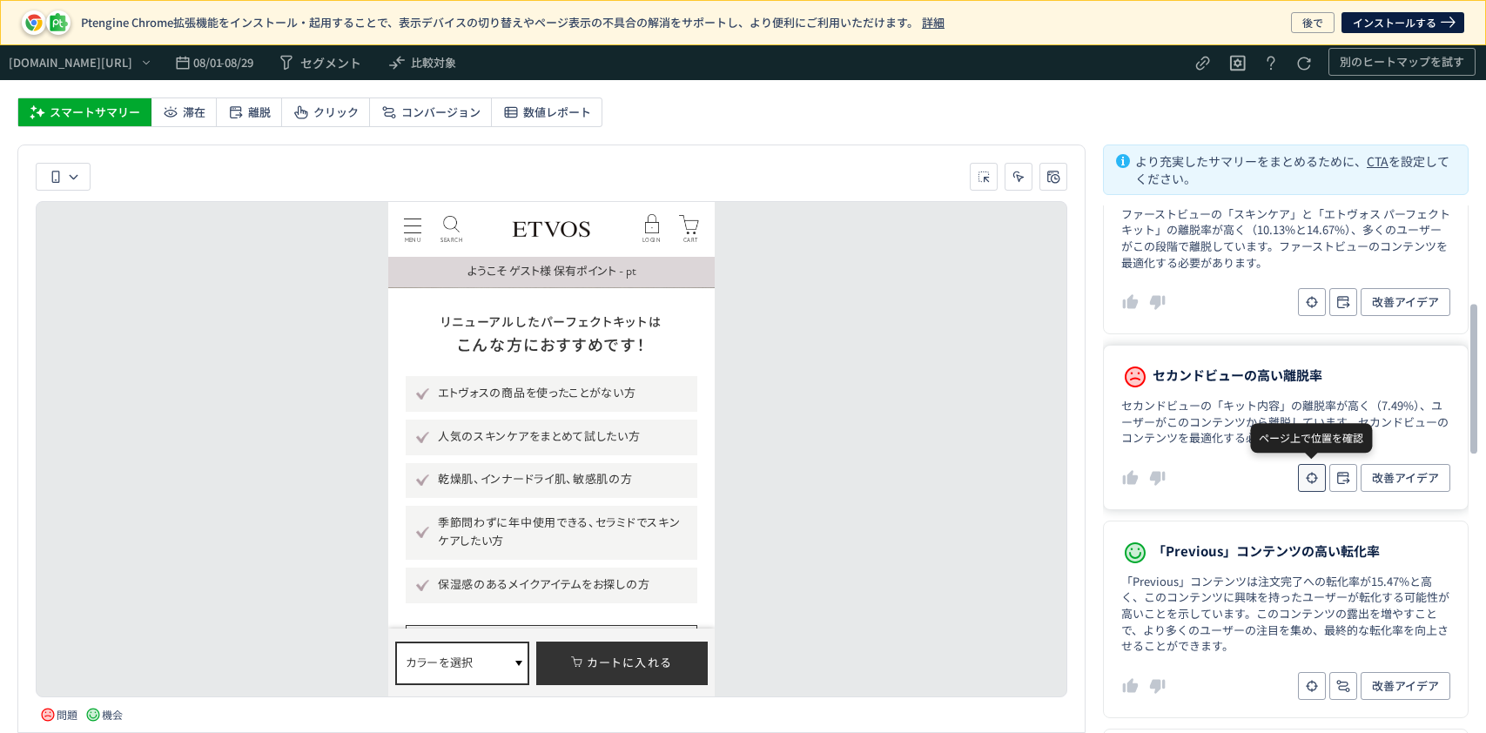
click at [1309, 480] on icon "heatmap-report-container" at bounding box center [1312, 477] width 17 height 17
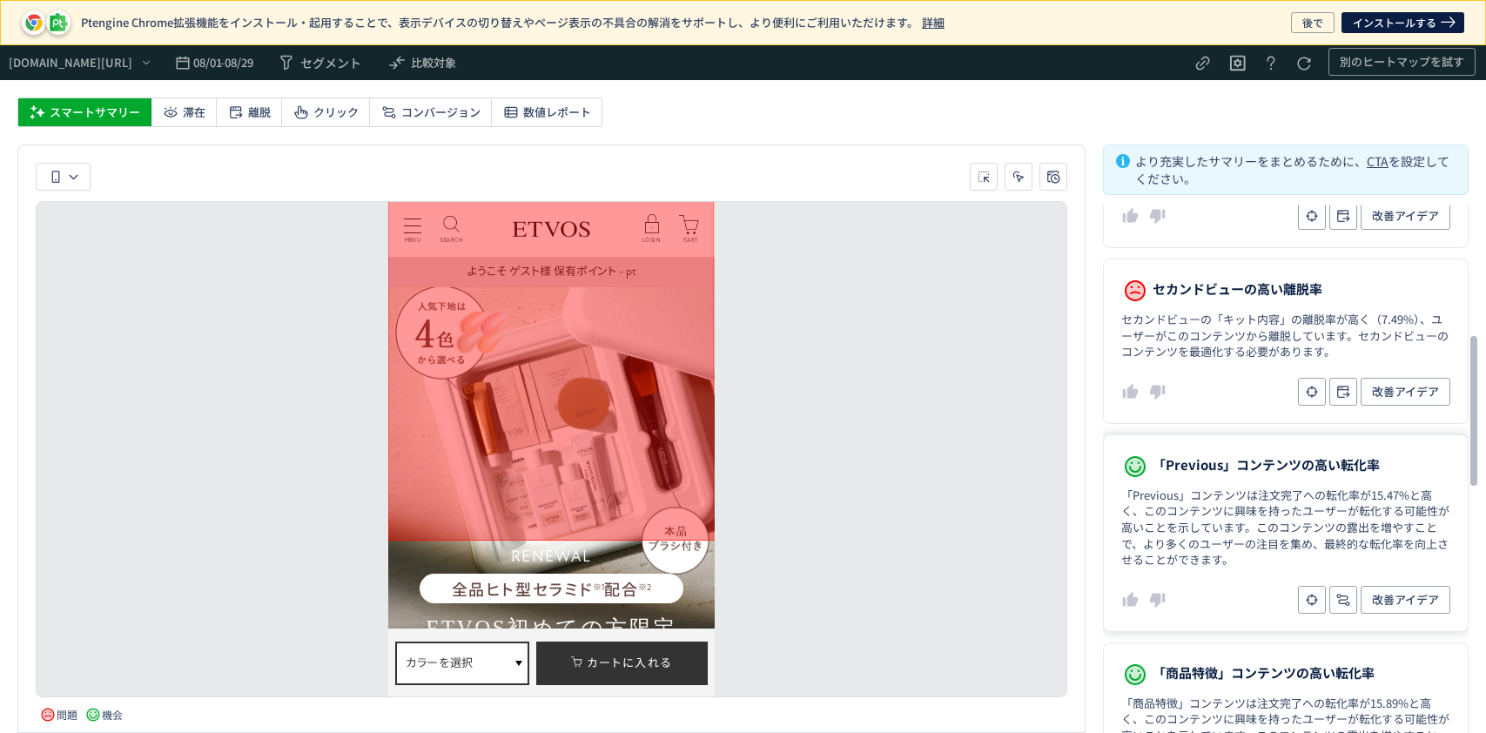
scroll to position [464, 0]
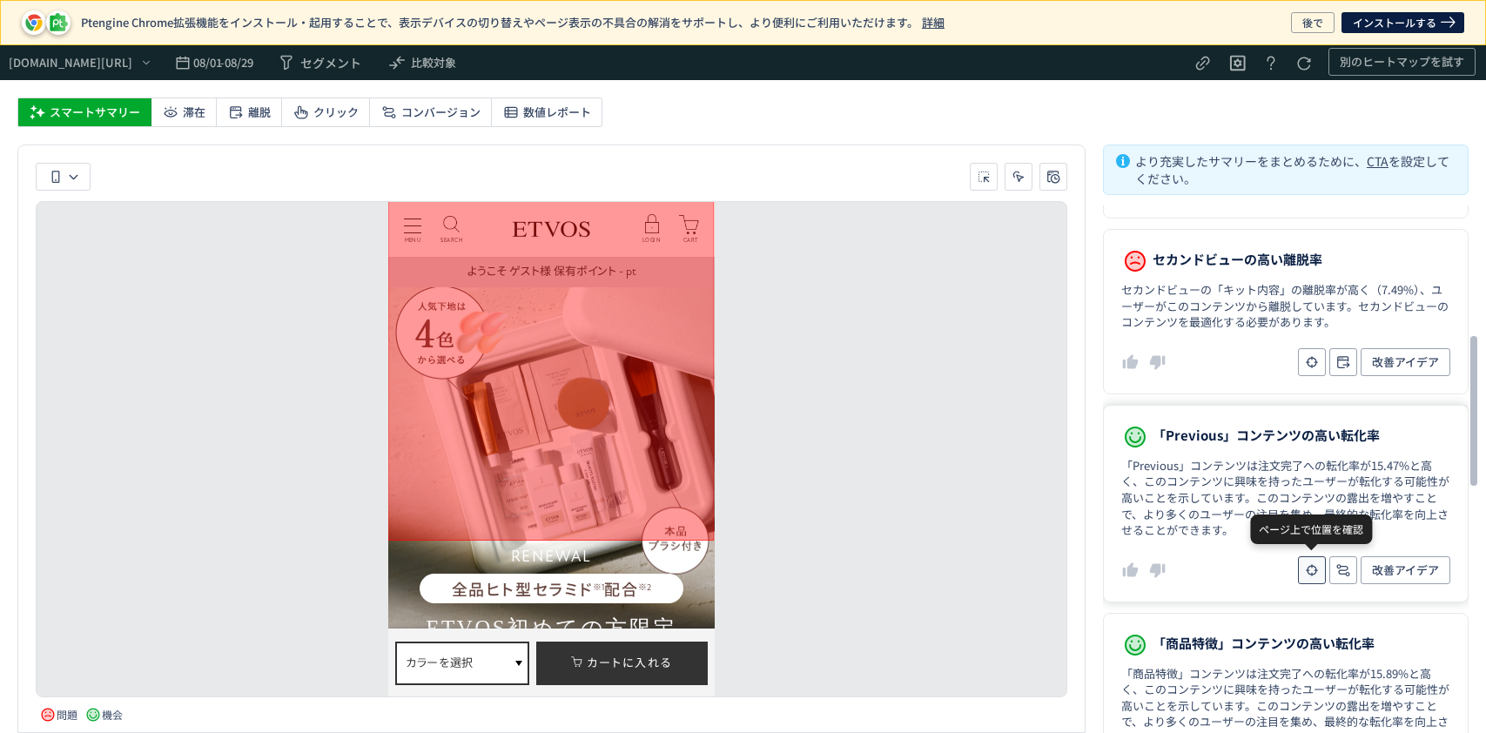
click at [1299, 563] on button "heatmap-report-container" at bounding box center [1312, 570] width 28 height 28
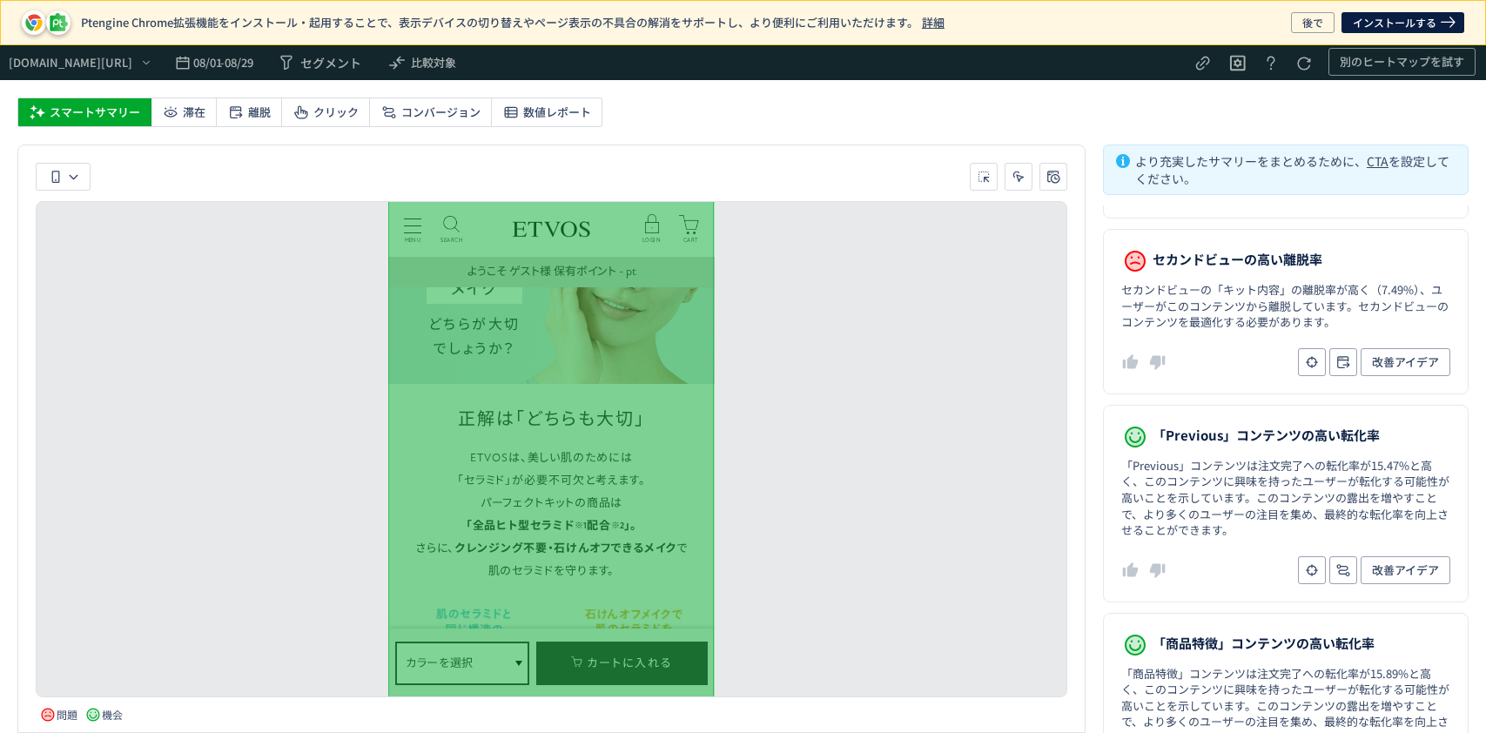
scroll to position [0, 0]
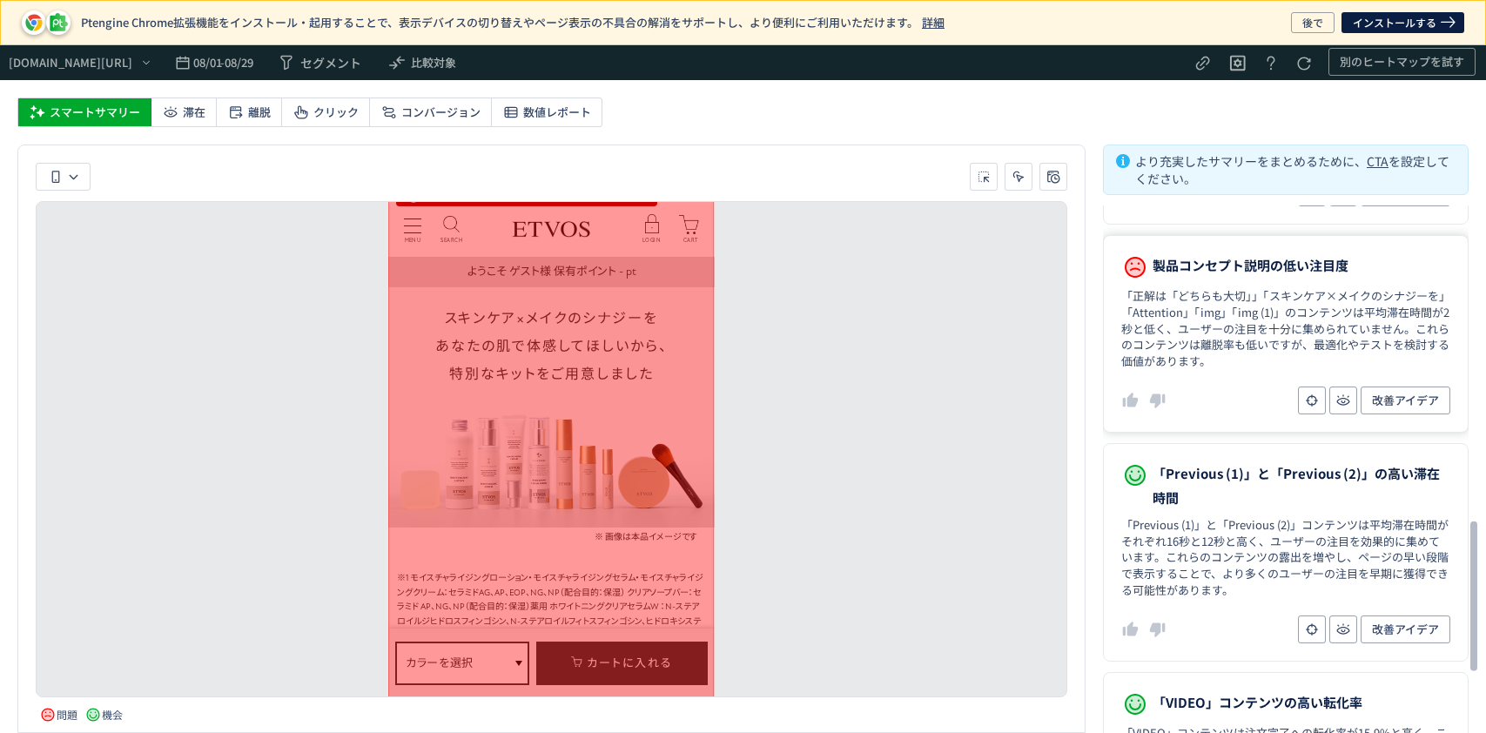
scroll to position [1277, 0]
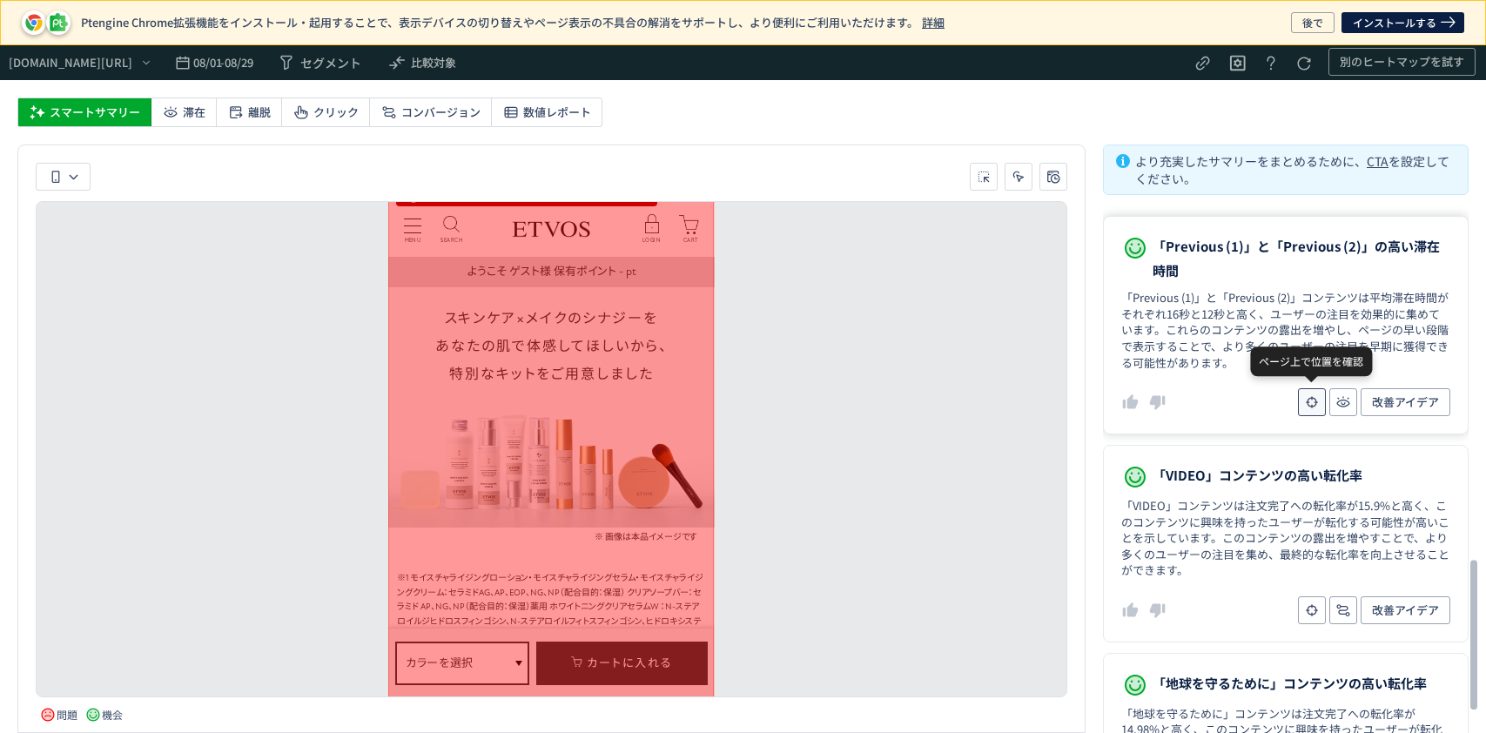
click at [1309, 399] on icon "heatmap-report-container" at bounding box center [1312, 402] width 17 height 17
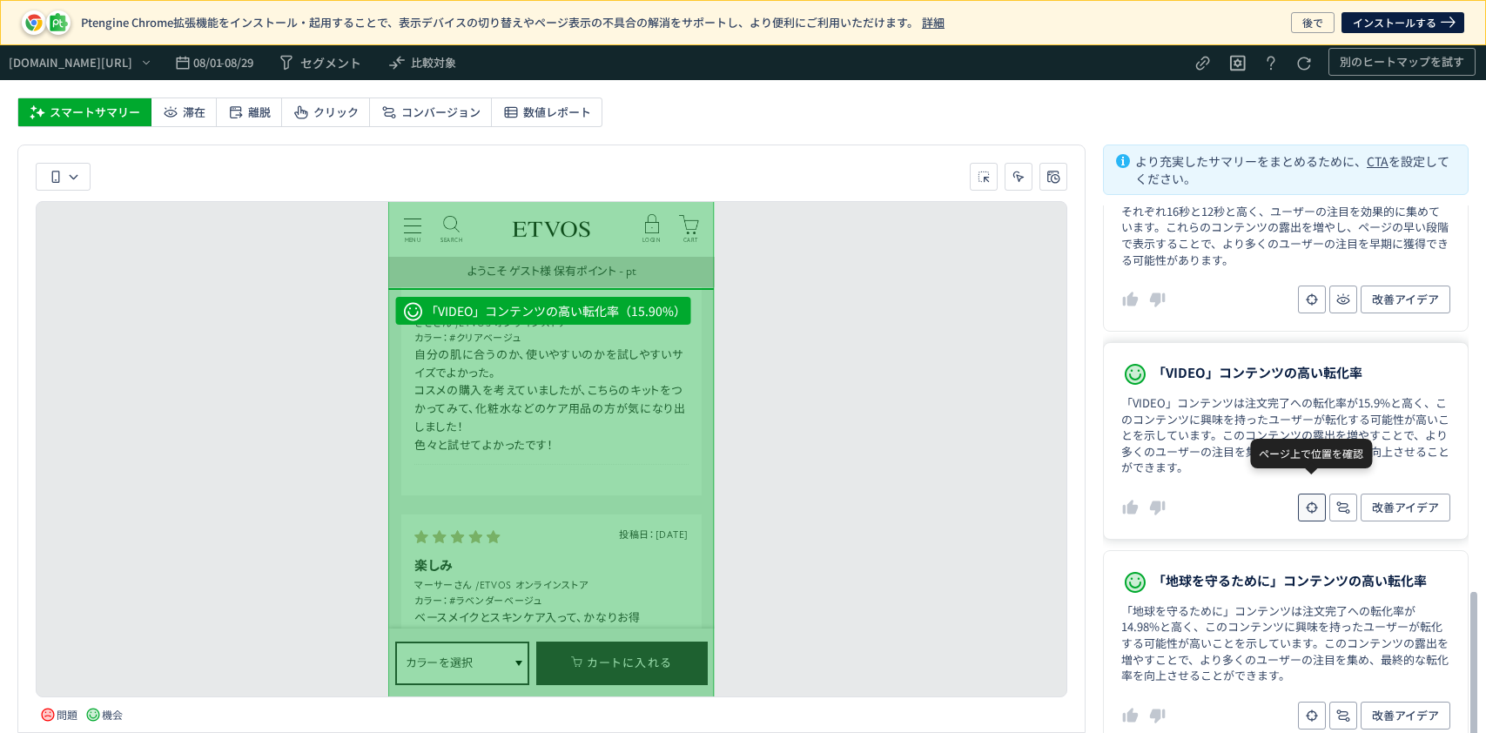
scroll to position [1392, 0]
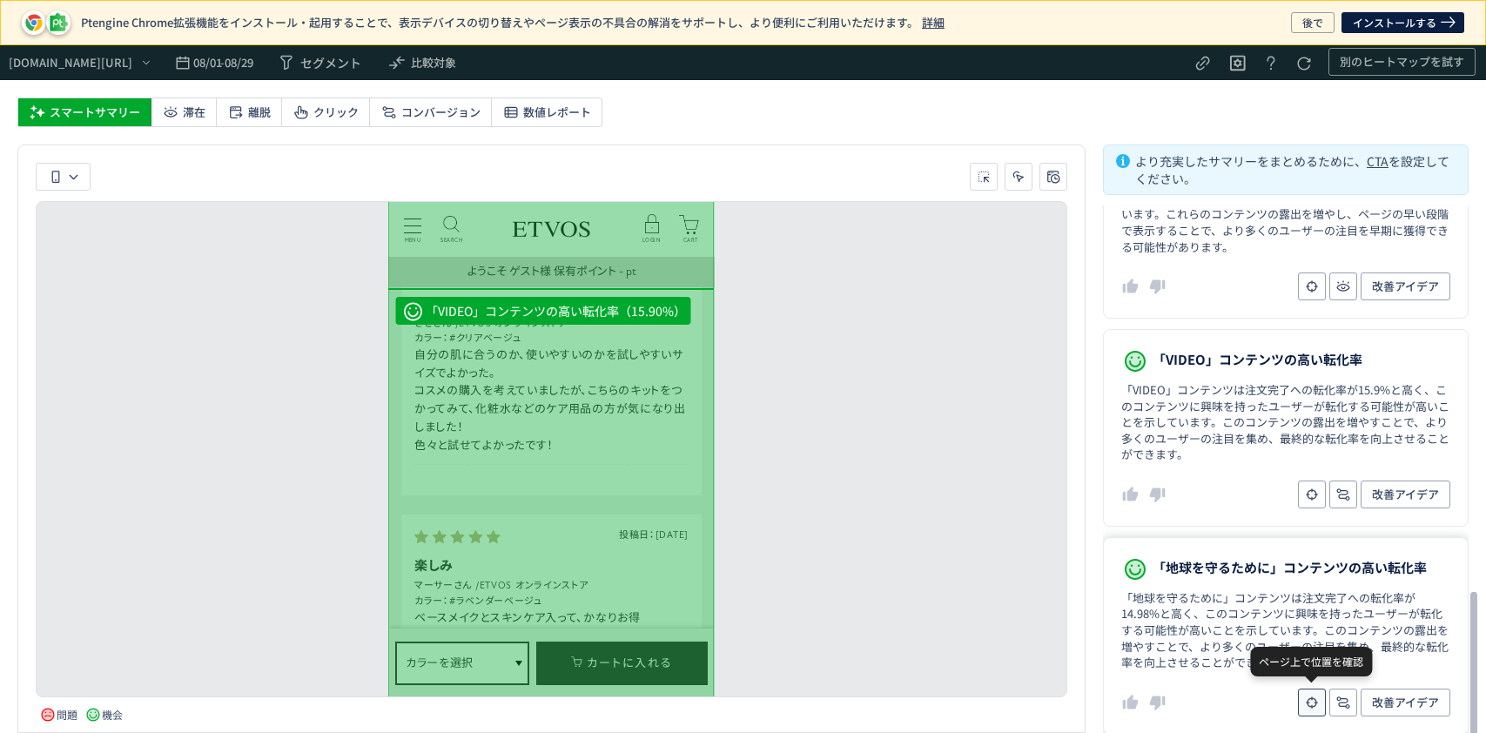
click at [1302, 693] on button "heatmap-report-container" at bounding box center [1312, 703] width 28 height 28
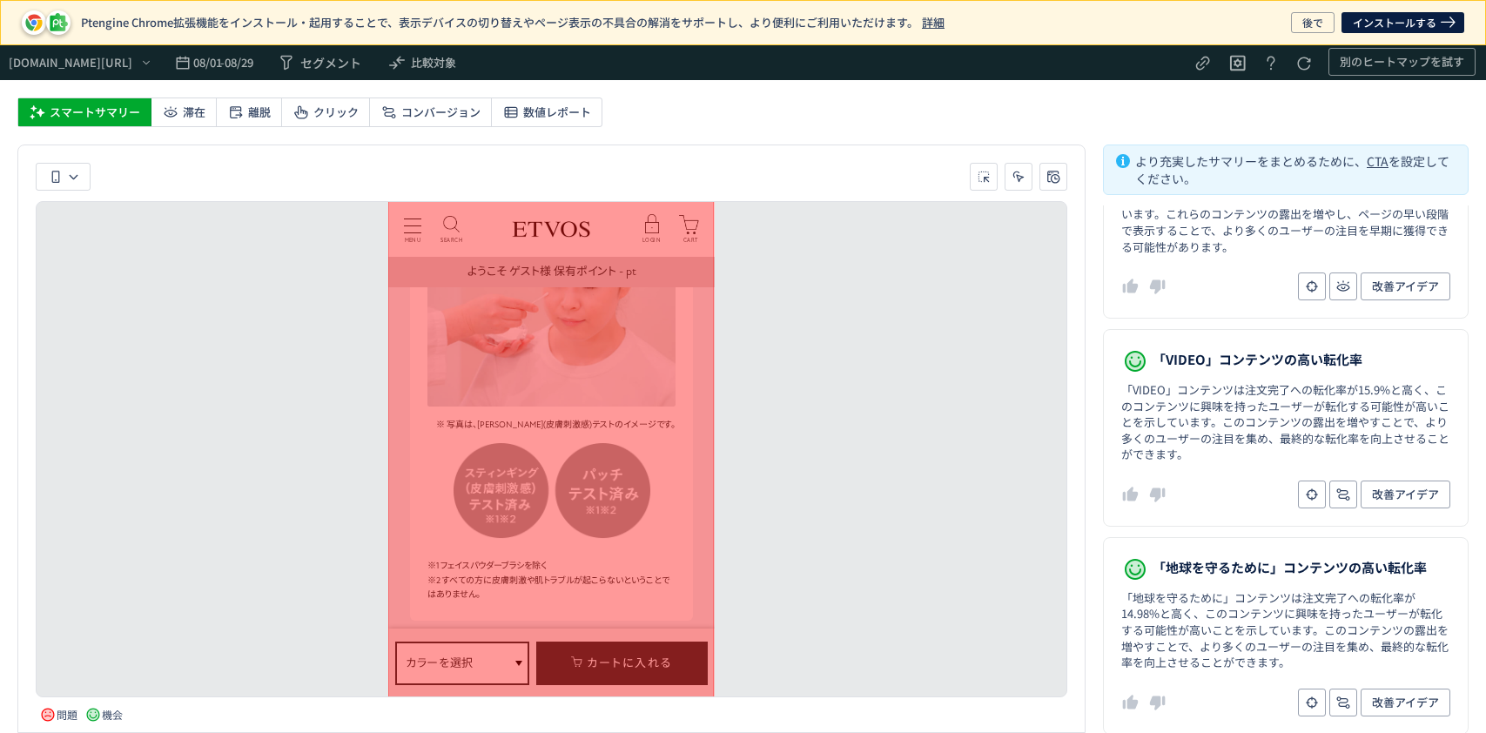
scroll to position [6859, 0]
